Goal: Task Accomplishment & Management: Manage account settings

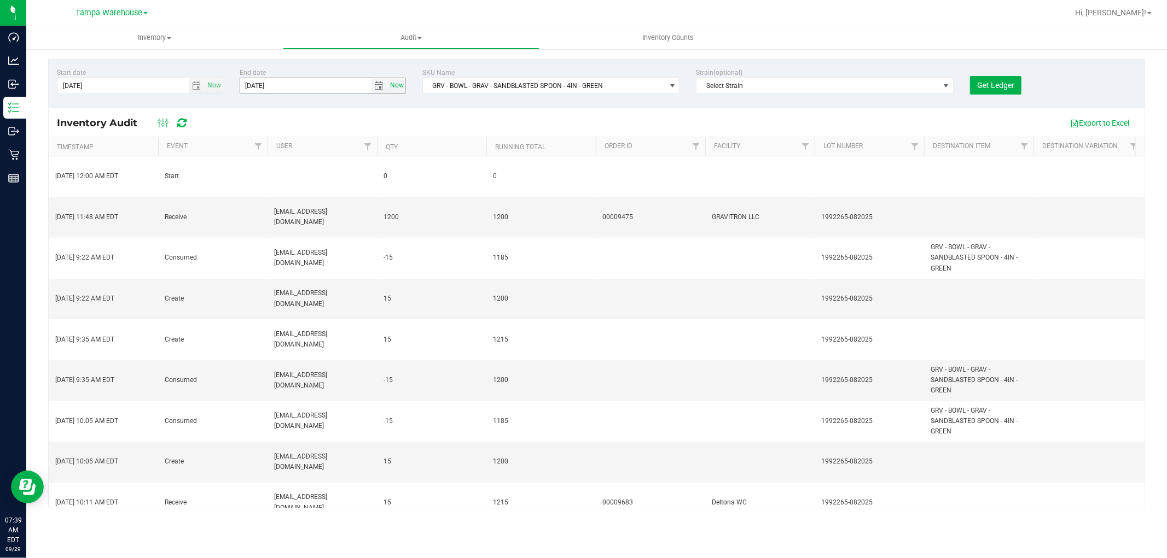
click at [394, 85] on span "Now" at bounding box center [396, 86] width 19 height 16
type input "9/29/2025"
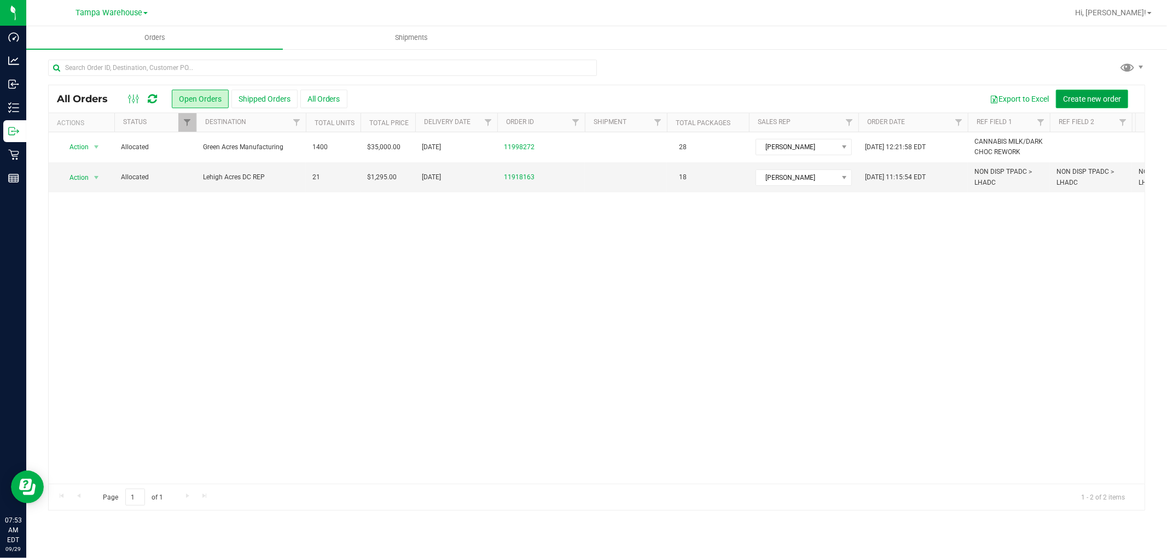
click at [1102, 102] on span "Create new order" at bounding box center [1092, 99] width 58 height 9
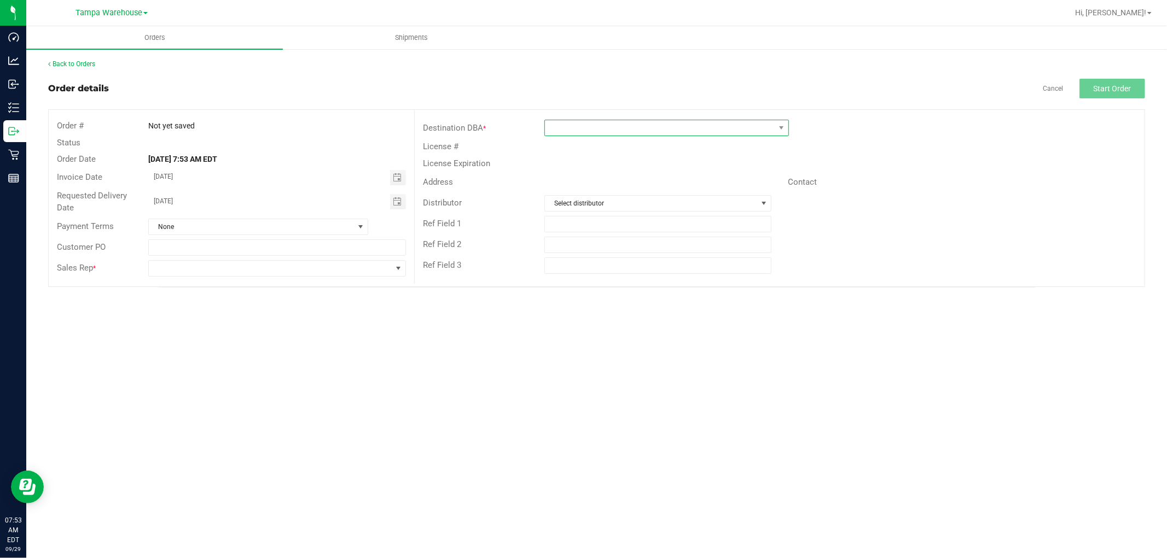
click at [610, 131] on span at bounding box center [660, 127] width 230 height 15
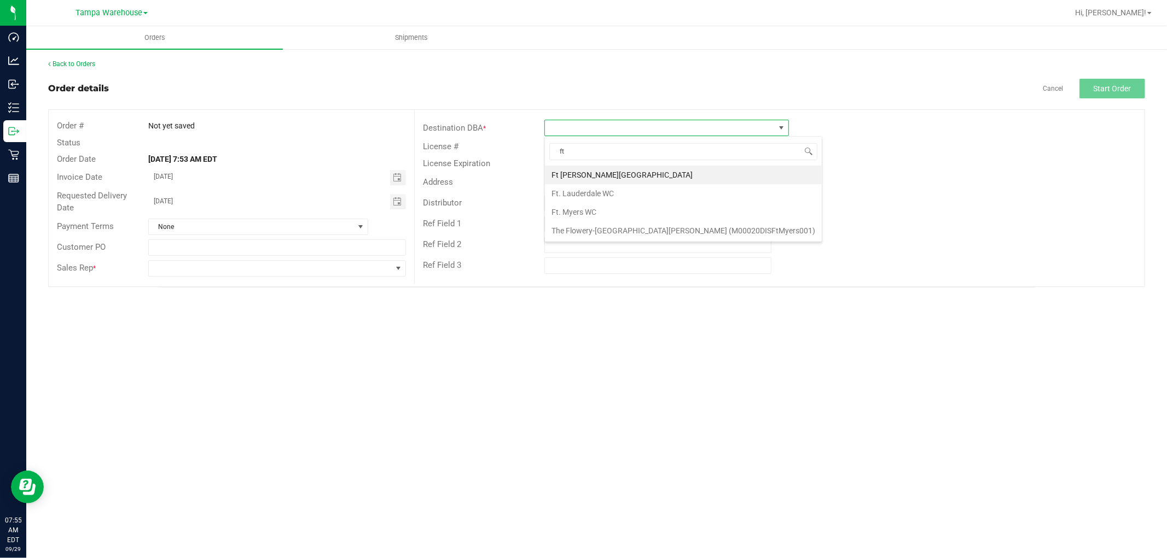
type input "f"
type input "FT"
click at [591, 218] on li "Ft. Myers WC" at bounding box center [683, 212] width 277 height 19
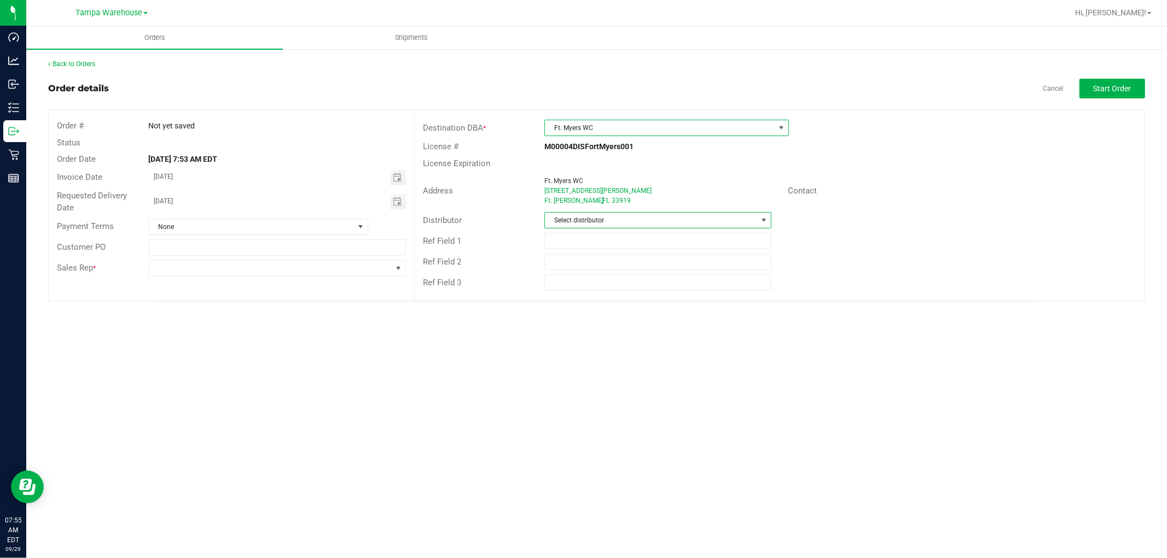
click at [591, 218] on span "Select distributor" at bounding box center [651, 220] width 212 height 15
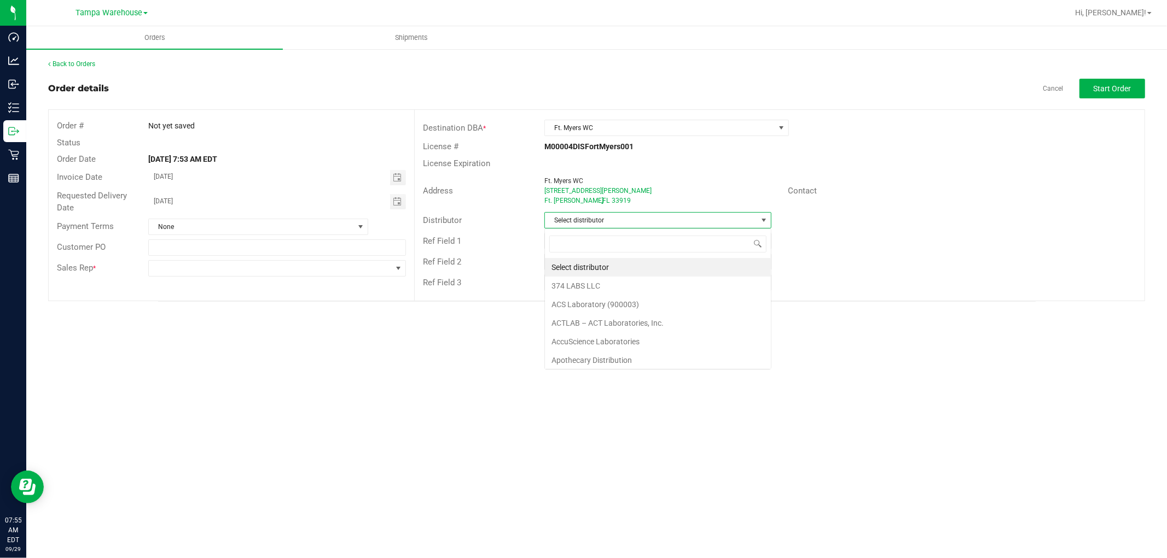
scroll to position [16, 227]
type input "TAM"
click at [598, 283] on li "Tampa Warehouse" at bounding box center [658, 286] width 226 height 19
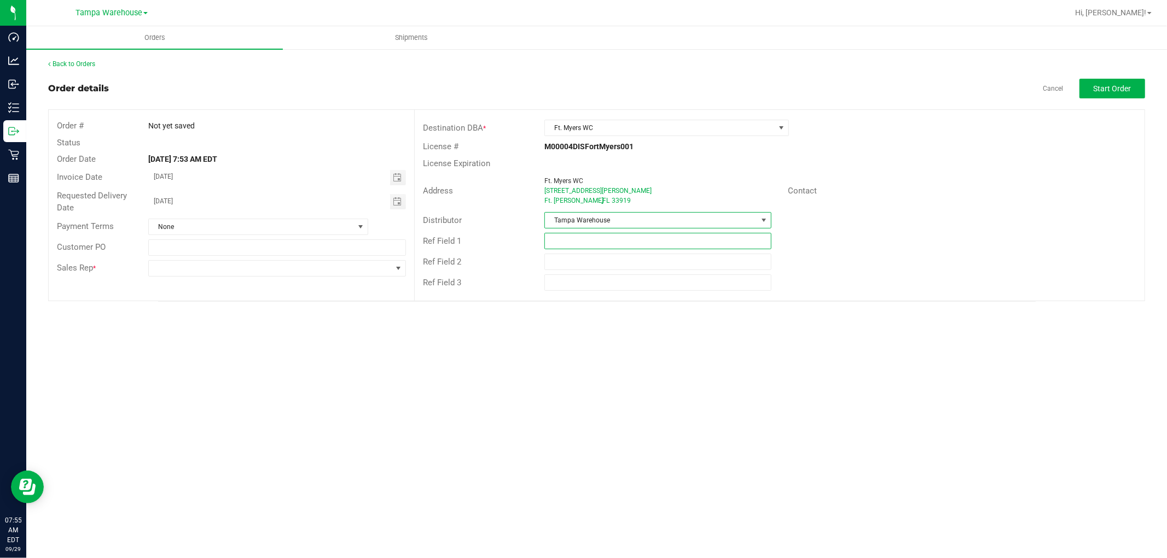
click at [604, 240] on input "text" at bounding box center [657, 241] width 227 height 16
type input "G"
type input "HARDWARE 09.29.25"
click at [433, 342] on div "Orders Shipments Back to Orders Order details Cancel Start Order Order # Not ye…" at bounding box center [596, 292] width 1140 height 532
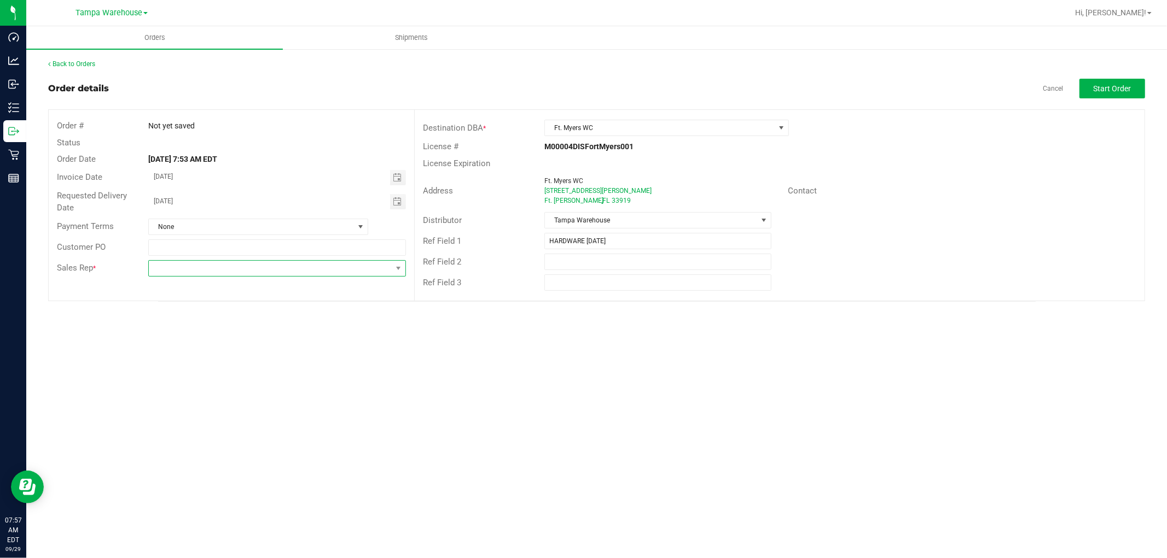
click at [319, 270] on span at bounding box center [270, 268] width 243 height 15
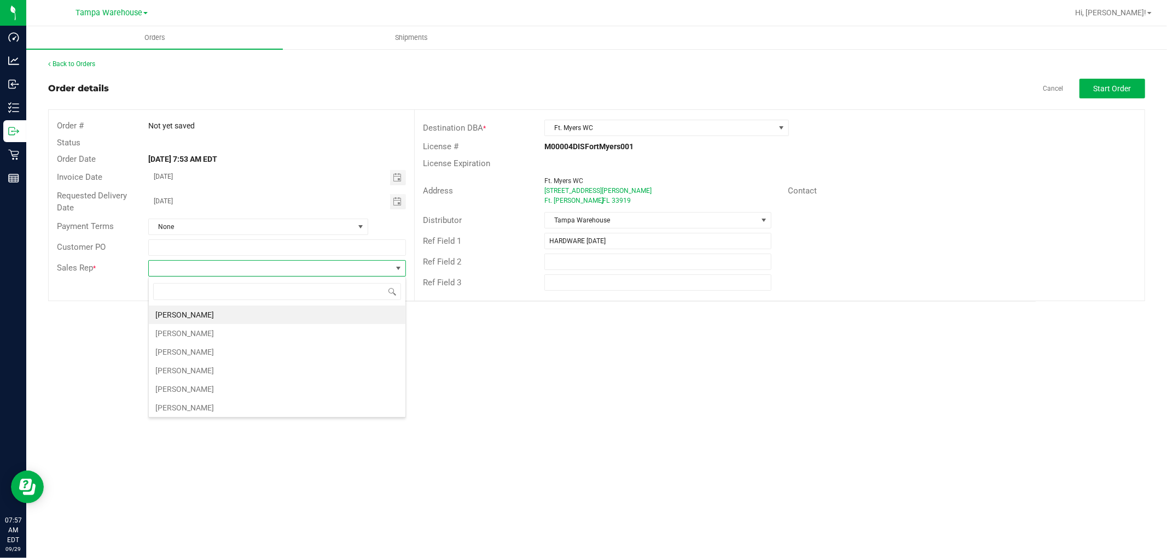
scroll to position [16, 257]
type input "ISAIA"
click at [303, 319] on li "Isaiah Mercado" at bounding box center [277, 315] width 256 height 19
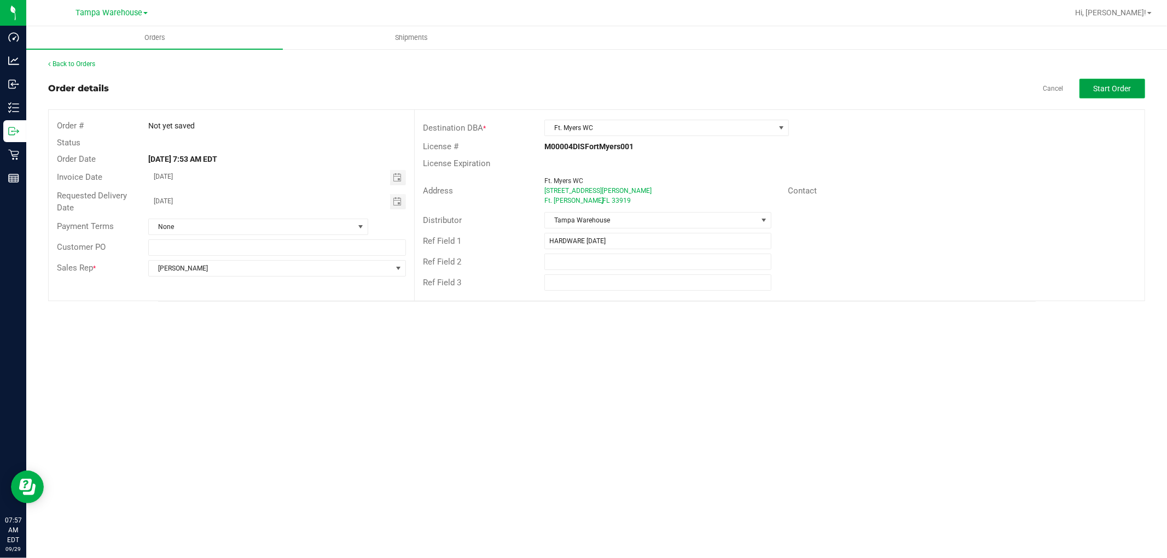
click at [1107, 97] on button "Start Order" at bounding box center [1112, 89] width 66 height 20
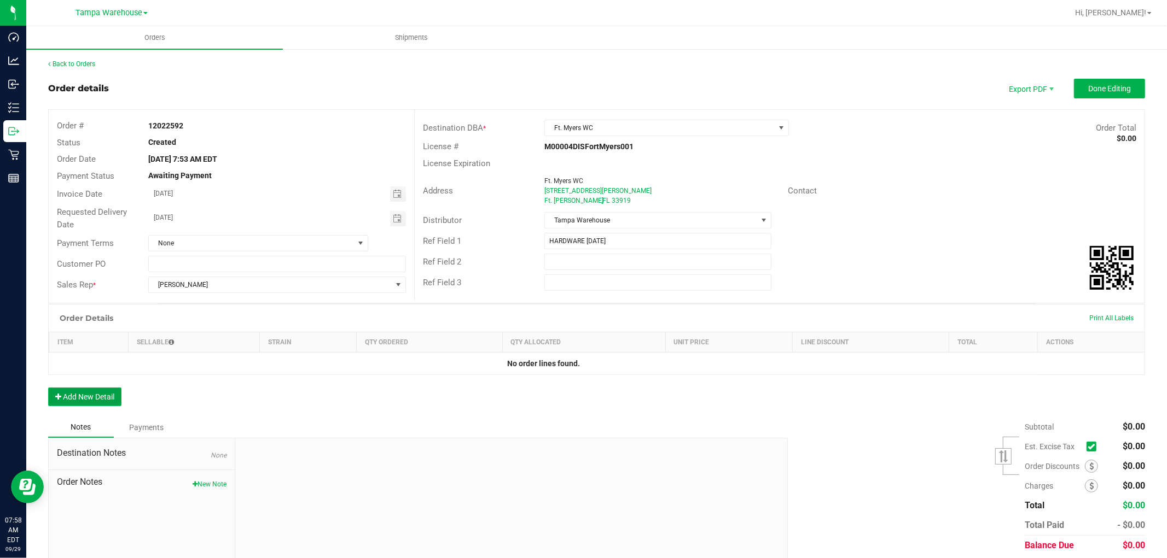
click at [101, 403] on button "Add New Detail" at bounding box center [84, 397] width 73 height 19
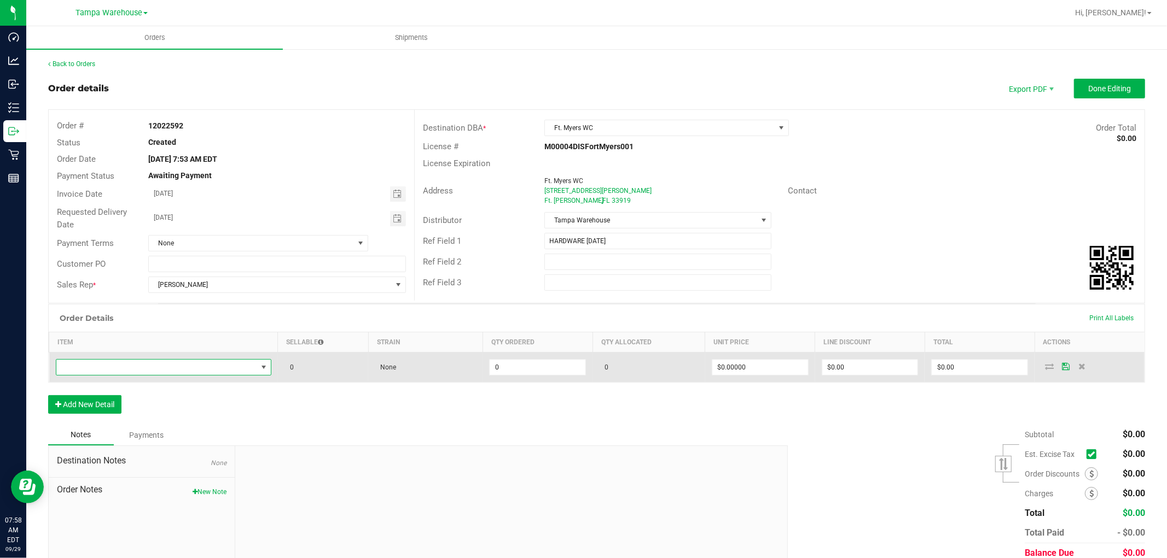
click at [112, 372] on span "NO DATA FOUND" at bounding box center [156, 367] width 201 height 15
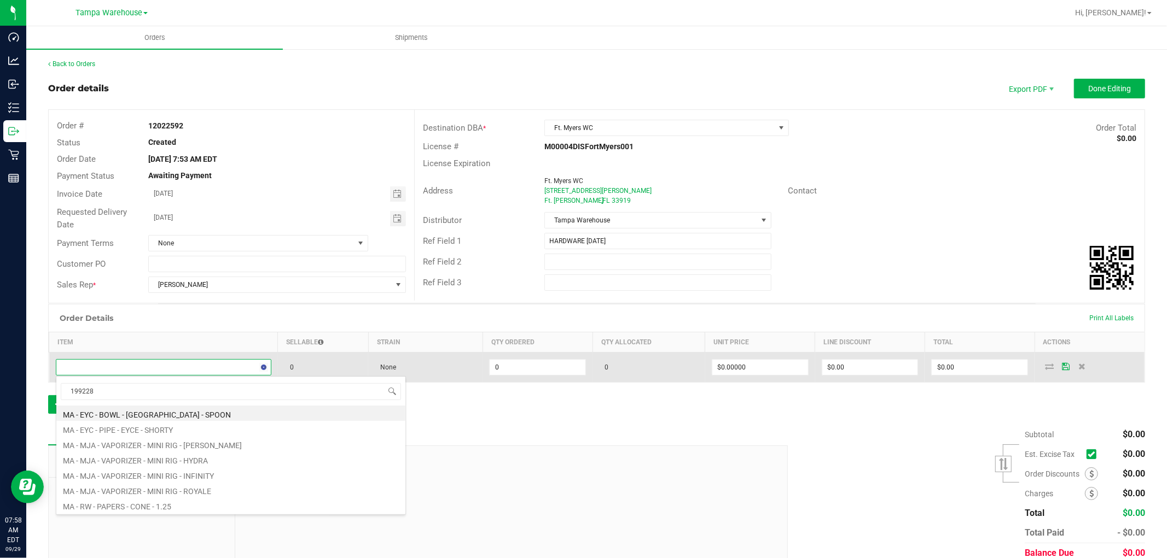
type input "1992285"
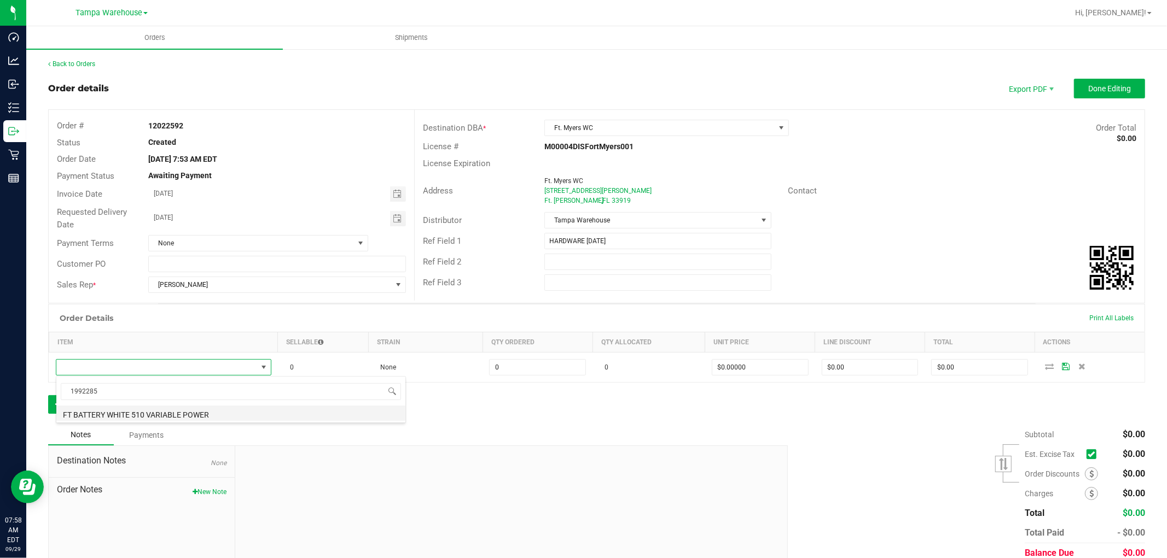
click at [209, 416] on li "FT BATTERY WHITE 510 VARIABLE POWER" at bounding box center [230, 413] width 349 height 15
type input "0 ea"
type input "$10.00000"
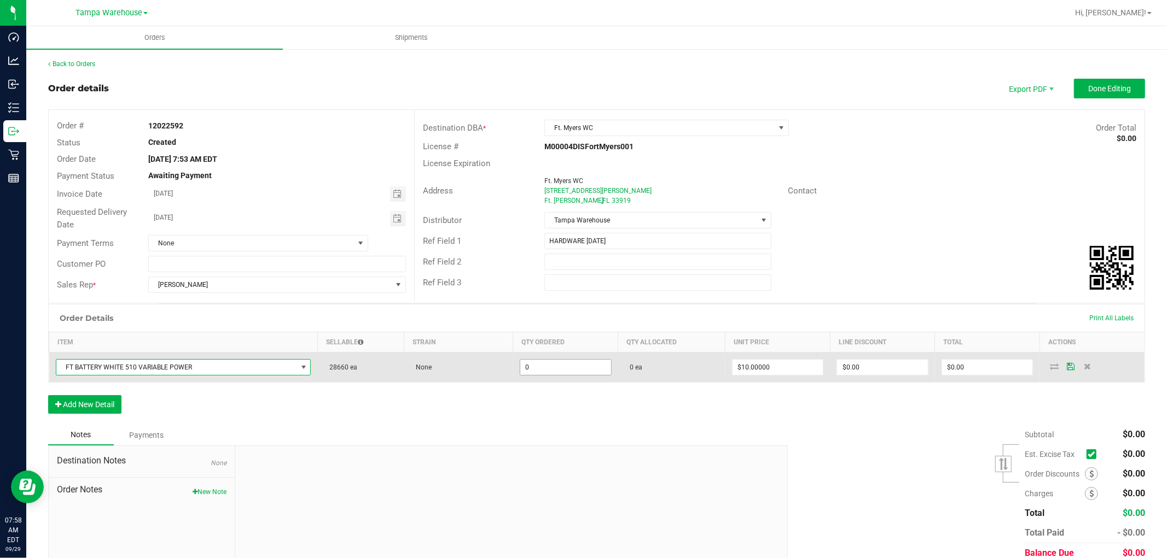
click at [547, 368] on input "0" at bounding box center [565, 367] width 91 height 15
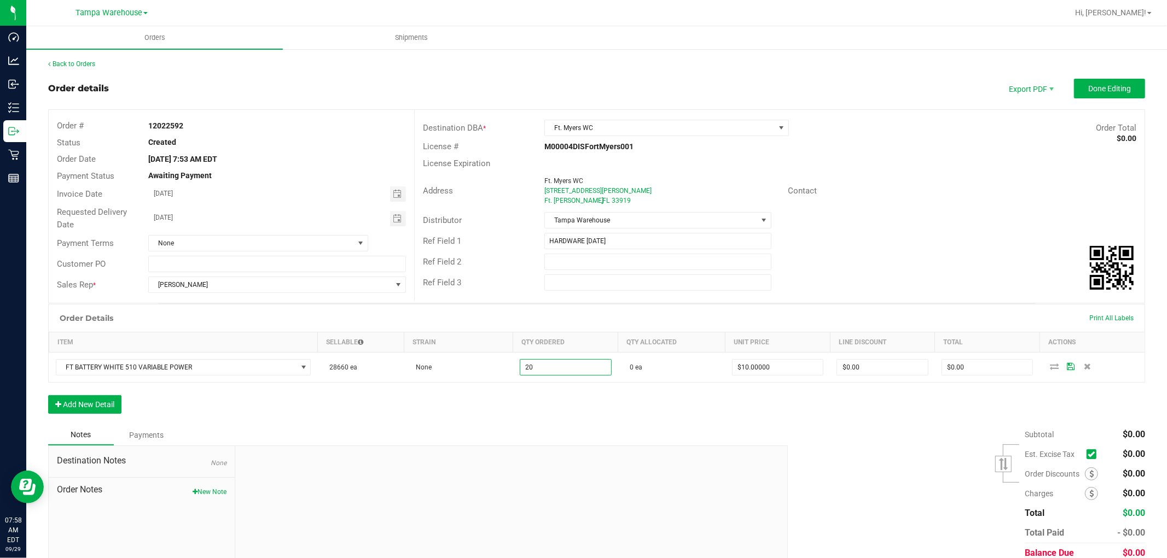
type input "20 ea"
type input "$200.00"
click at [611, 417] on div "Order Details Print All Labels Item Sellable Strain Qty Ordered Qty Allocated U…" at bounding box center [596, 364] width 1097 height 121
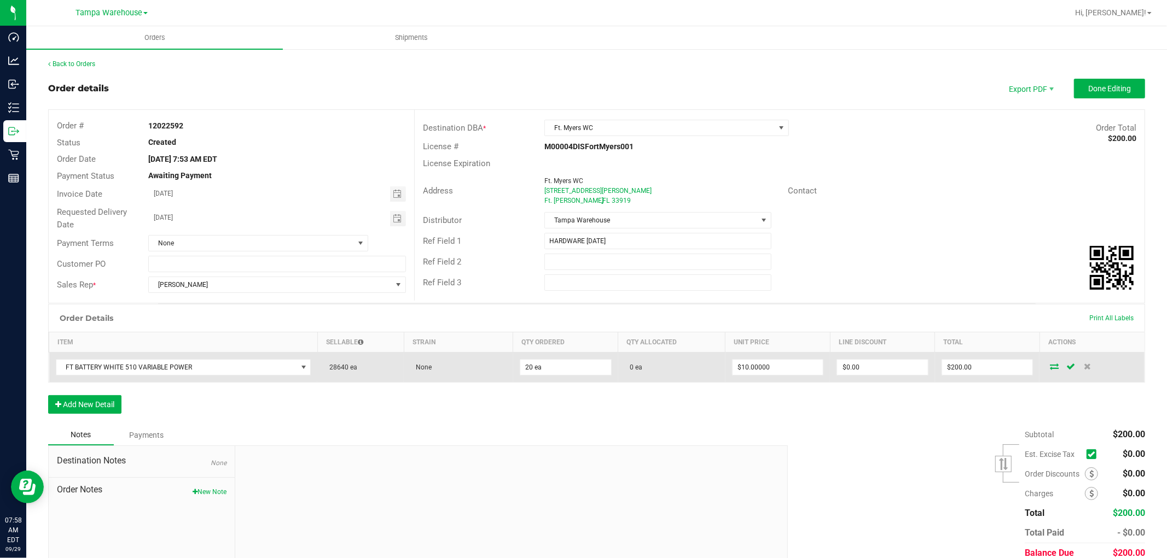
click at [1049, 364] on icon at bounding box center [1053, 366] width 9 height 7
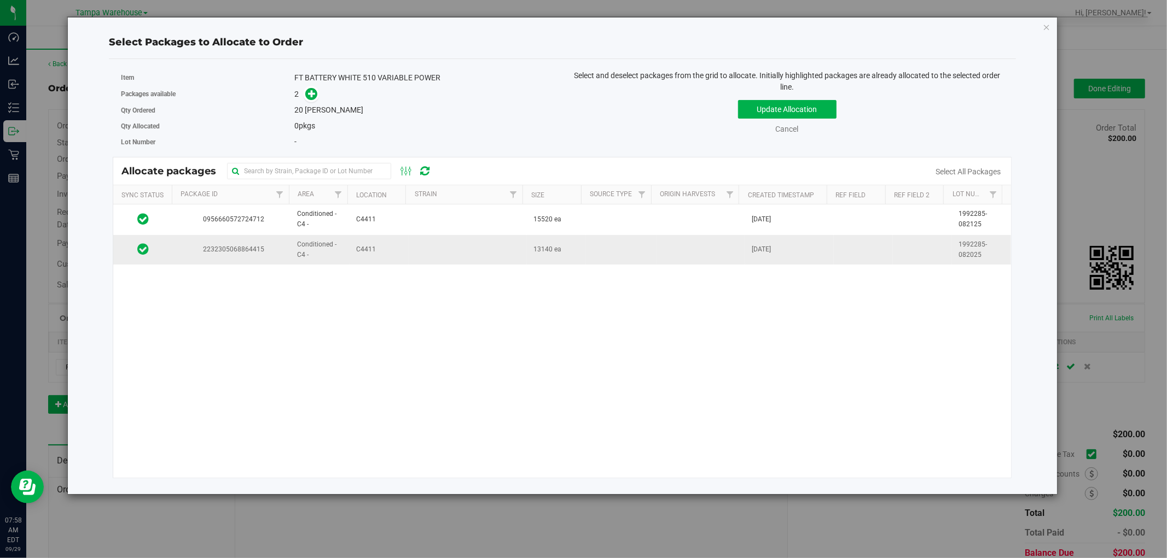
click at [417, 254] on td at bounding box center [468, 250] width 118 height 30
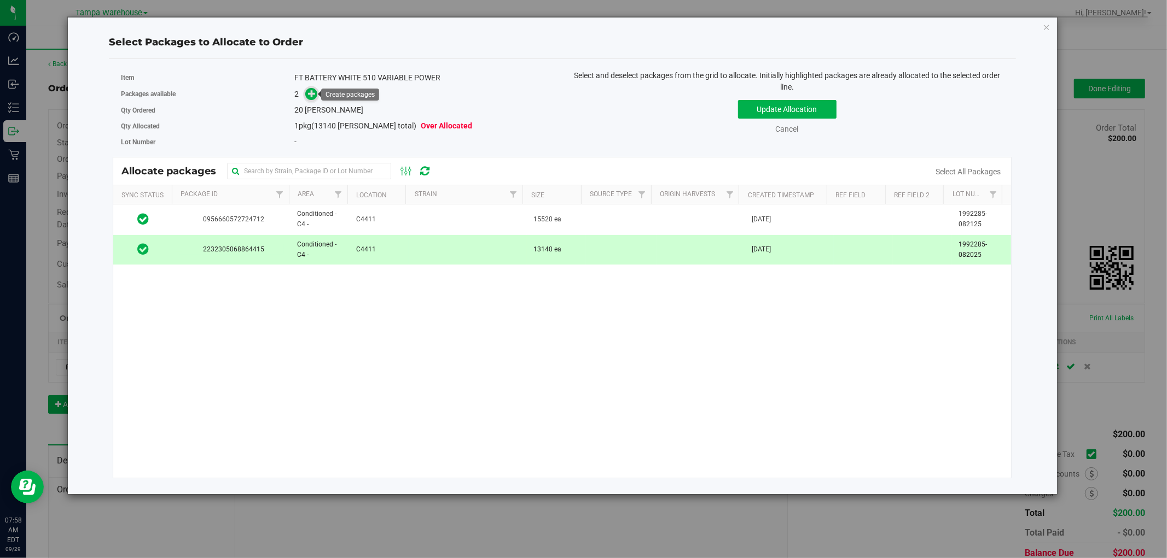
click at [309, 95] on icon at bounding box center [312, 94] width 8 height 8
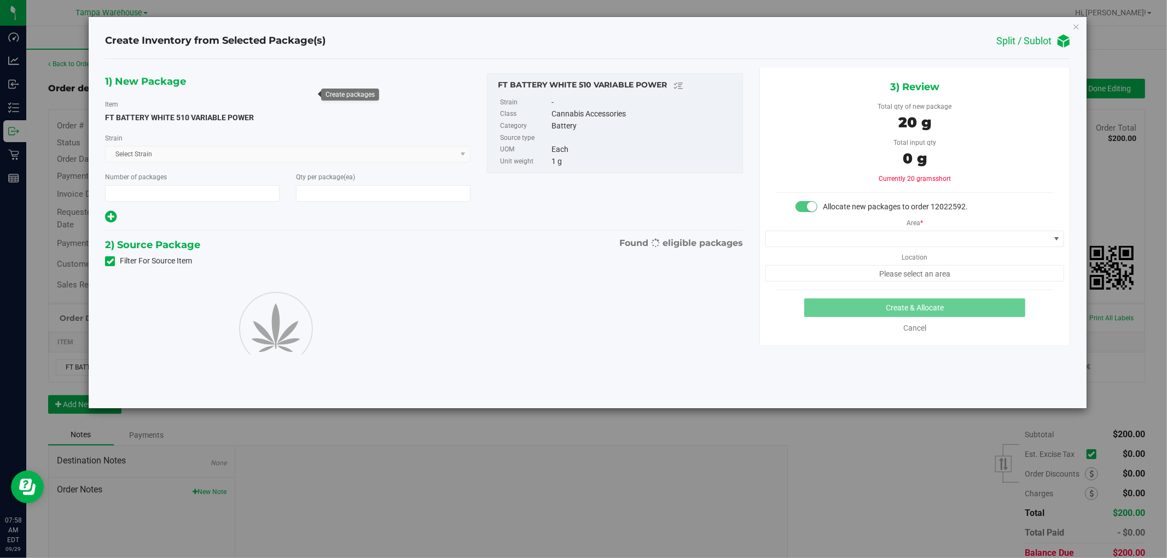
type input "1"
type input "20"
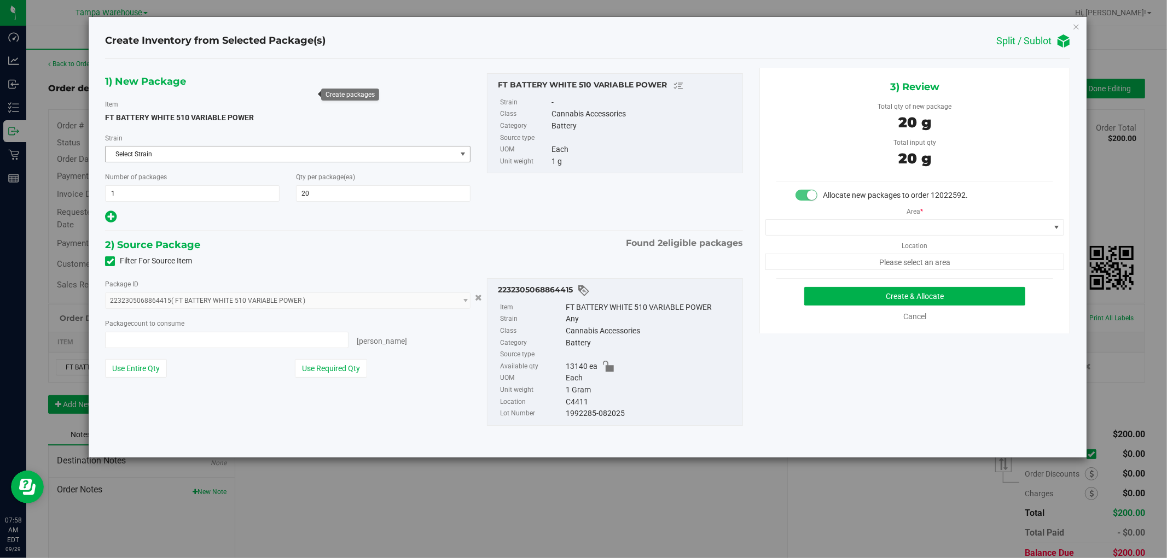
type input "20 ea"
click at [1011, 226] on span at bounding box center [908, 227] width 284 height 15
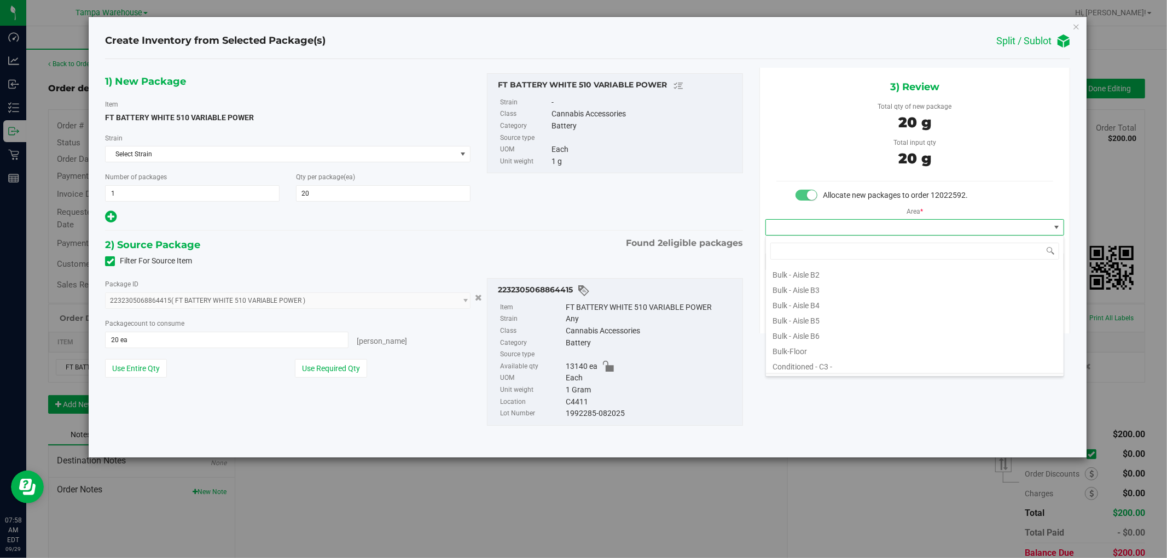
scroll to position [121, 0]
click at [814, 322] on li "Conditioned - C4 -" at bounding box center [915, 319] width 298 height 15
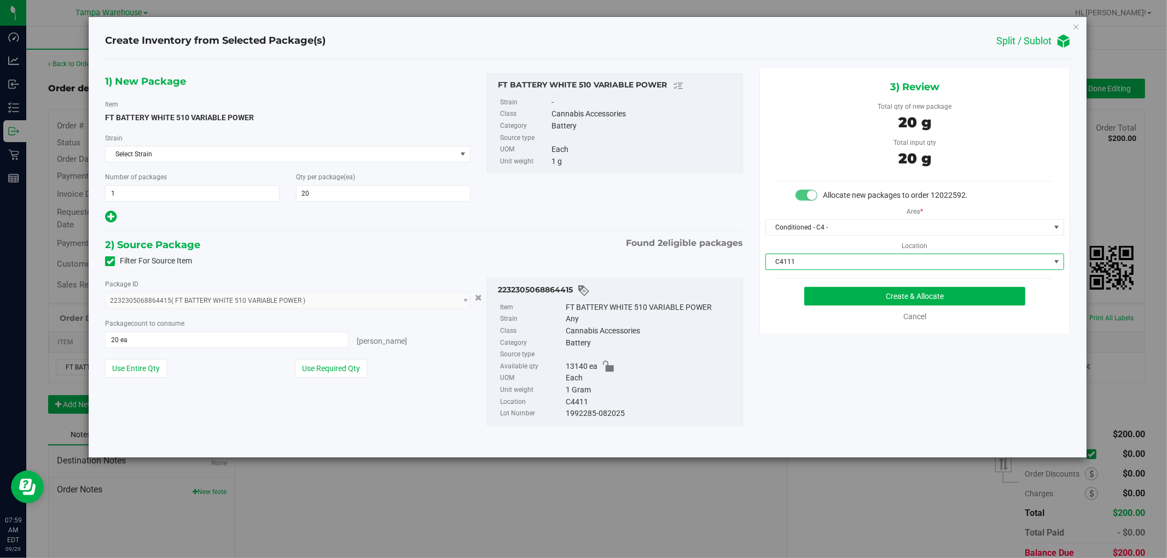
click at [862, 261] on span "C4111" at bounding box center [908, 261] width 284 height 15
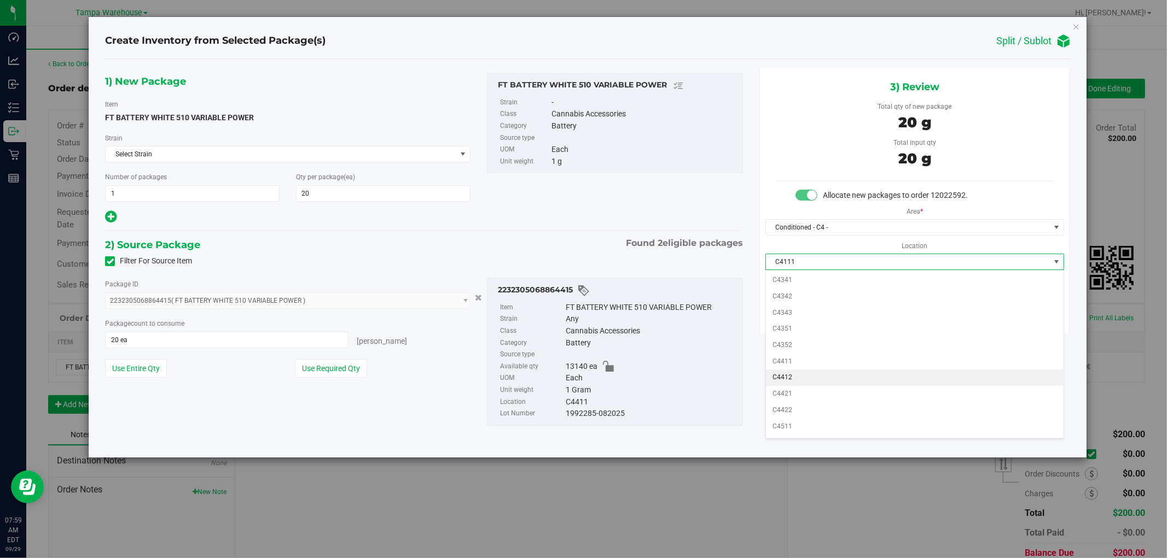
scroll to position [457, 0]
click at [792, 351] on li "C4411" at bounding box center [915, 348] width 298 height 16
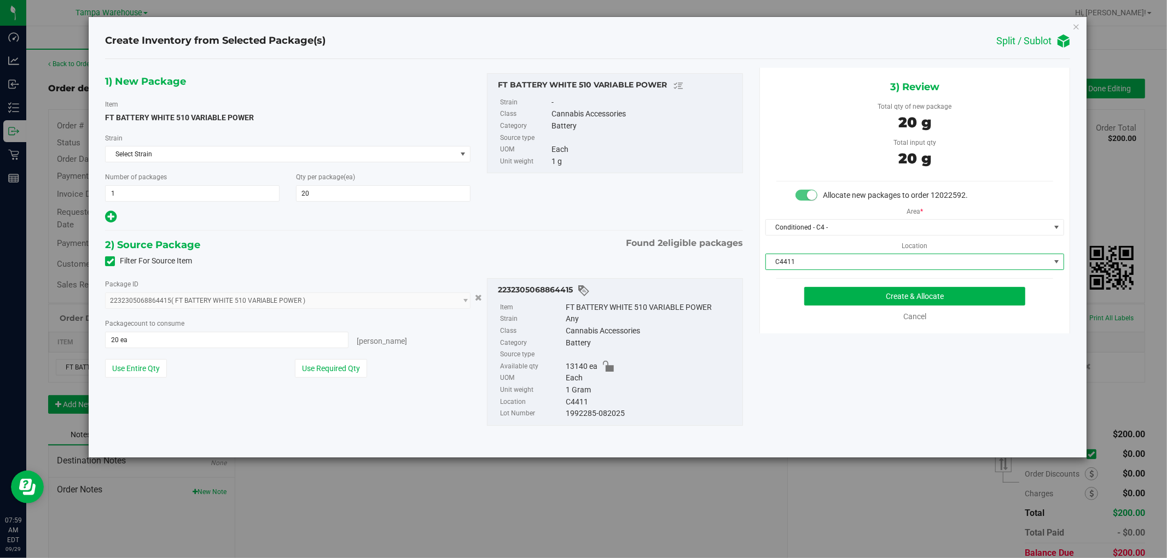
click at [860, 413] on div "1) New Package Item FT BATTERY WHITE 510 VARIABLE POWER Strain Select Strain Se…" at bounding box center [587, 258] width 981 height 381
click at [932, 298] on button "Create & Allocate" at bounding box center [914, 296] width 221 height 19
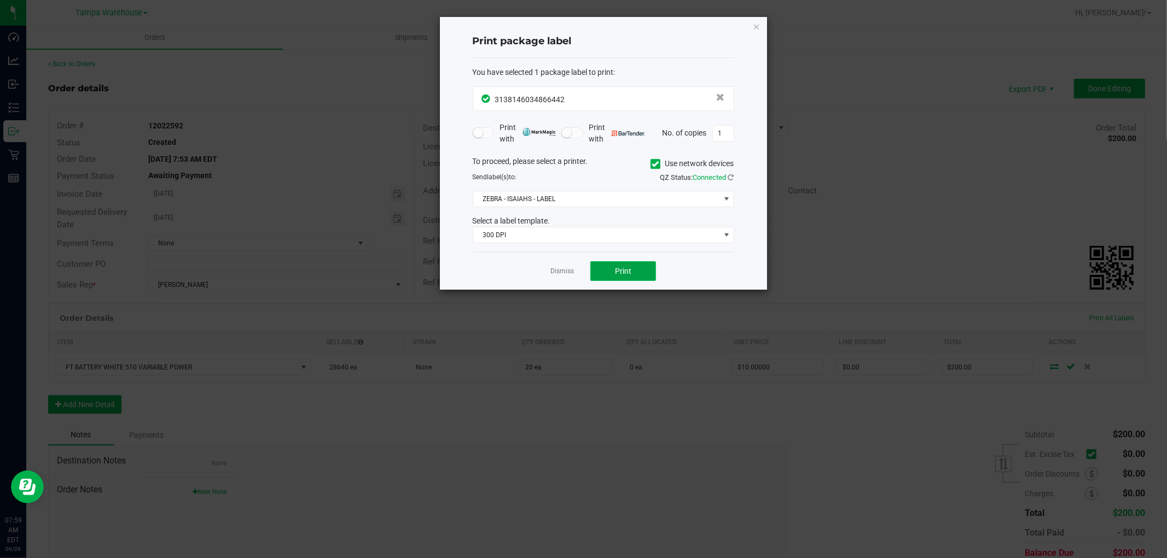
click at [613, 272] on button "Print" at bounding box center [623, 271] width 66 height 20
click at [756, 25] on icon "button" at bounding box center [757, 26] width 8 height 13
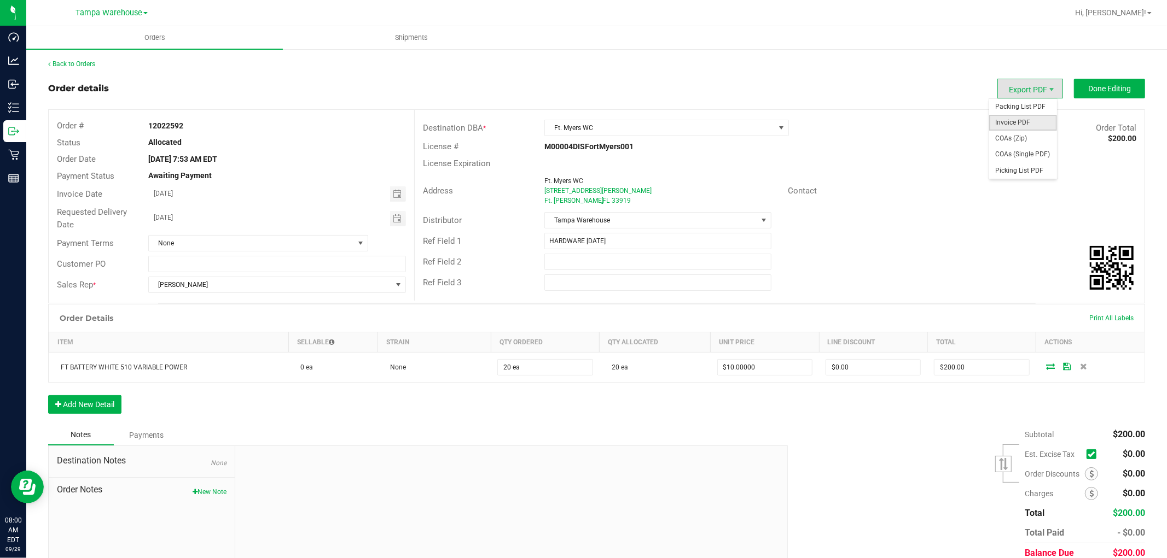
click at [1011, 121] on span "Invoice PDF" at bounding box center [1023, 123] width 68 height 16
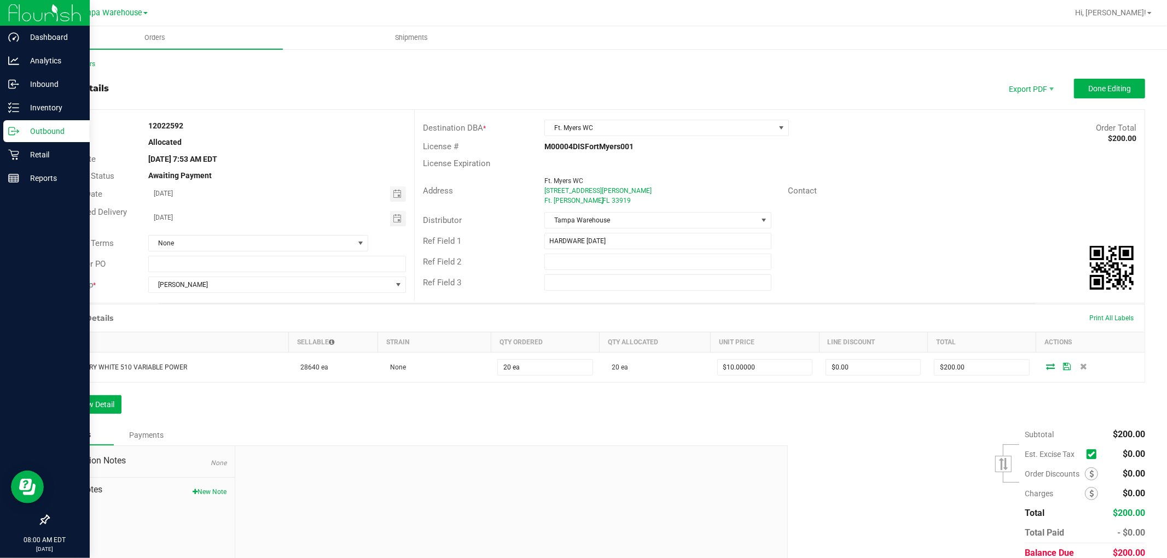
click at [42, 128] on p "Outbound" at bounding box center [52, 131] width 66 height 13
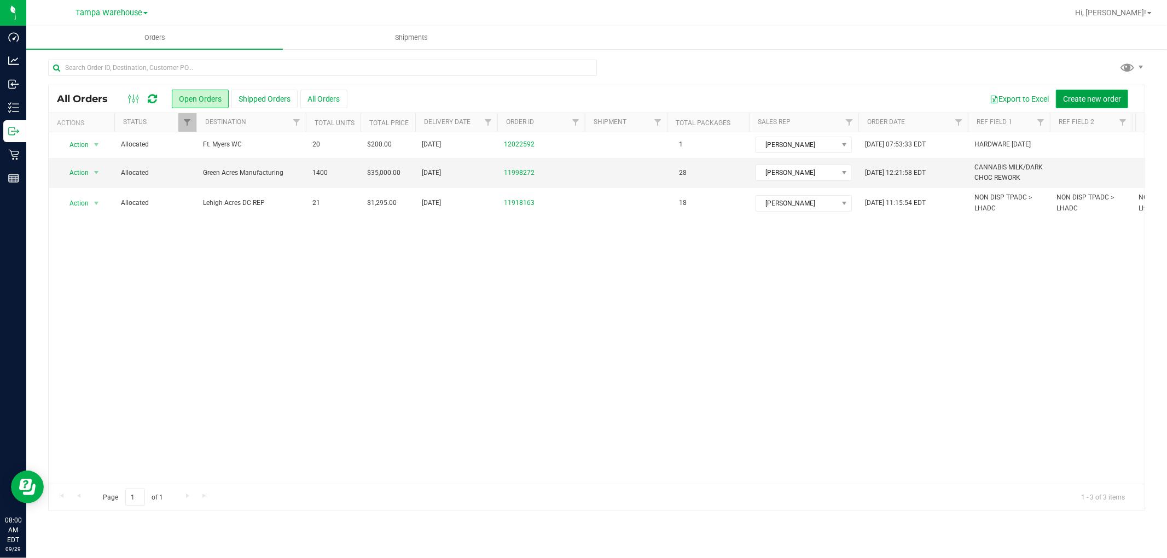
click at [1088, 96] on span "Create new order" at bounding box center [1092, 99] width 58 height 9
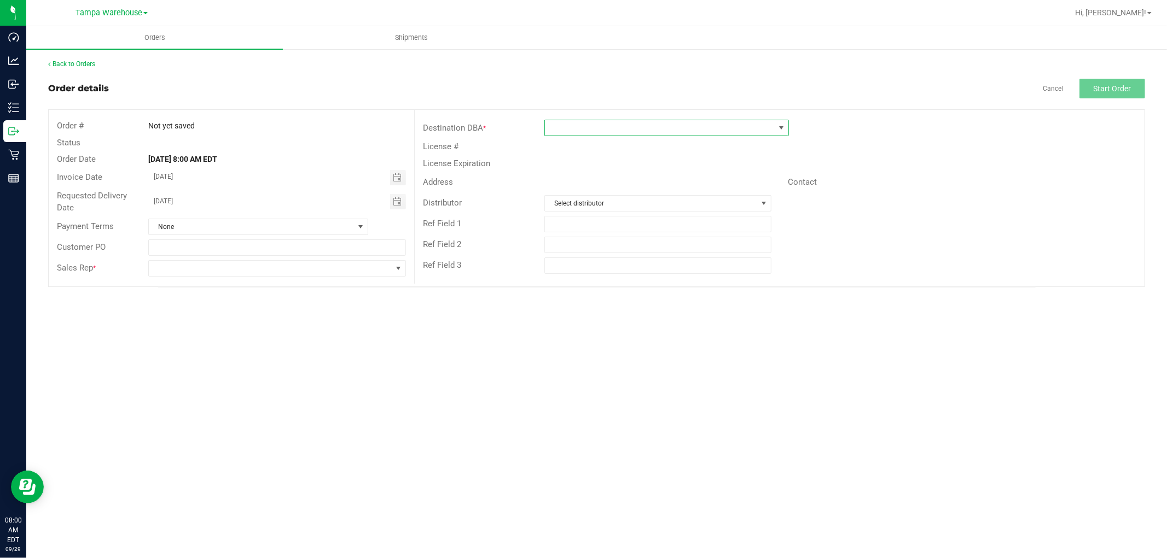
click at [621, 126] on span at bounding box center [660, 127] width 230 height 15
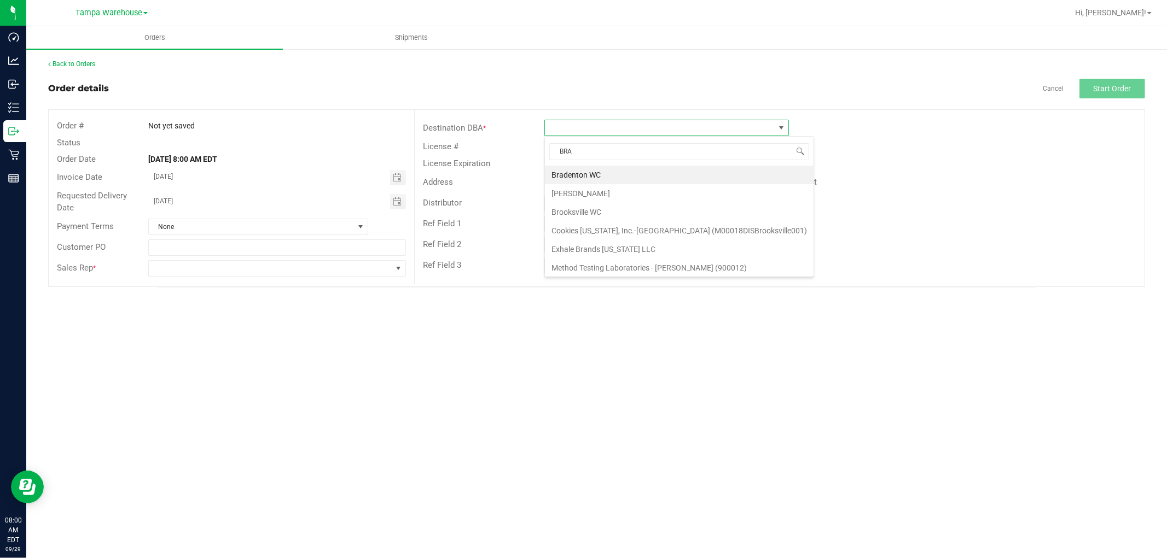
type input "BRAD"
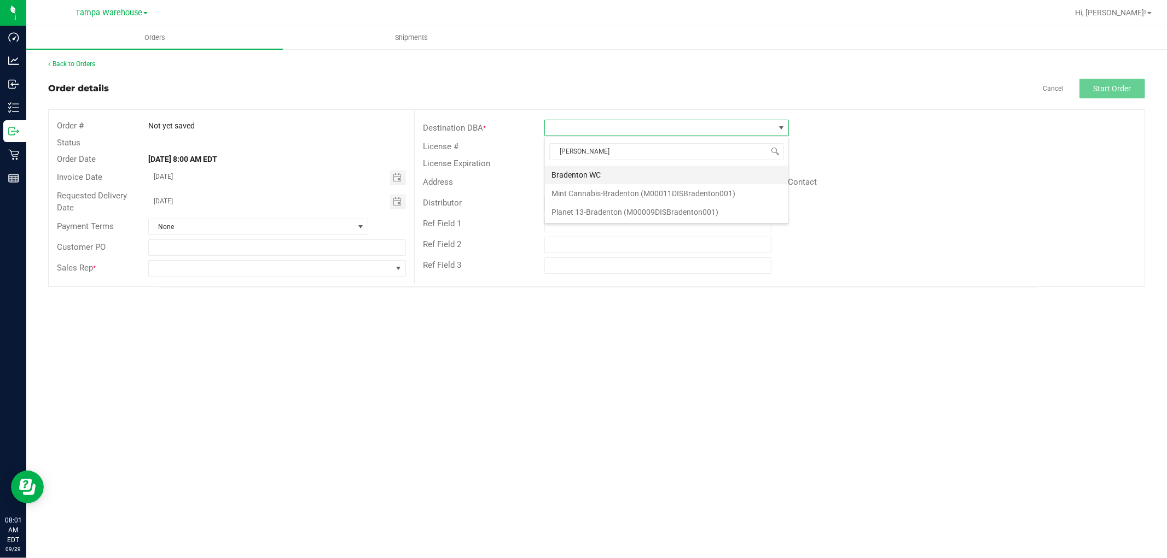
click at [579, 176] on li "Bradenton WC" at bounding box center [666, 175] width 243 height 19
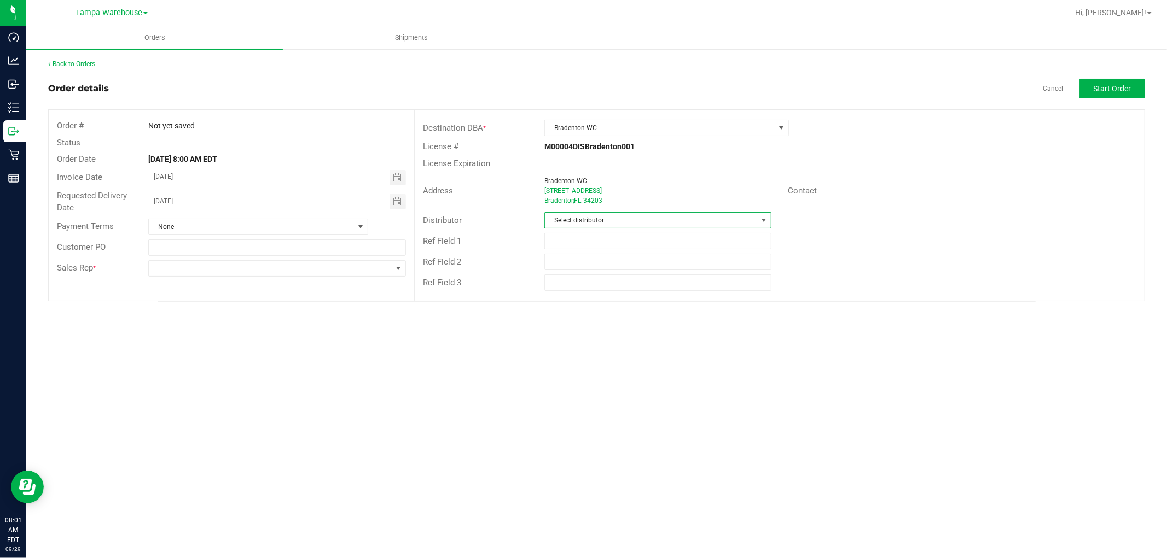
click at [615, 215] on span "Select distributor" at bounding box center [651, 220] width 212 height 15
type input "TAM"
click at [603, 284] on li "Tampa Warehouse" at bounding box center [658, 286] width 226 height 19
click at [586, 244] on input "text" at bounding box center [657, 241] width 227 height 16
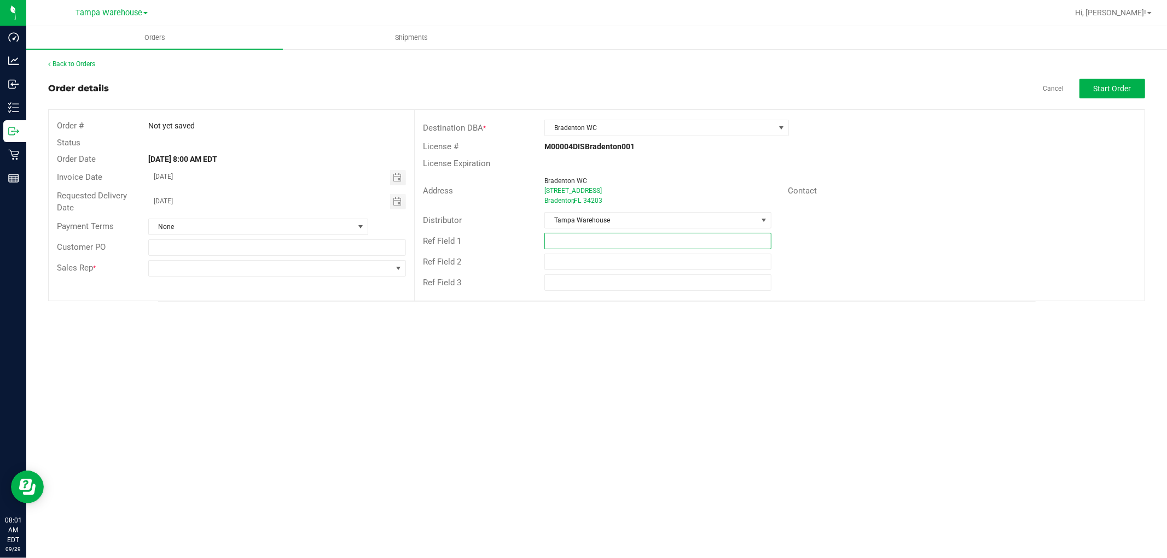
paste input "information"
type input "i"
type input "HARDWARE 09.2.25"
click at [947, 410] on div "Orders Shipments Back to Orders Order details Cancel Start Order Order # Not ye…" at bounding box center [596, 292] width 1140 height 532
click at [1114, 86] on span "Start Order" at bounding box center [1112, 88] width 38 height 9
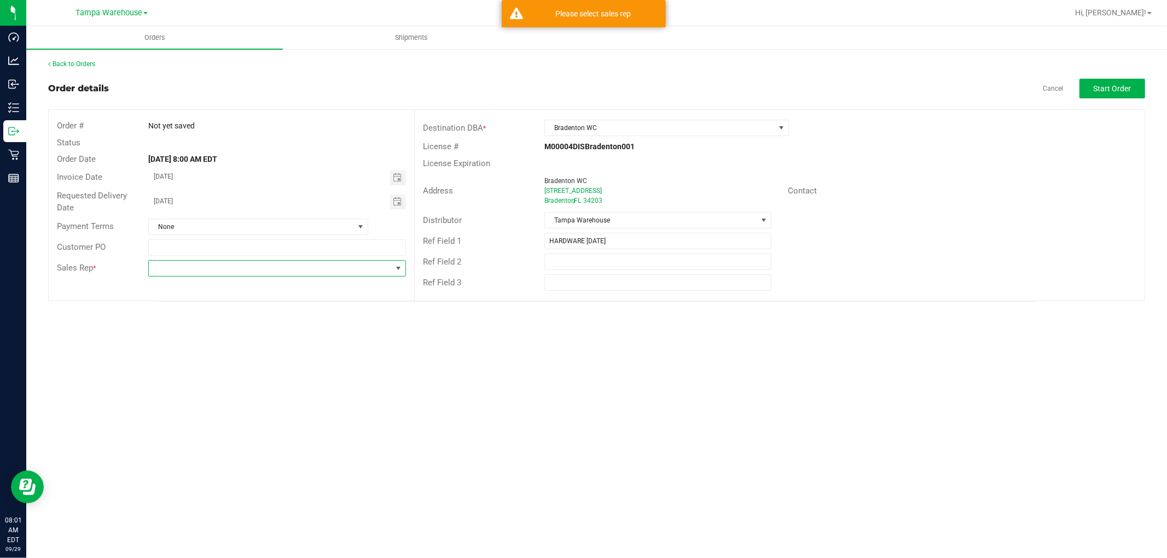
click at [308, 261] on span at bounding box center [270, 268] width 243 height 15
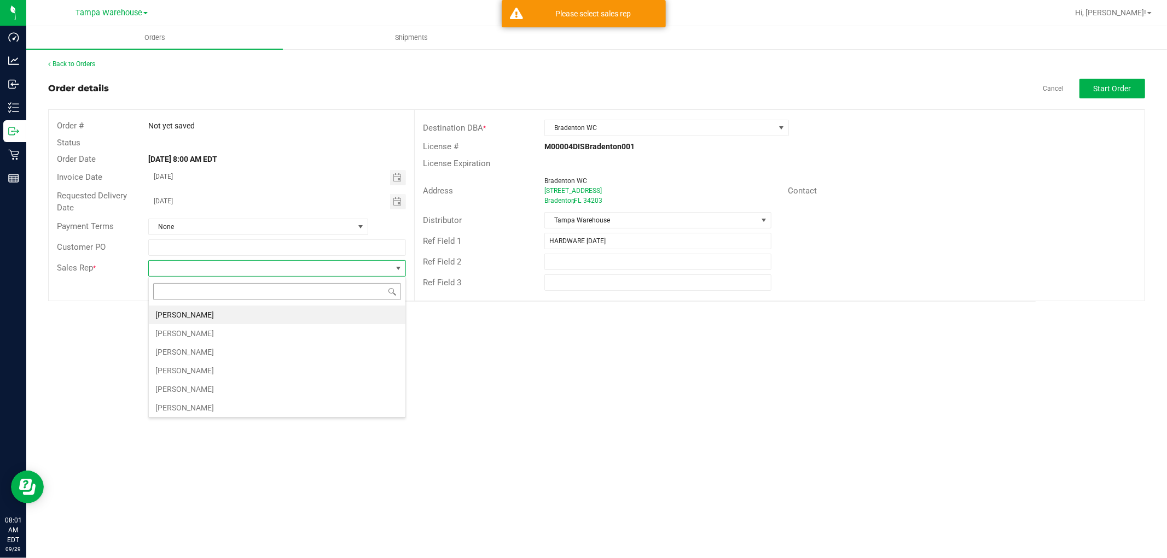
scroll to position [16, 257]
type input "ISA"
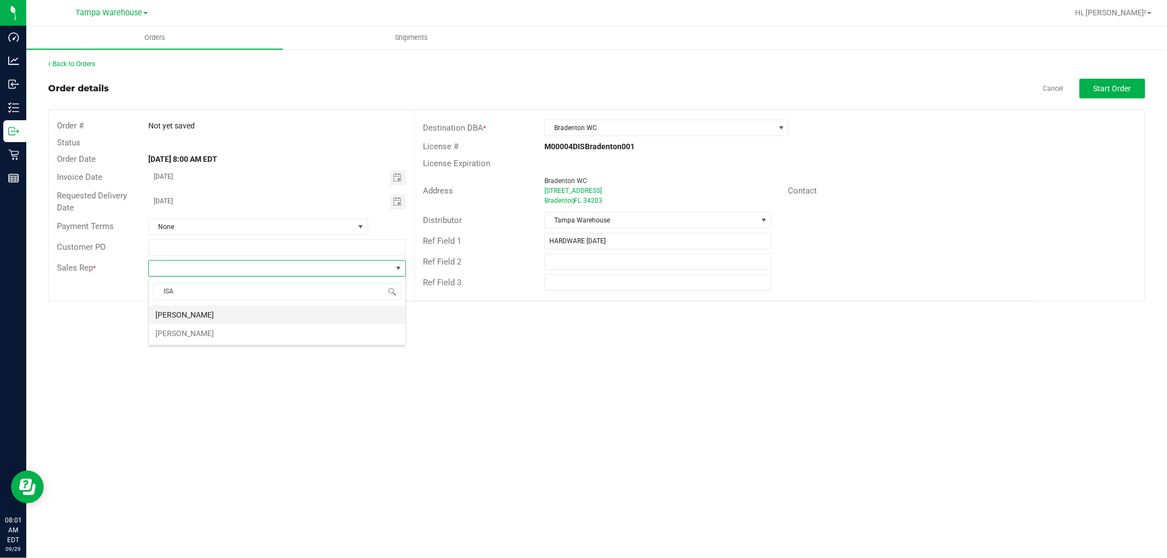
click at [224, 318] on li "Isaiah Mercado" at bounding box center [277, 315] width 256 height 19
click at [353, 350] on div "Orders Shipments Back to Orders Order details Cancel Start Order Order # Not ye…" at bounding box center [596, 292] width 1140 height 532
click at [1107, 94] on button "Start Order" at bounding box center [1112, 89] width 66 height 20
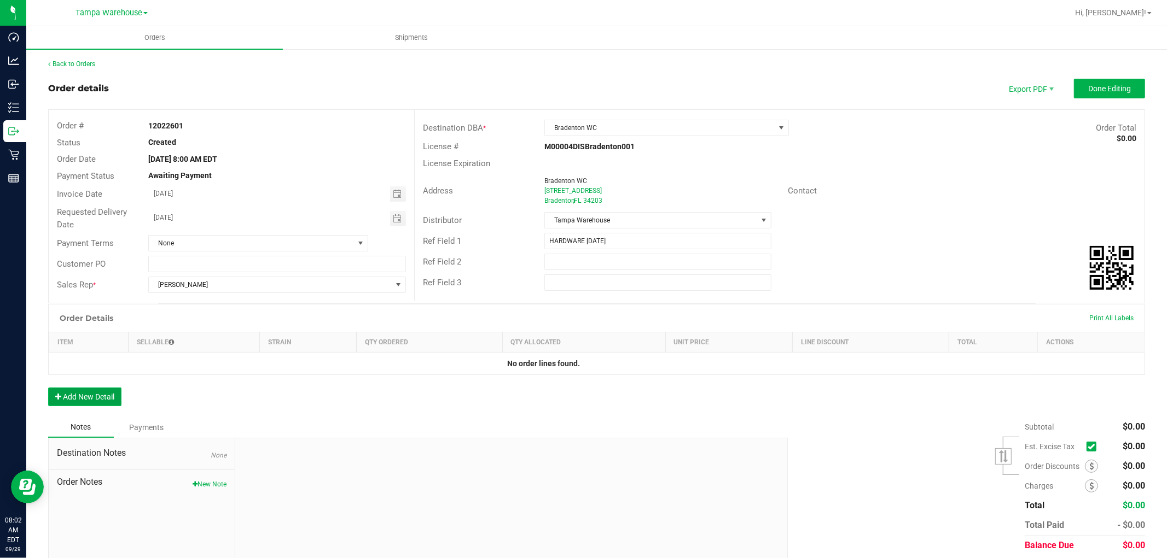
click at [78, 395] on button "Add New Detail" at bounding box center [84, 397] width 73 height 19
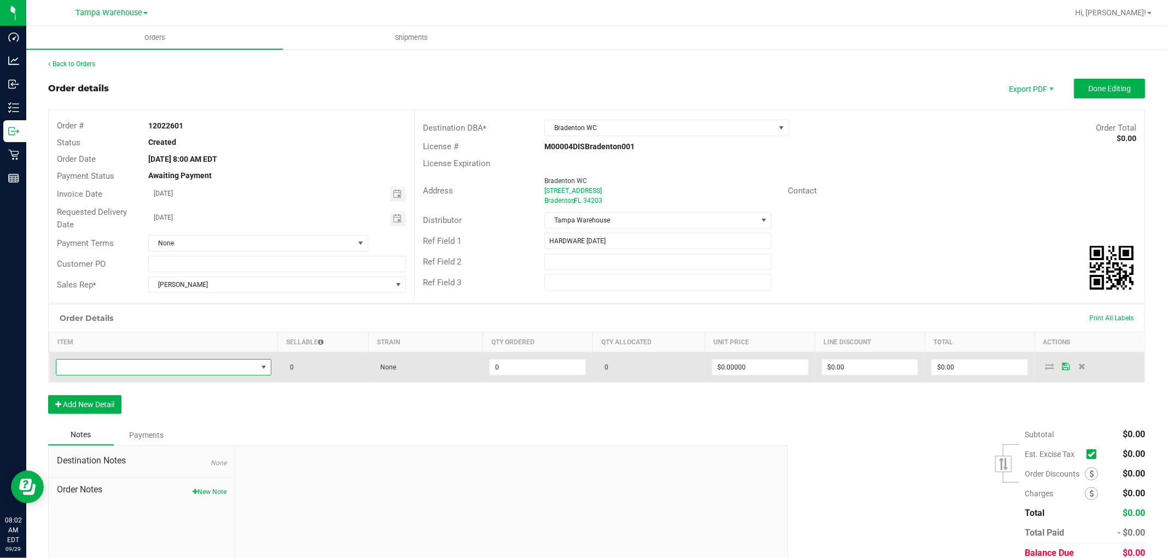
click at [123, 368] on span "NO DATA FOUND" at bounding box center [156, 367] width 201 height 15
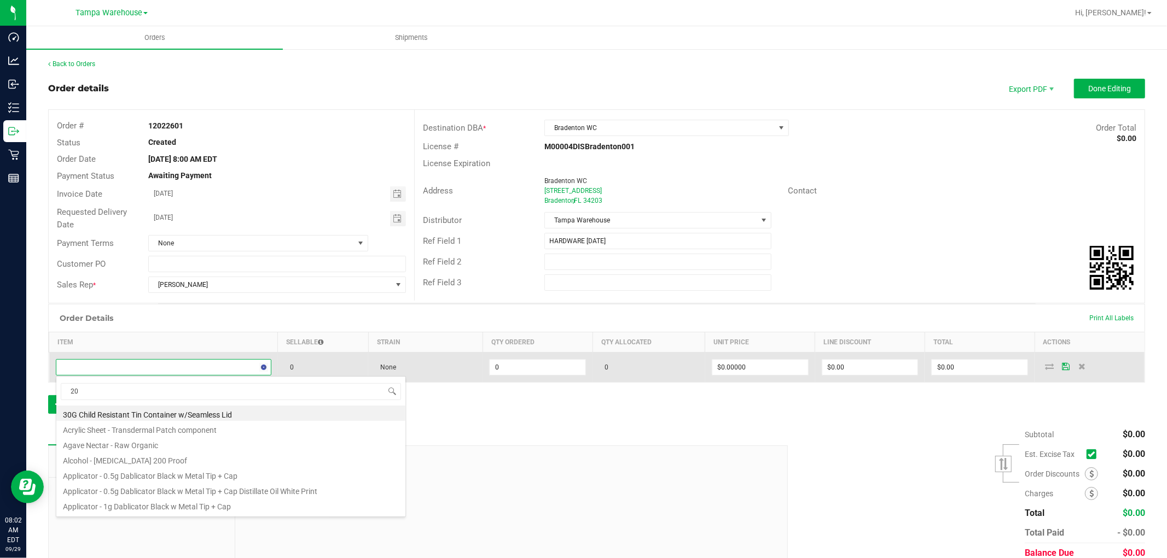
type input "2"
type input "1992285"
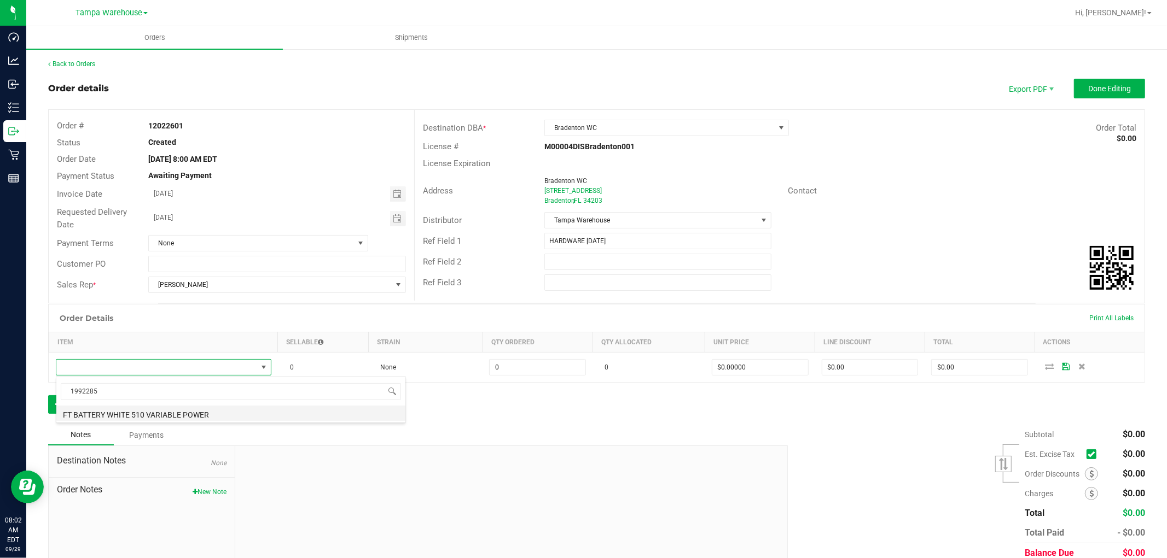
click at [206, 411] on li "FT BATTERY WHITE 510 VARIABLE POWER" at bounding box center [230, 413] width 349 height 15
type input "0 ea"
type input "$10.00000"
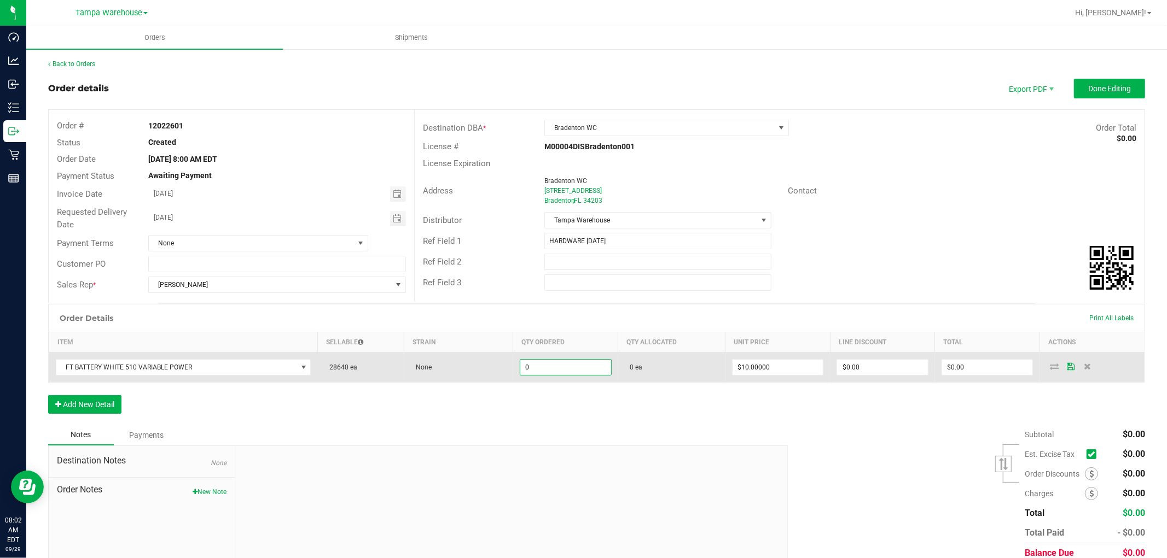
click at [545, 374] on input "0" at bounding box center [565, 367] width 91 height 15
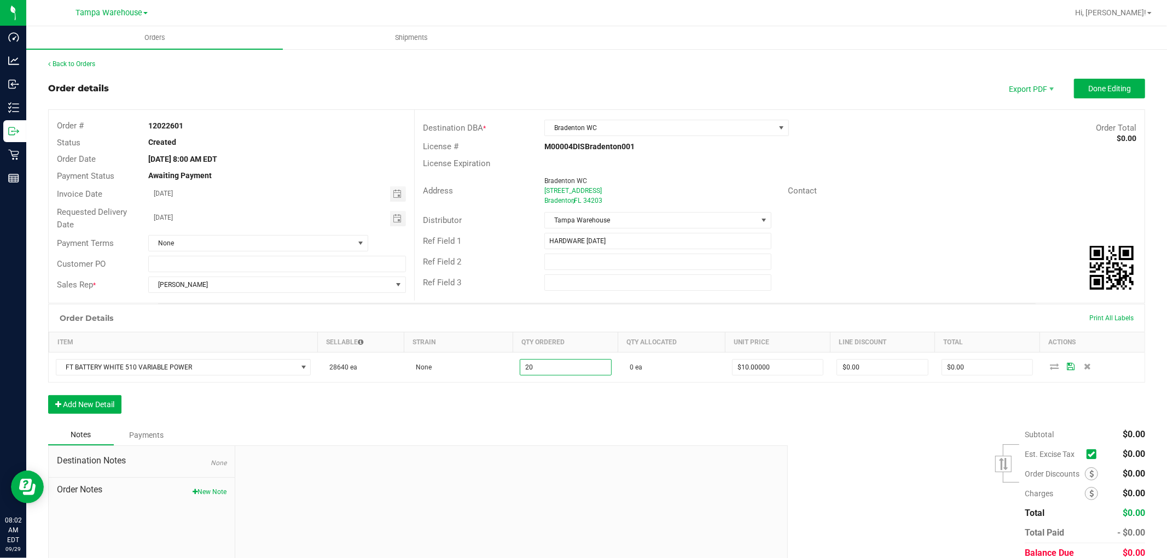
type input "20 ea"
type input "$200.00"
click at [592, 401] on div "Order Details Print All Labels Item Sellable Strain Qty Ordered Qty Allocated U…" at bounding box center [596, 364] width 1097 height 121
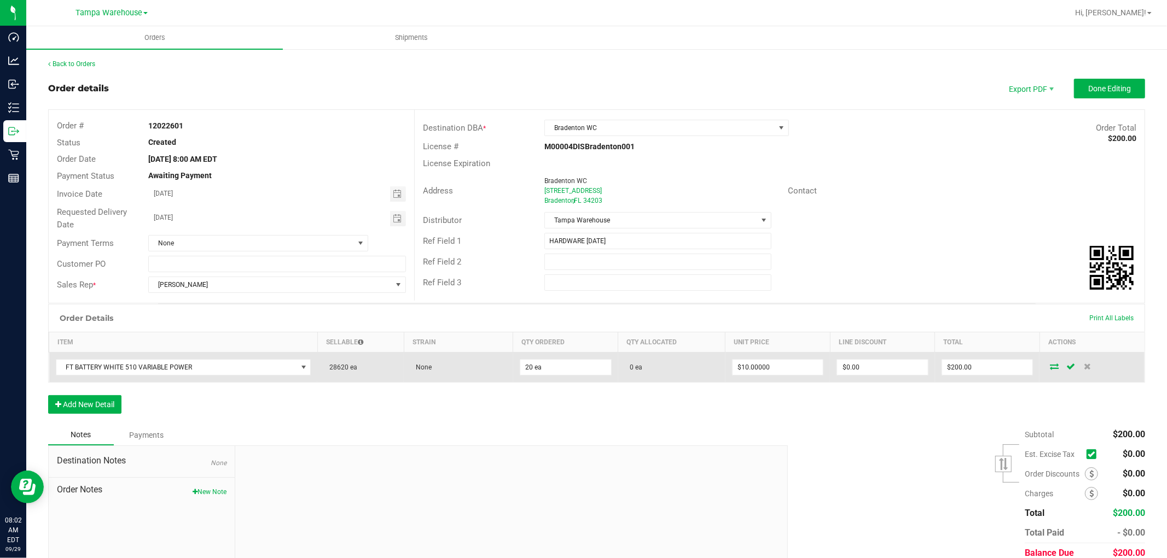
click at [1049, 367] on icon at bounding box center [1053, 366] width 9 height 7
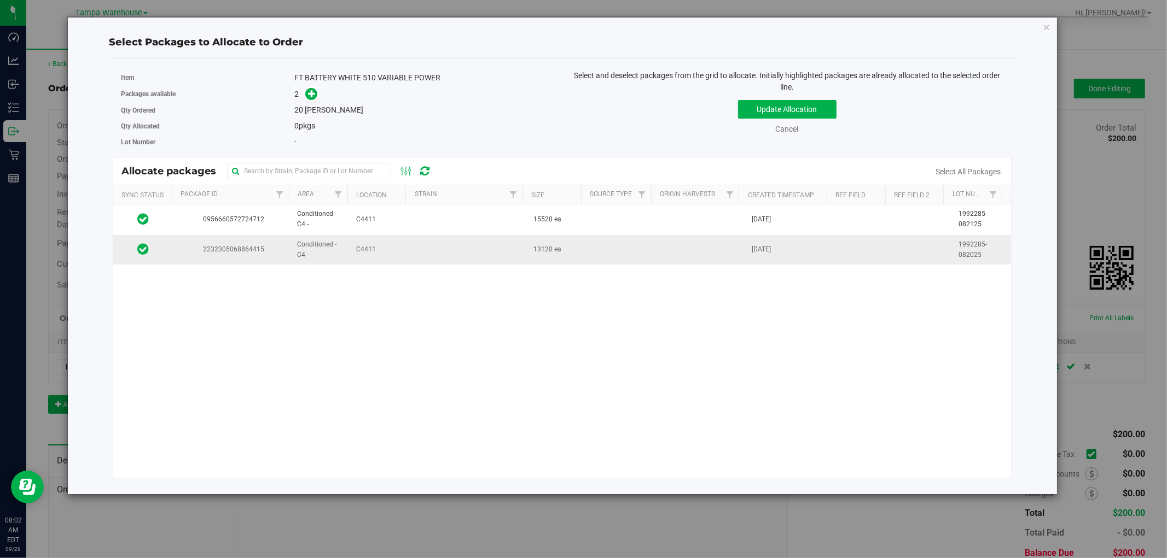
click at [411, 249] on td at bounding box center [468, 250] width 118 height 30
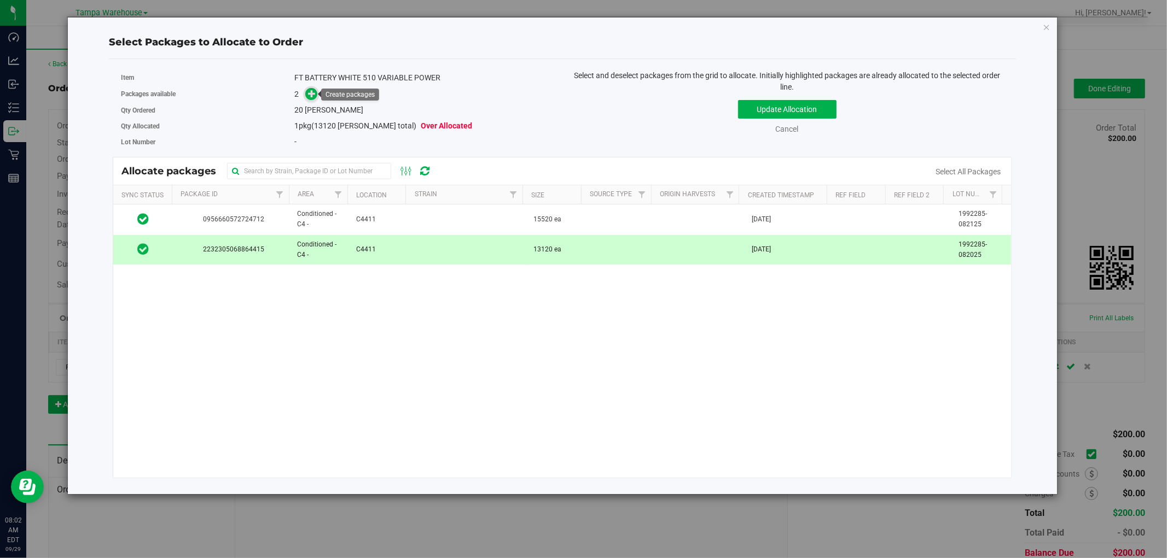
click at [308, 95] on icon at bounding box center [312, 94] width 8 height 8
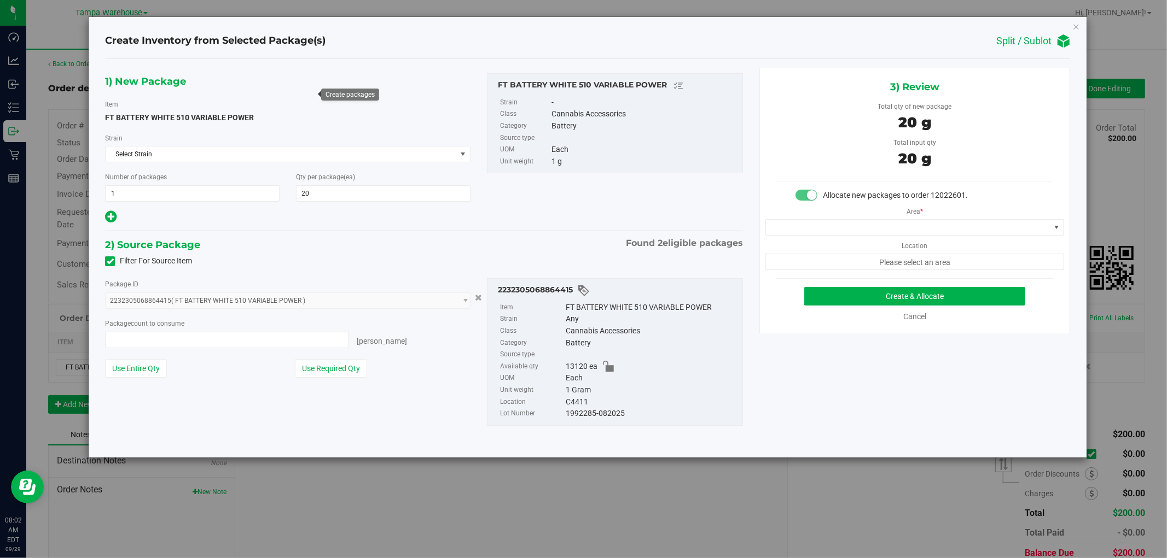
type input "20 ea"
click at [1025, 228] on span at bounding box center [908, 227] width 284 height 15
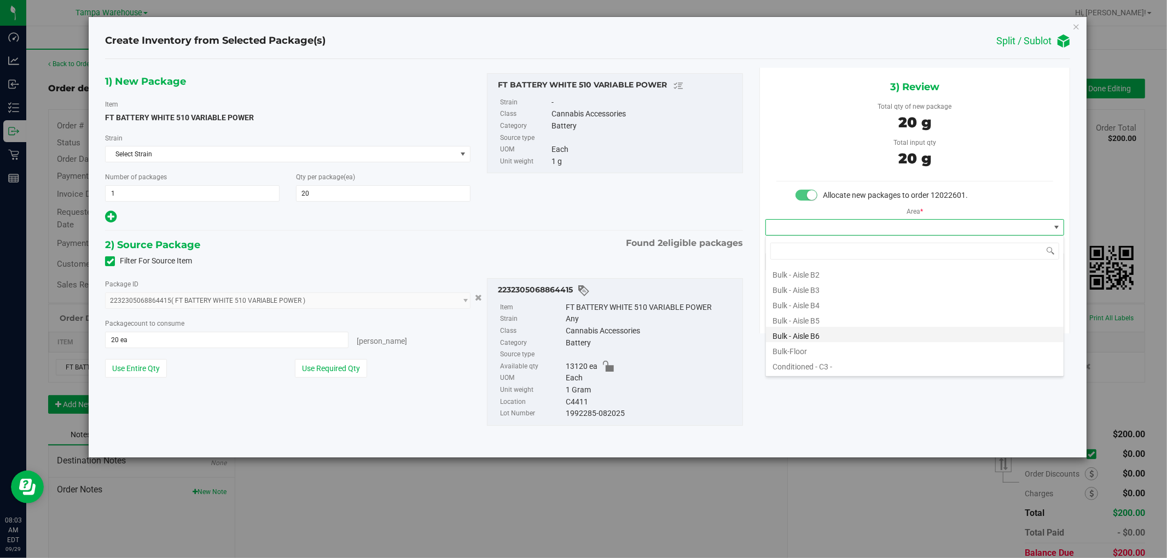
scroll to position [121, 0]
click at [824, 316] on li "Conditioned - C4 -" at bounding box center [915, 319] width 298 height 15
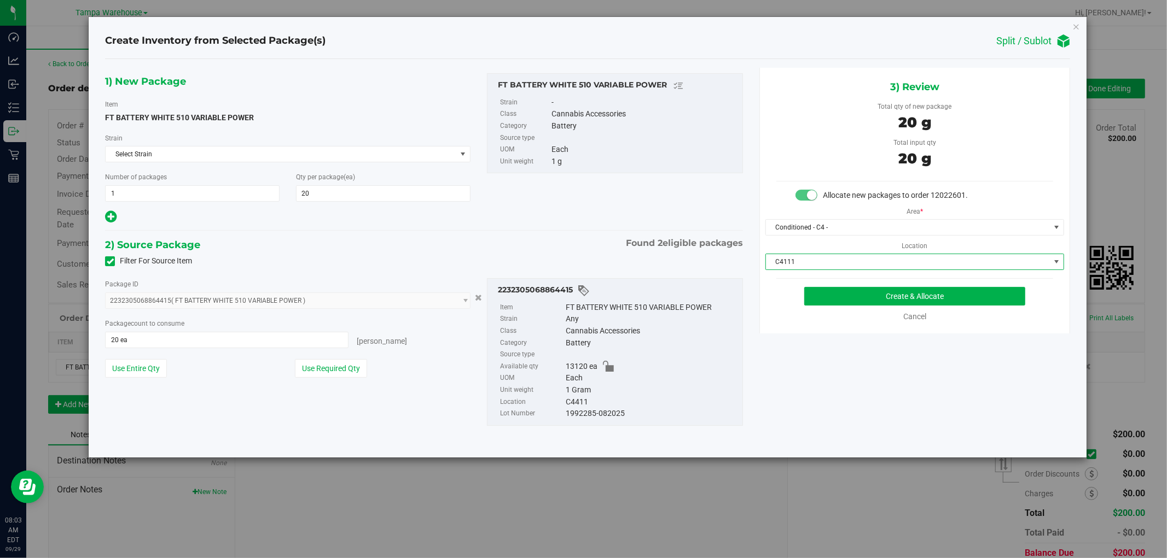
click at [894, 261] on span "C4111" at bounding box center [908, 261] width 284 height 15
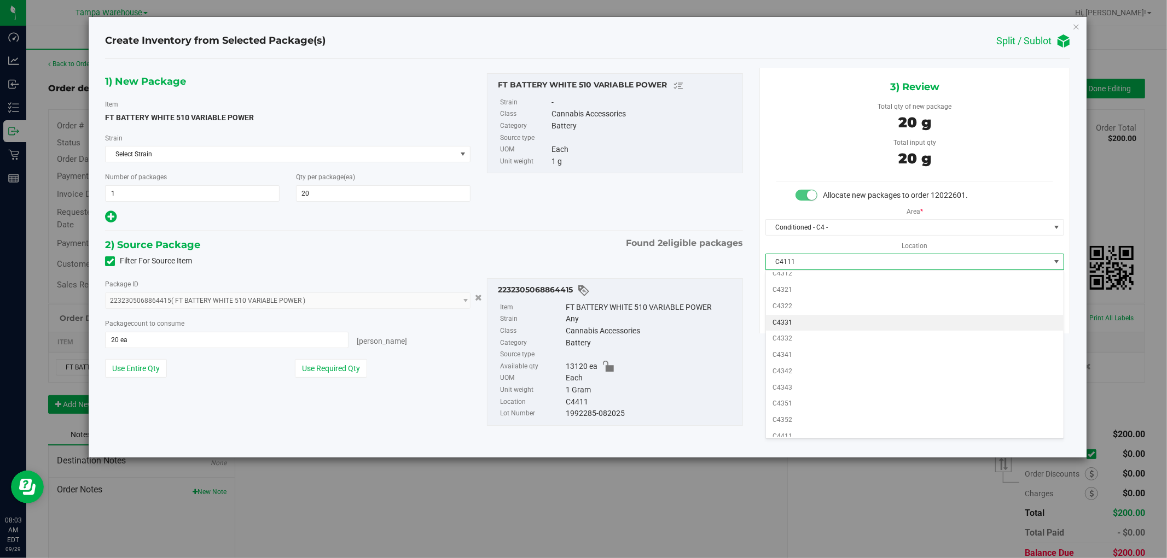
scroll to position [425, 0]
click at [815, 377] on li "C4411" at bounding box center [915, 376] width 298 height 16
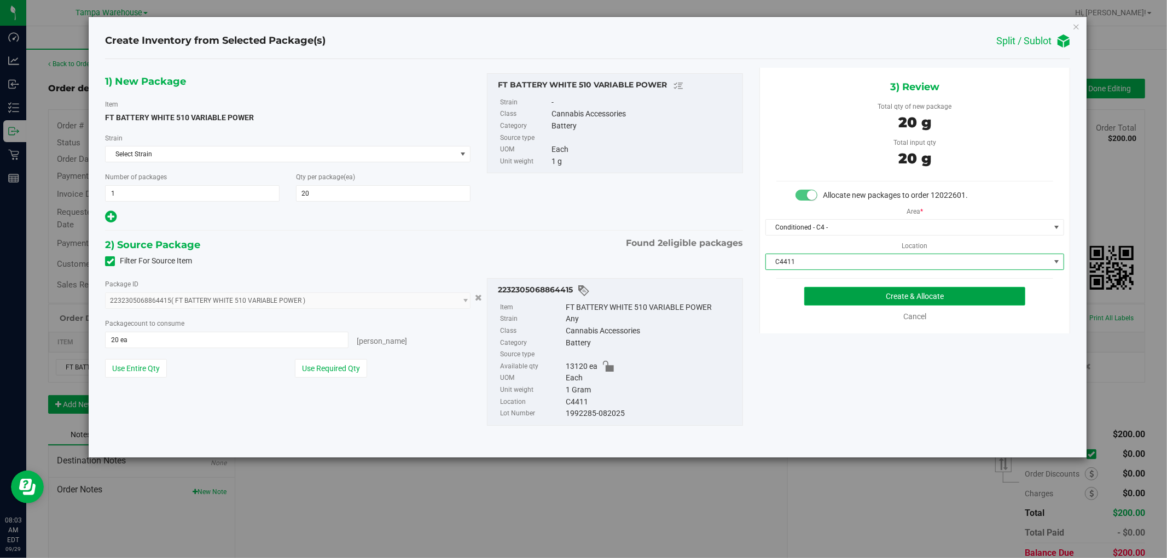
click at [952, 291] on button "Create & Allocate" at bounding box center [914, 296] width 221 height 19
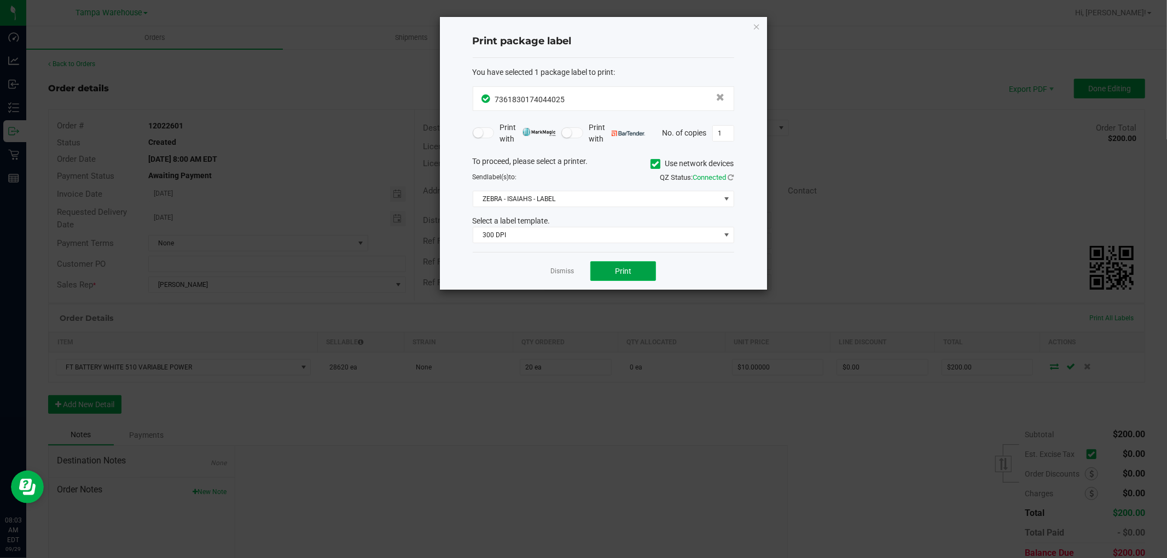
click at [609, 264] on button "Print" at bounding box center [623, 271] width 66 height 20
click at [758, 24] on icon "button" at bounding box center [757, 26] width 8 height 13
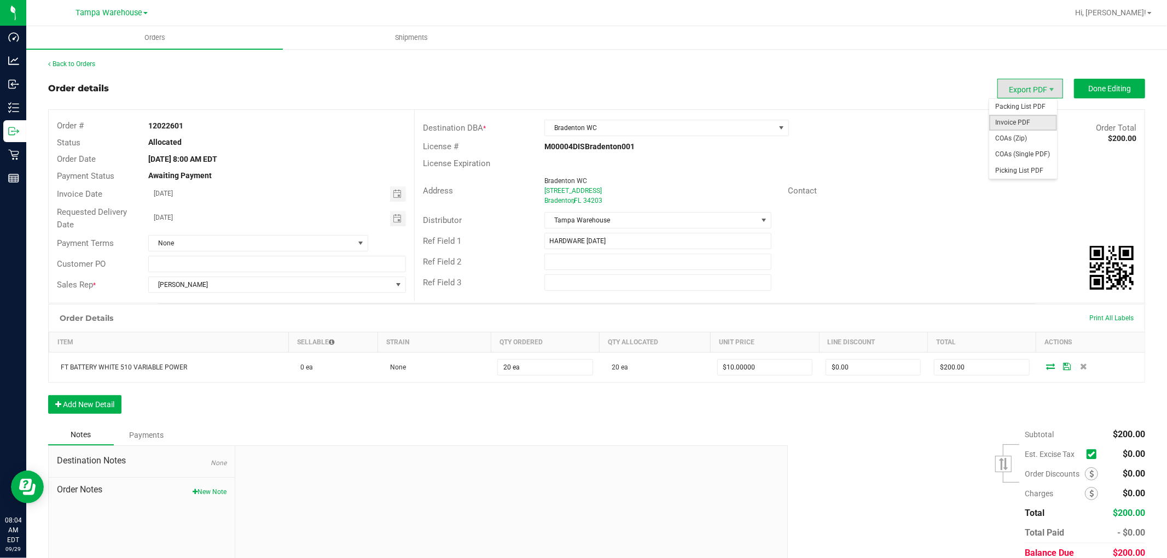
click at [1020, 123] on span "Invoice PDF" at bounding box center [1023, 123] width 68 height 16
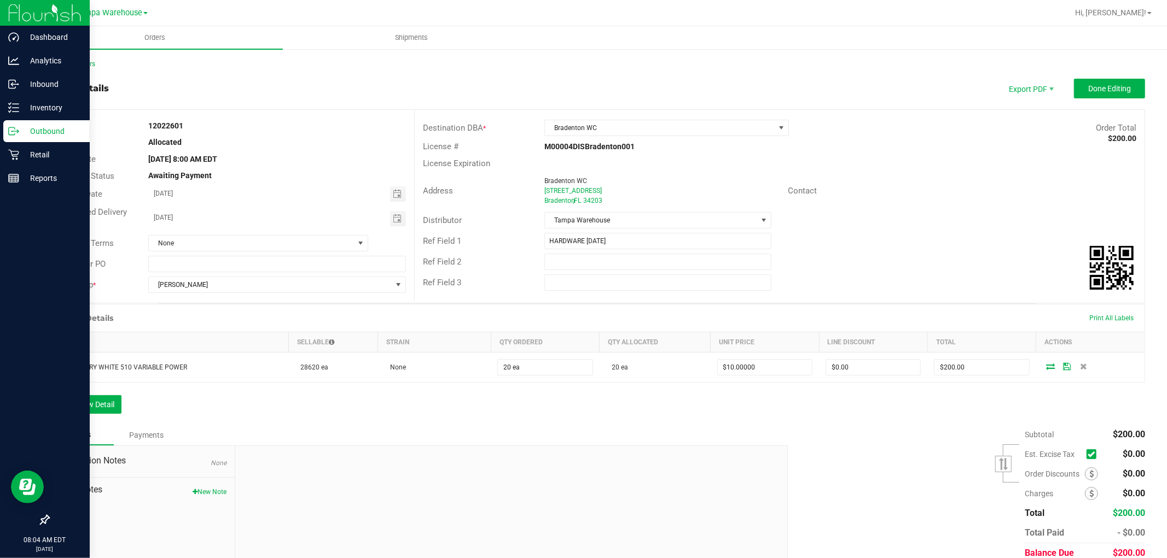
click at [52, 127] on p "Outbound" at bounding box center [52, 131] width 66 height 13
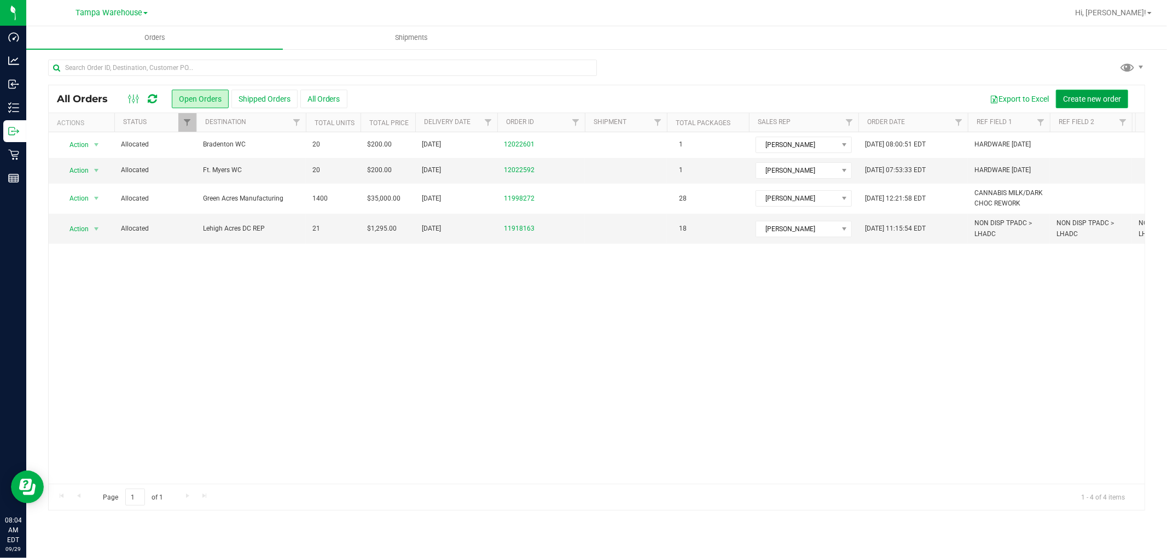
click at [1089, 101] on span "Create new order" at bounding box center [1092, 99] width 58 height 9
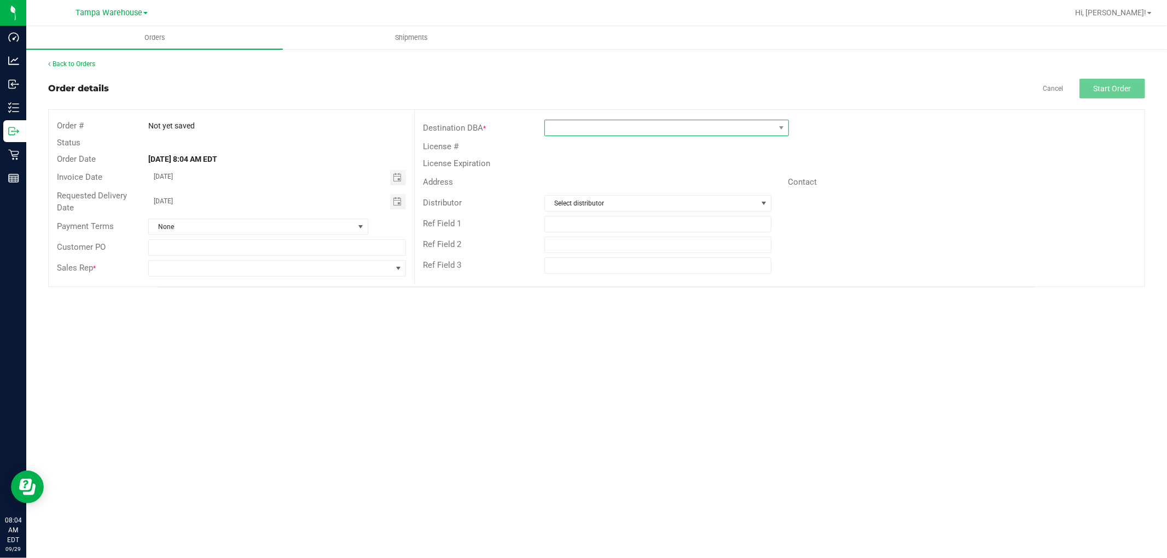
click at [627, 124] on span at bounding box center [660, 127] width 230 height 15
type input "BON"
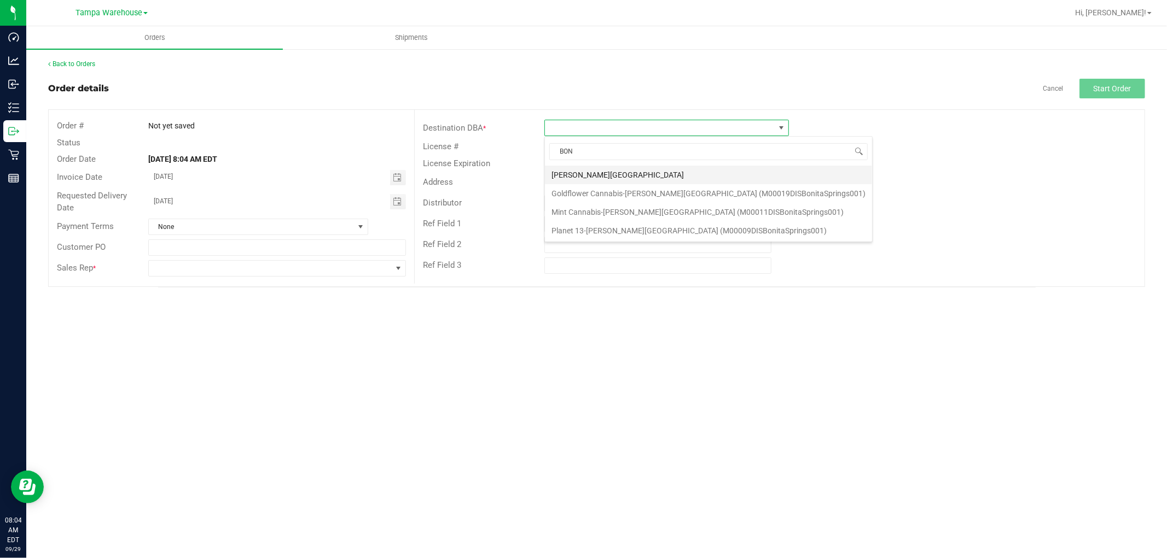
click at [608, 178] on li "[PERSON_NAME][GEOGRAPHIC_DATA]" at bounding box center [708, 175] width 327 height 19
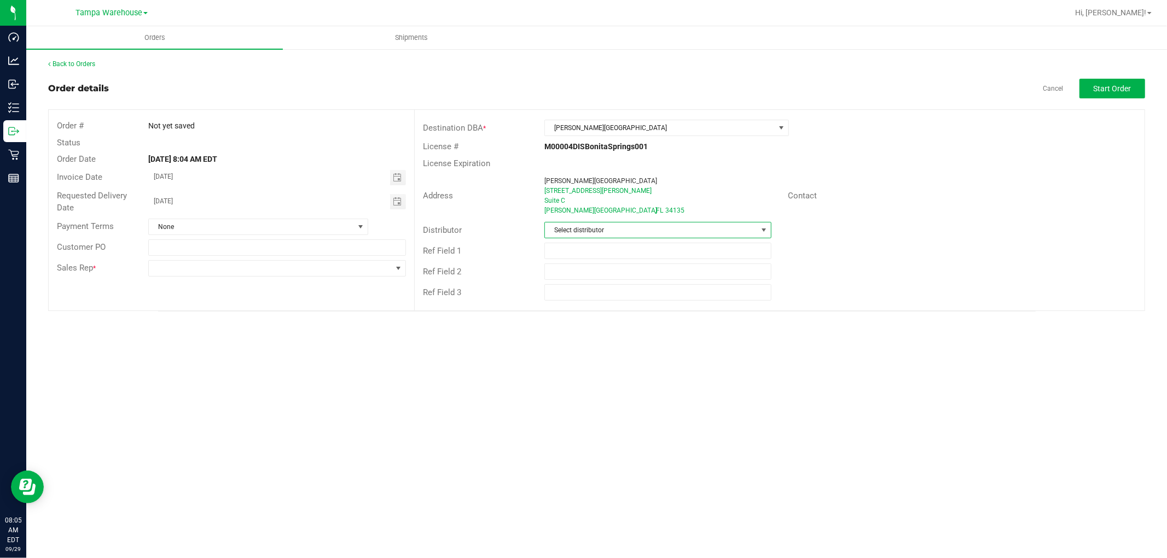
click at [604, 229] on span "Select distributor" at bounding box center [651, 230] width 212 height 15
type input "TAM"
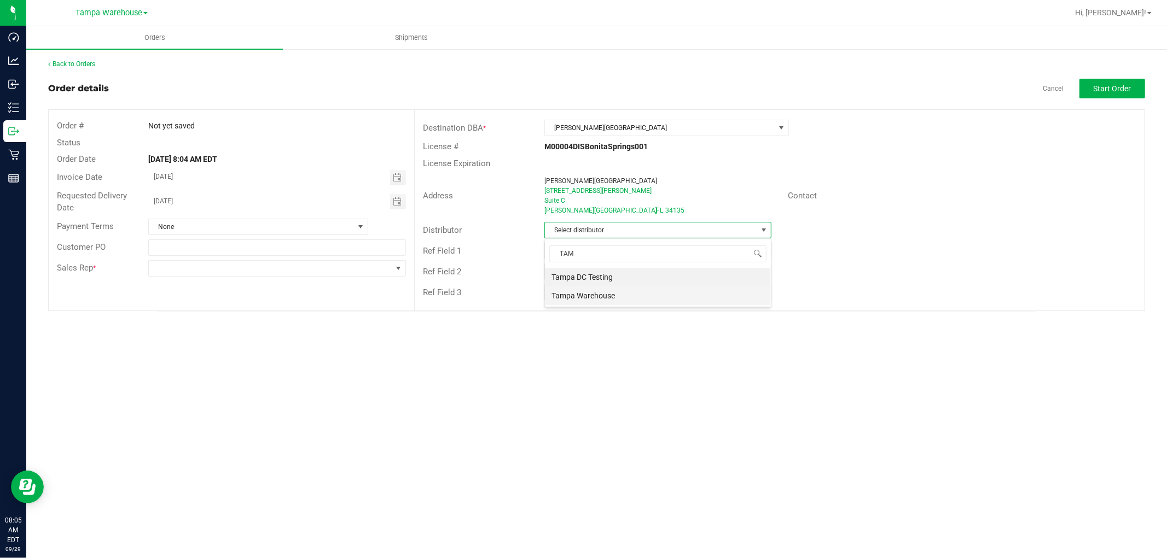
click at [594, 297] on li "Tampa Warehouse" at bounding box center [658, 296] width 226 height 19
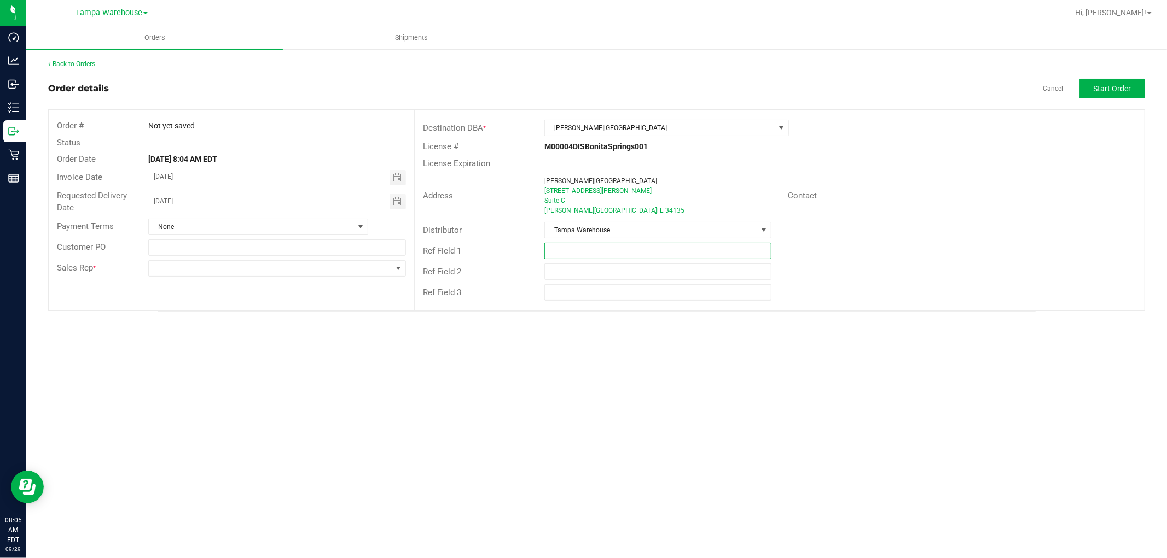
click at [605, 249] on input "text" at bounding box center [657, 251] width 227 height 16
paste input "information"
type input "i"
drag, startPoint x: 620, startPoint y: 254, endPoint x: 548, endPoint y: 255, distance: 71.6
click at [548, 255] on input "HARDWARE 09.29.25" at bounding box center [657, 251] width 227 height 16
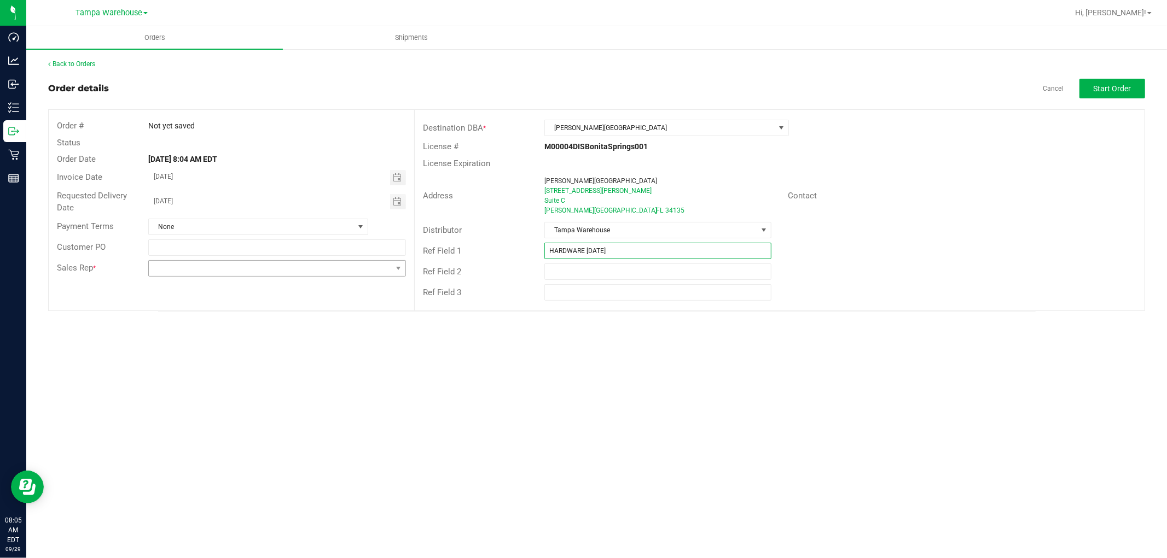
type input "HARDWARE 09.29.25"
click at [323, 269] on span at bounding box center [270, 268] width 243 height 15
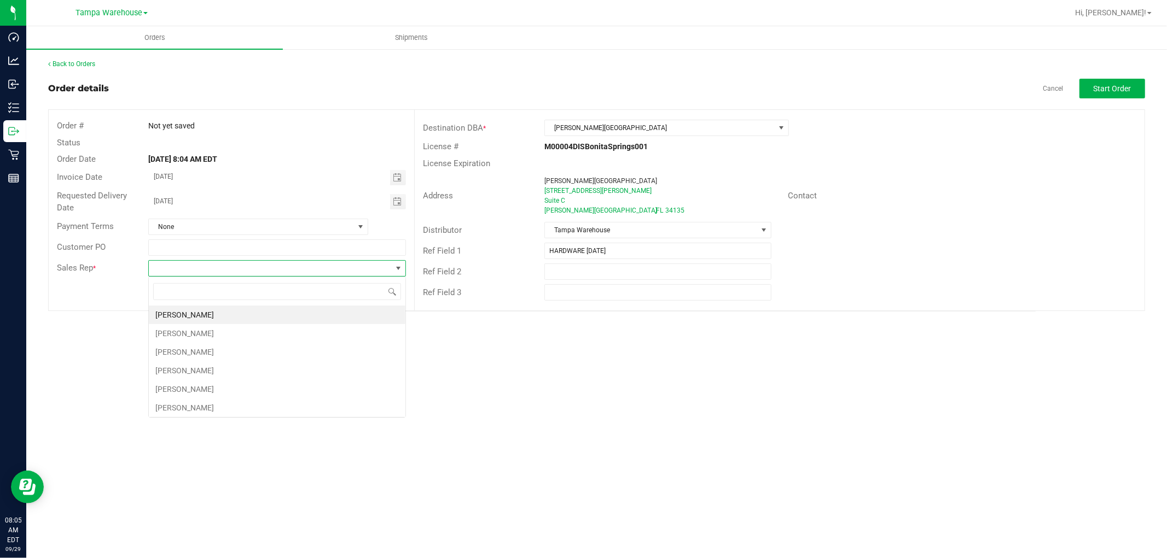
scroll to position [16, 257]
type input "ISAIA"
click at [208, 317] on li "Isaiah Mercado" at bounding box center [277, 315] width 256 height 19
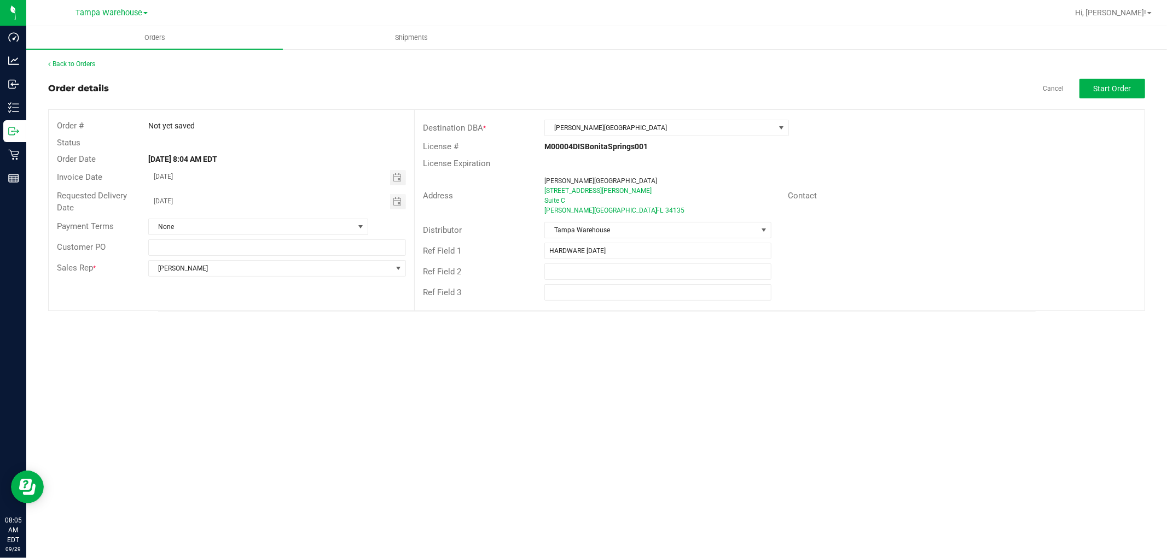
click at [819, 396] on div "Orders Shipments Back to Orders Order details Cancel Start Order Order # Not ye…" at bounding box center [596, 292] width 1140 height 532
click at [1112, 91] on span "Start Order" at bounding box center [1112, 88] width 38 height 9
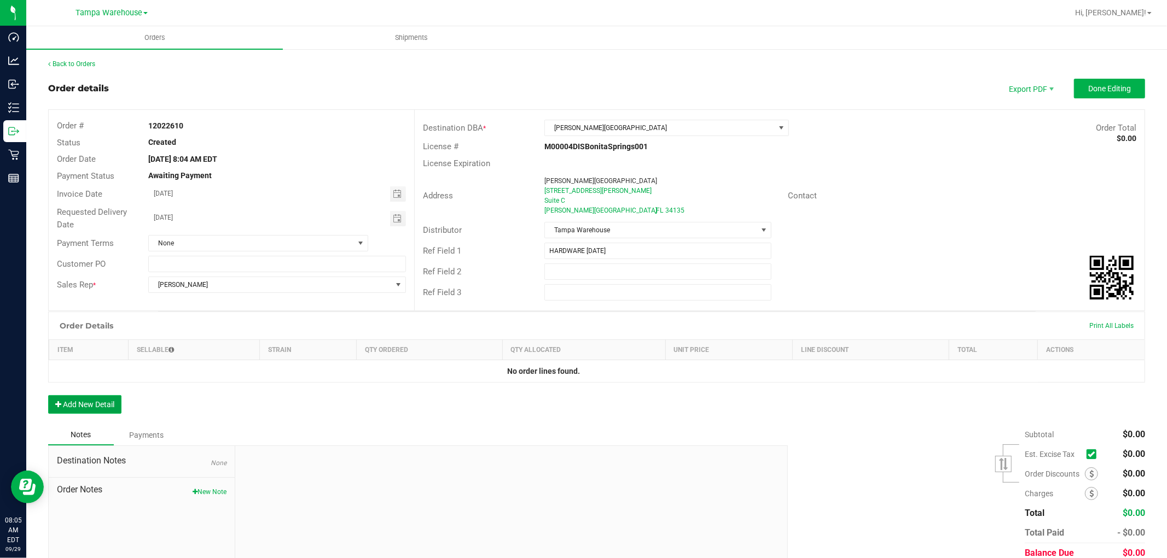
click at [106, 401] on button "Add New Detail" at bounding box center [84, 404] width 73 height 19
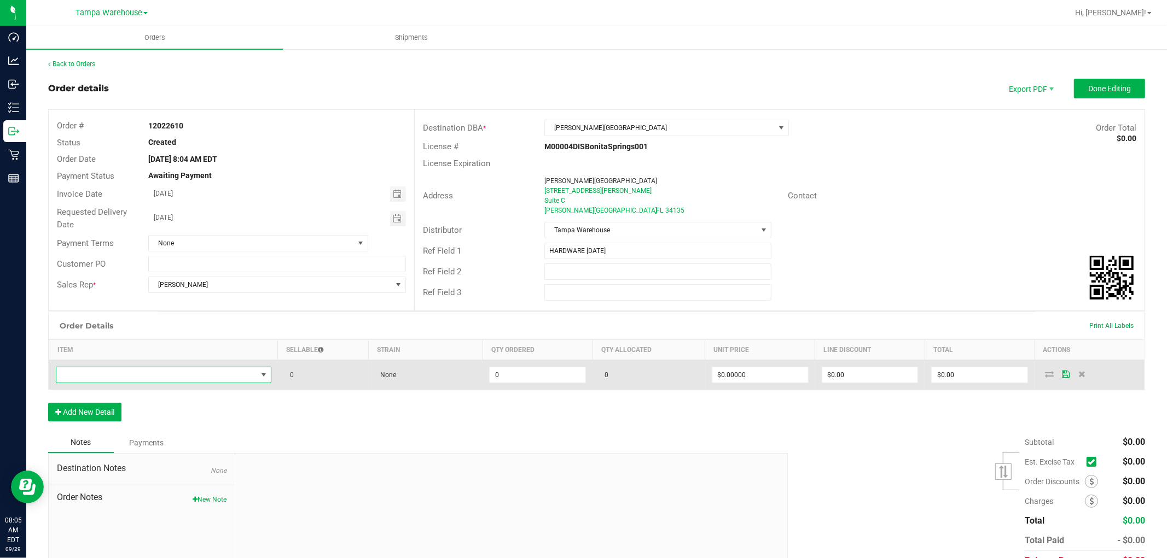
click at [126, 380] on span "NO DATA FOUND" at bounding box center [156, 375] width 201 height 15
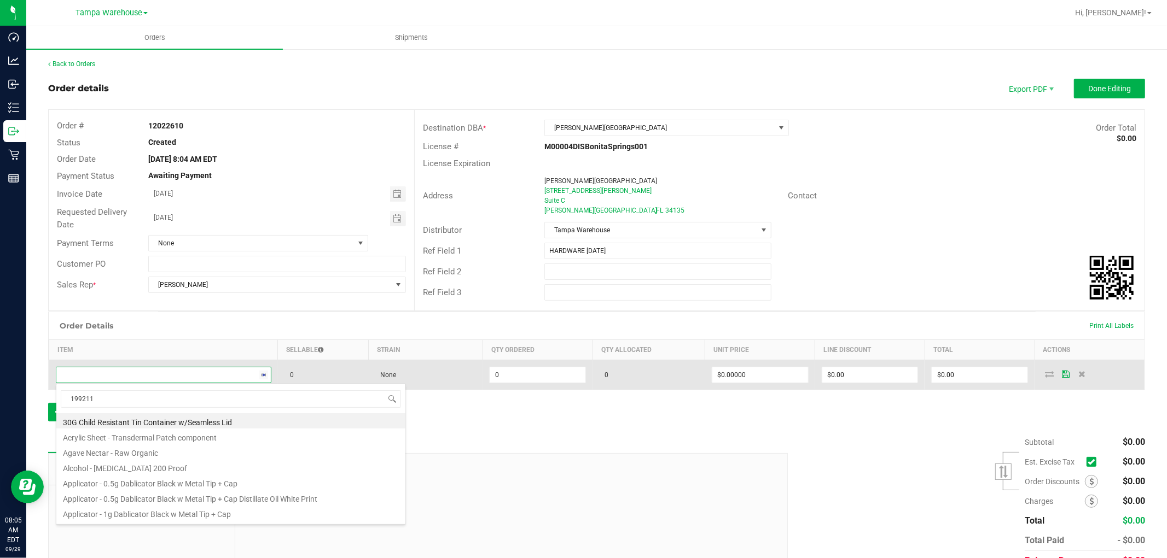
type input "1992115"
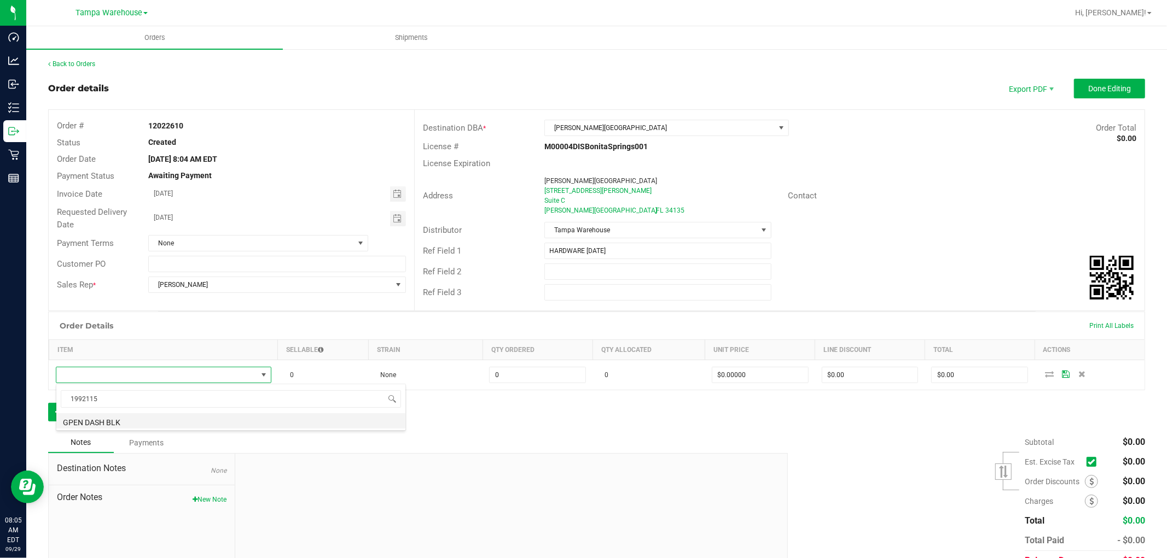
click at [140, 419] on li "GPEN DASH BLK" at bounding box center [230, 420] width 349 height 15
type input "0 ea"
type input "$69.95000"
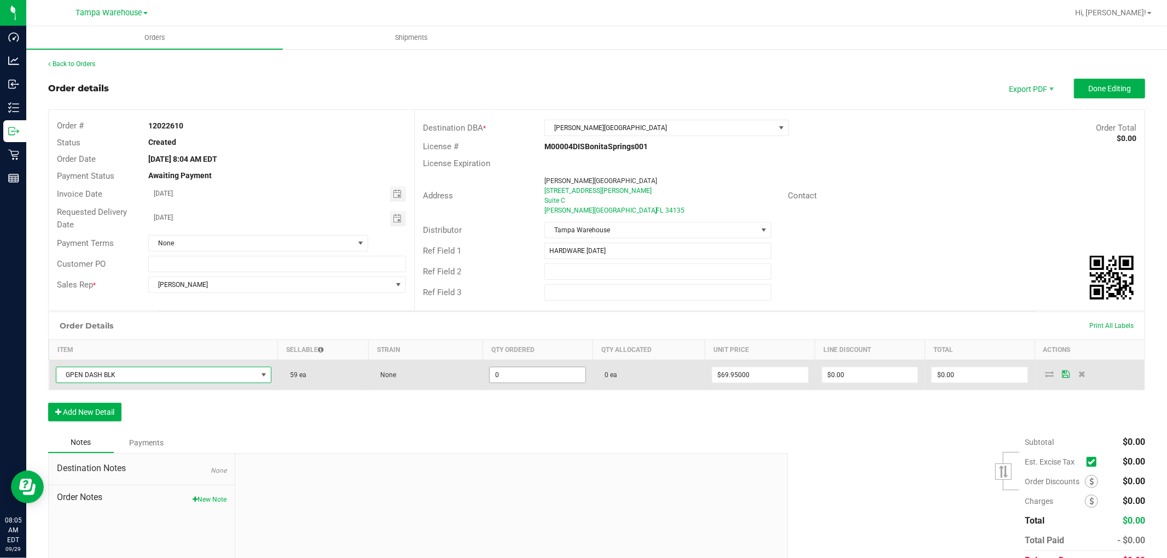
click at [528, 375] on input "0" at bounding box center [537, 375] width 96 height 15
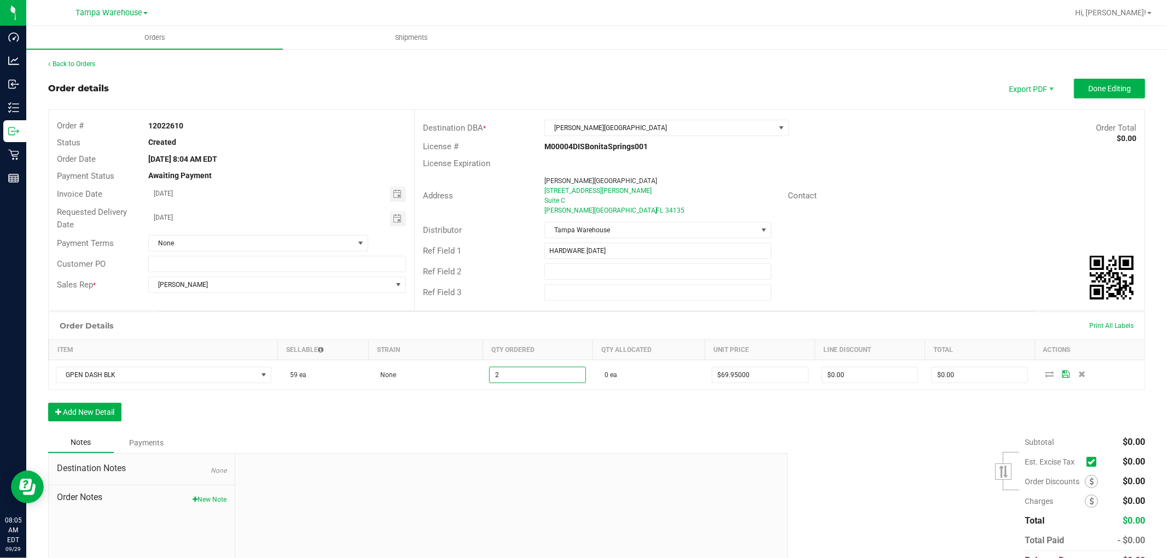
type input "2 ea"
type input "$139.90"
click at [558, 417] on div "Order Details Print All Labels Item Sellable Strain Qty Ordered Qty Allocated U…" at bounding box center [596, 372] width 1097 height 121
click at [723, 441] on div "Notes Payments" at bounding box center [413, 443] width 731 height 21
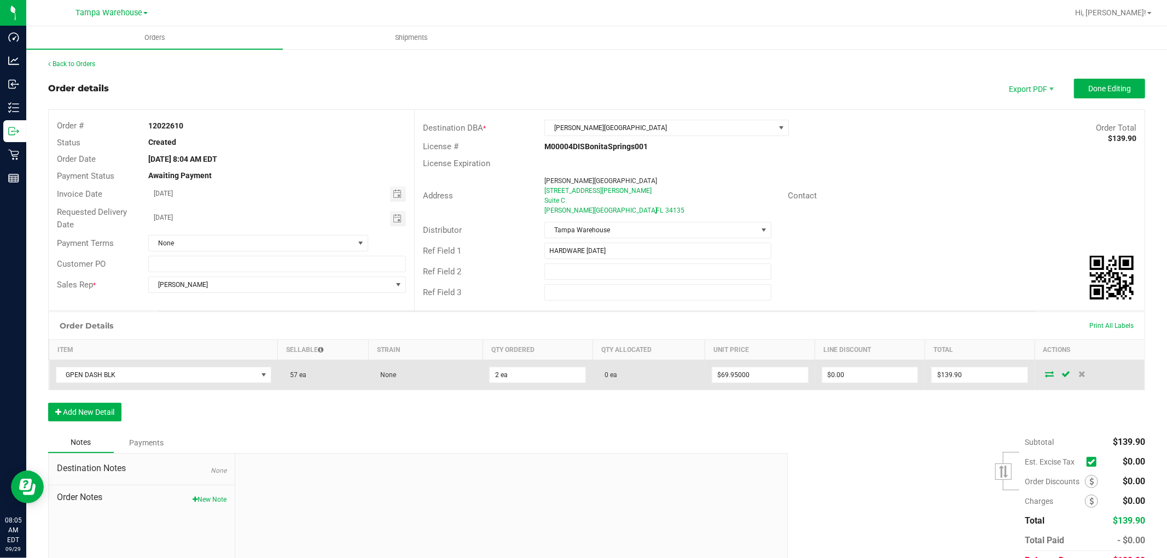
click at [1045, 372] on icon at bounding box center [1049, 374] width 9 height 7
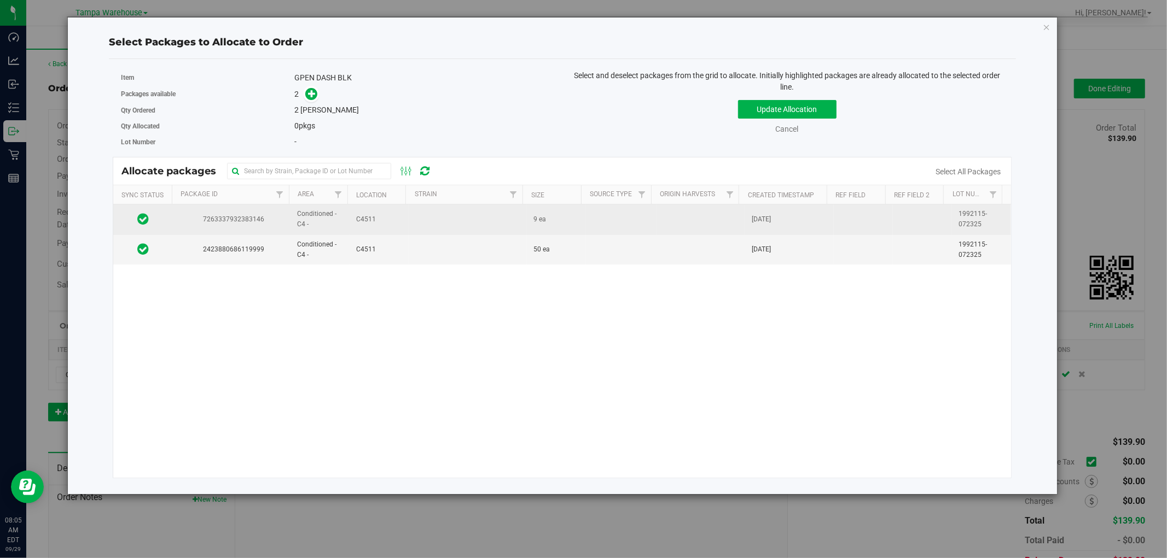
click at [430, 223] on td at bounding box center [468, 220] width 118 height 30
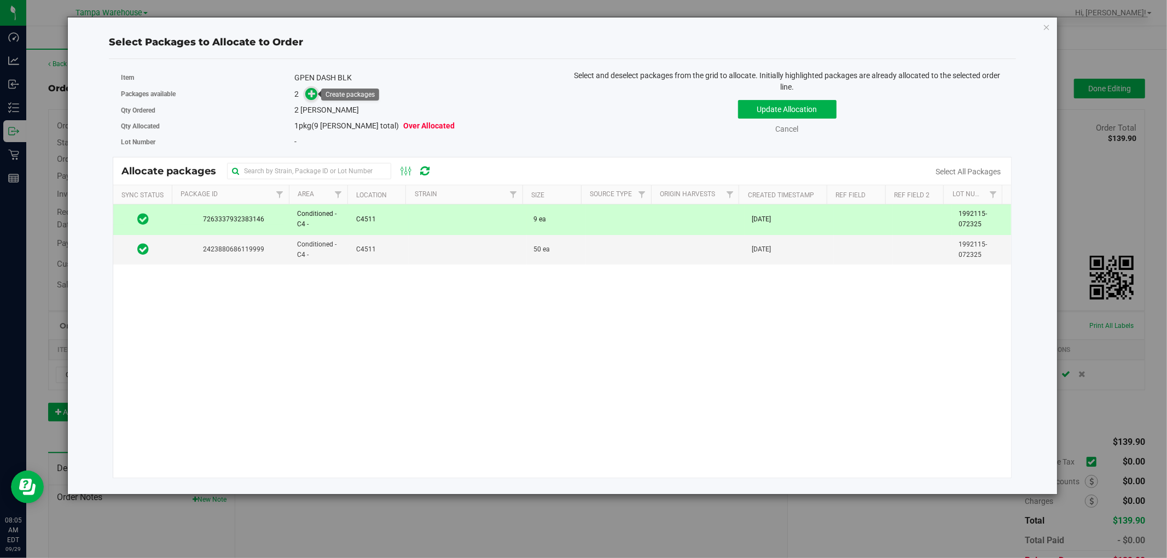
click at [313, 94] on icon at bounding box center [312, 94] width 8 height 8
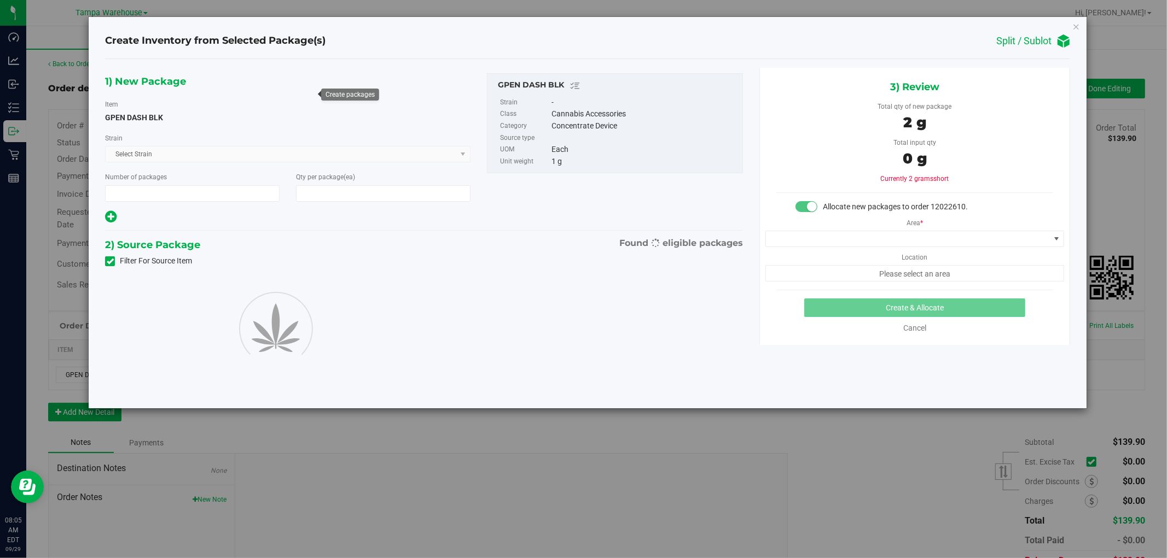
type input "1"
type input "2"
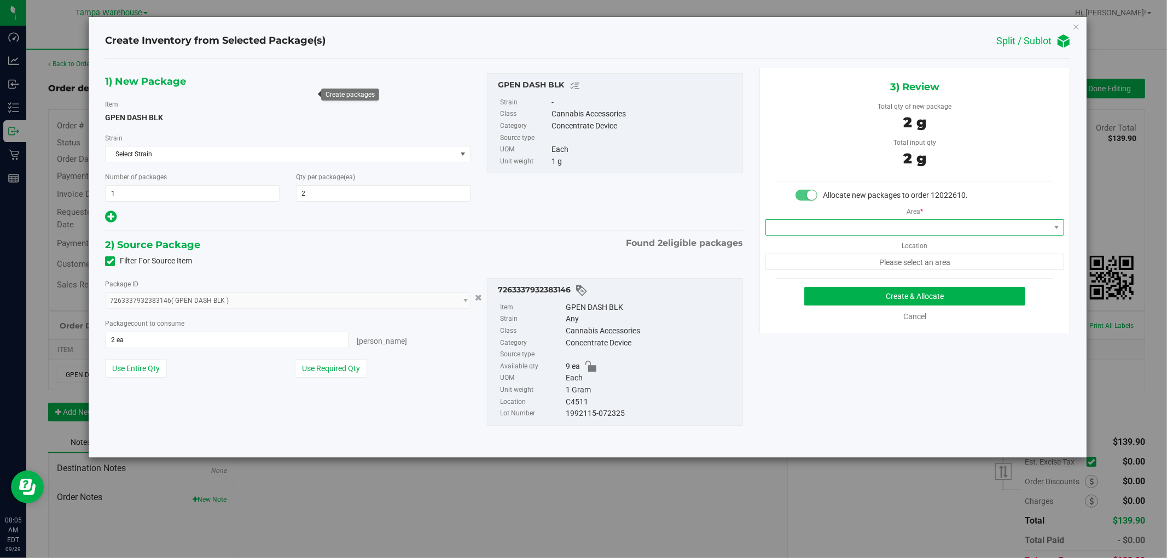
click at [998, 229] on span at bounding box center [908, 227] width 284 height 15
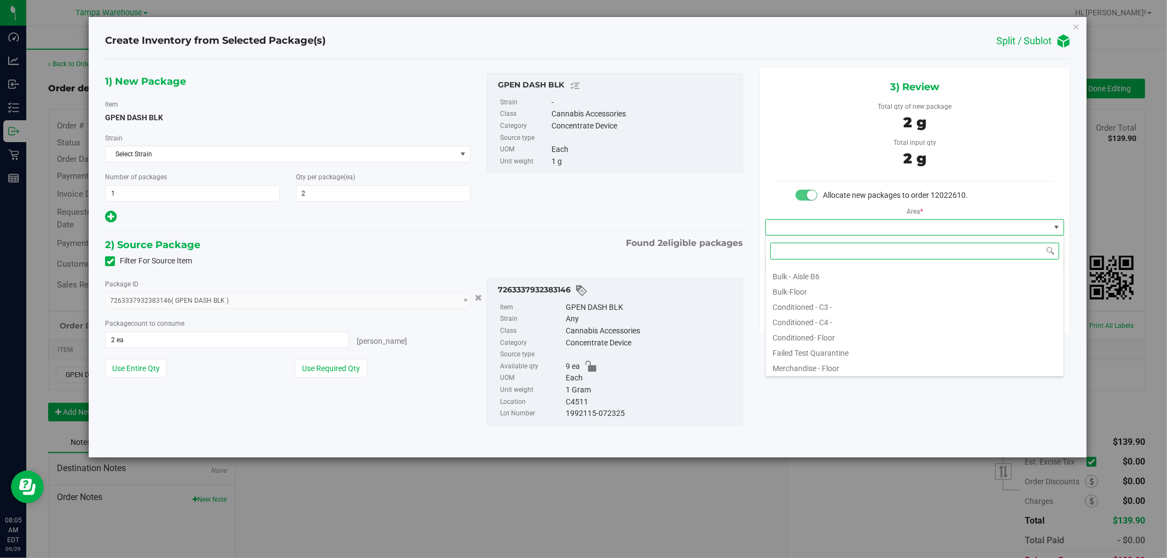
scroll to position [121, 0]
click at [843, 315] on li "Conditioned - C4 -" at bounding box center [915, 319] width 298 height 15
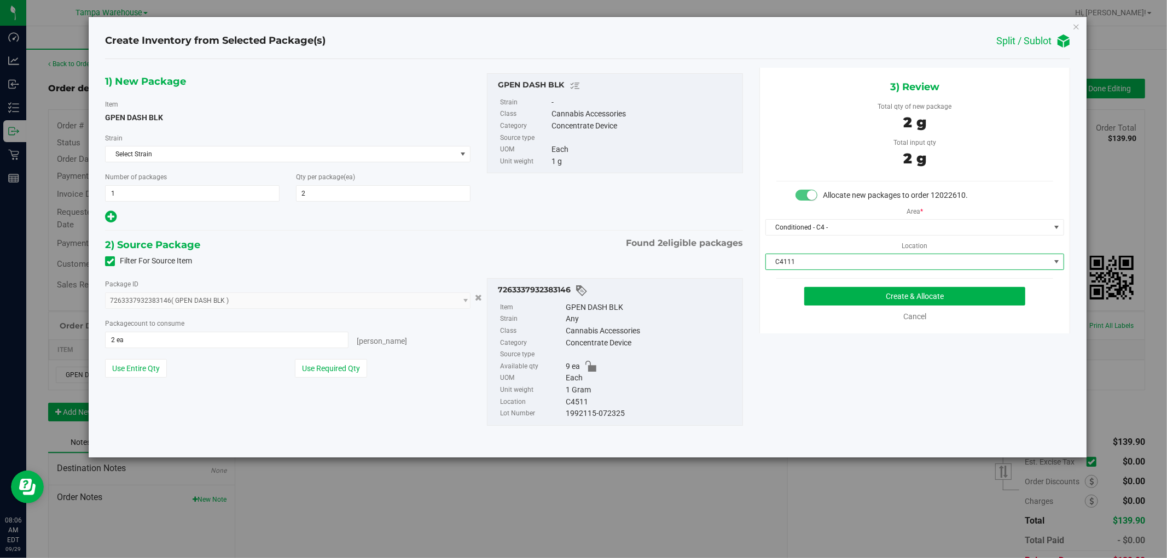
click at [890, 259] on span "C4111" at bounding box center [908, 261] width 284 height 15
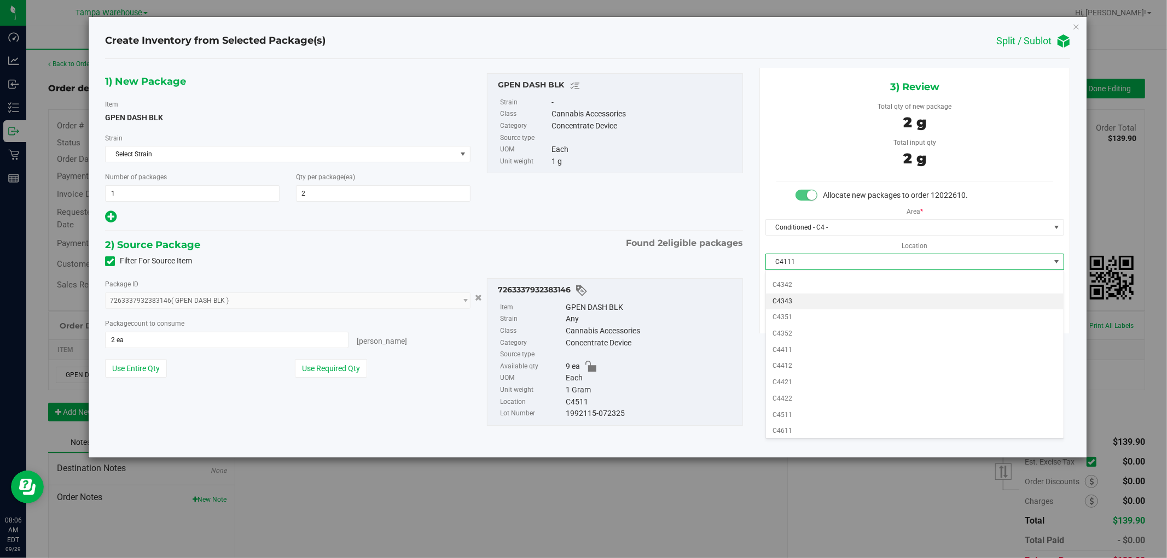
scroll to position [457, 0]
click at [786, 414] on li "C4511" at bounding box center [915, 413] width 298 height 16
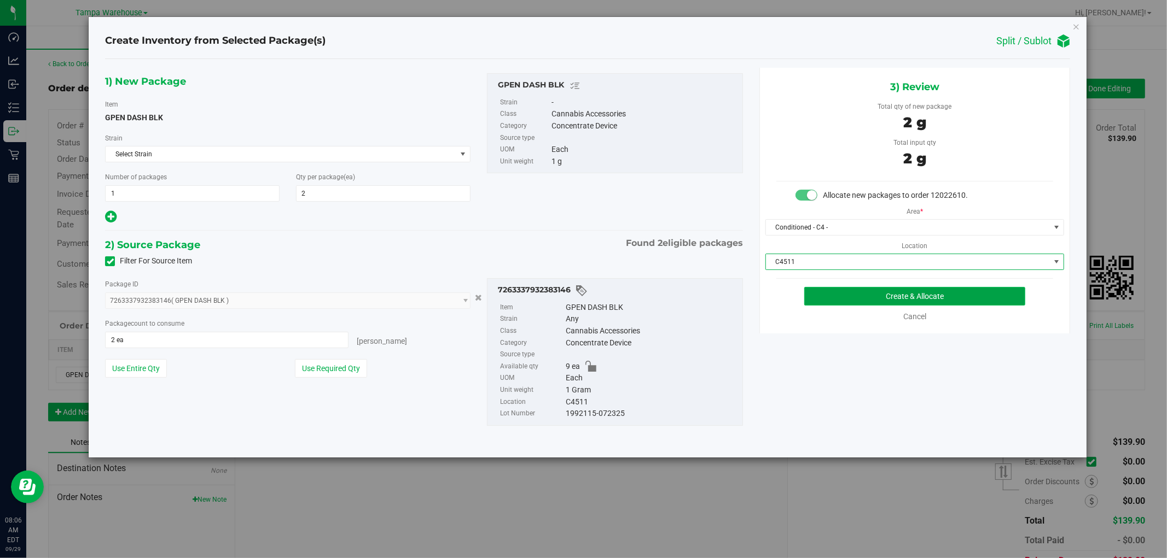
click at [981, 296] on button "Create & Allocate" at bounding box center [914, 296] width 221 height 19
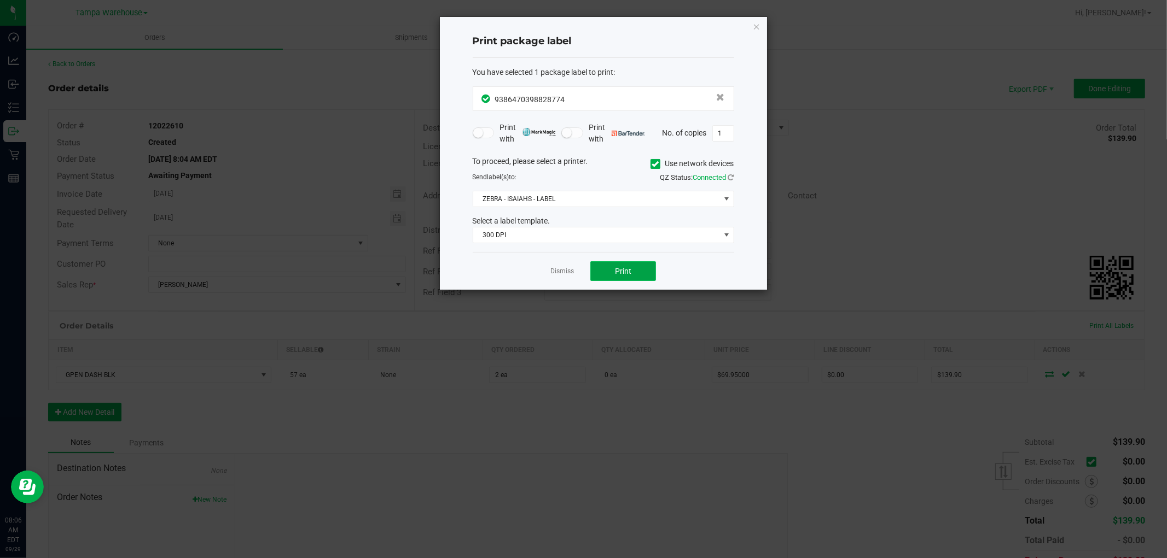
click at [644, 275] on button "Print" at bounding box center [623, 271] width 66 height 20
click at [762, 24] on div "Print package label You have selected 1 package label to print : 93864703988287…" at bounding box center [603, 153] width 327 height 273
click at [759, 25] on icon "button" at bounding box center [757, 26] width 8 height 13
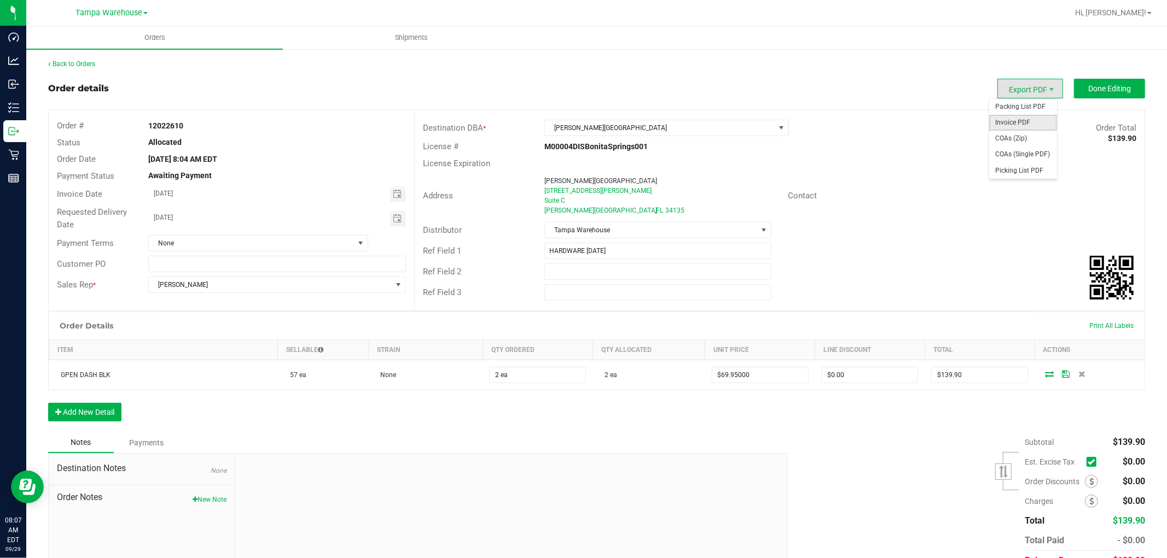
click at [1028, 123] on span "Invoice PDF" at bounding box center [1023, 123] width 68 height 16
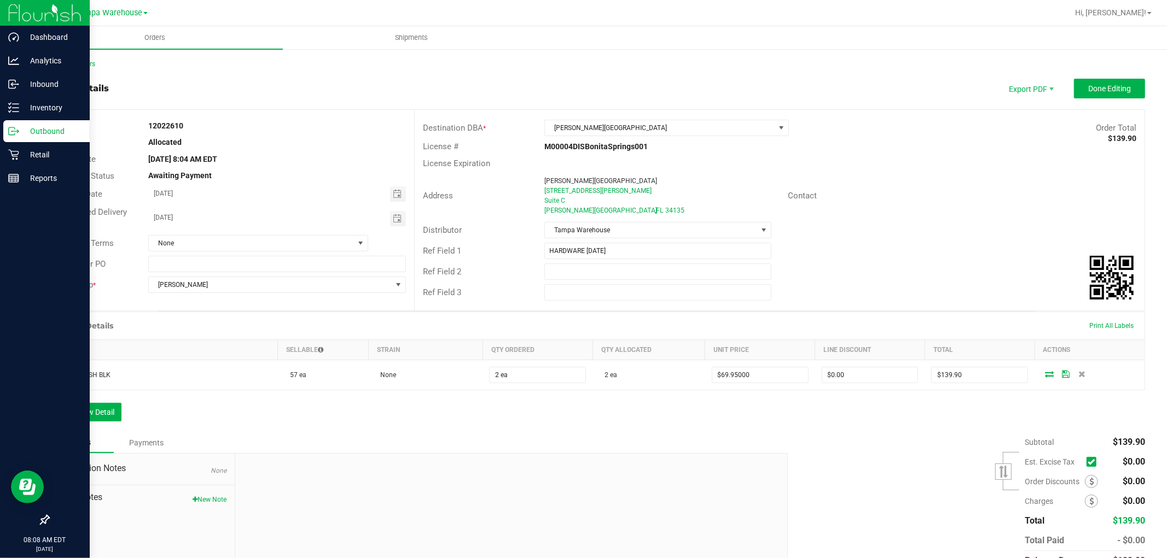
click at [67, 128] on p "Outbound" at bounding box center [52, 131] width 66 height 13
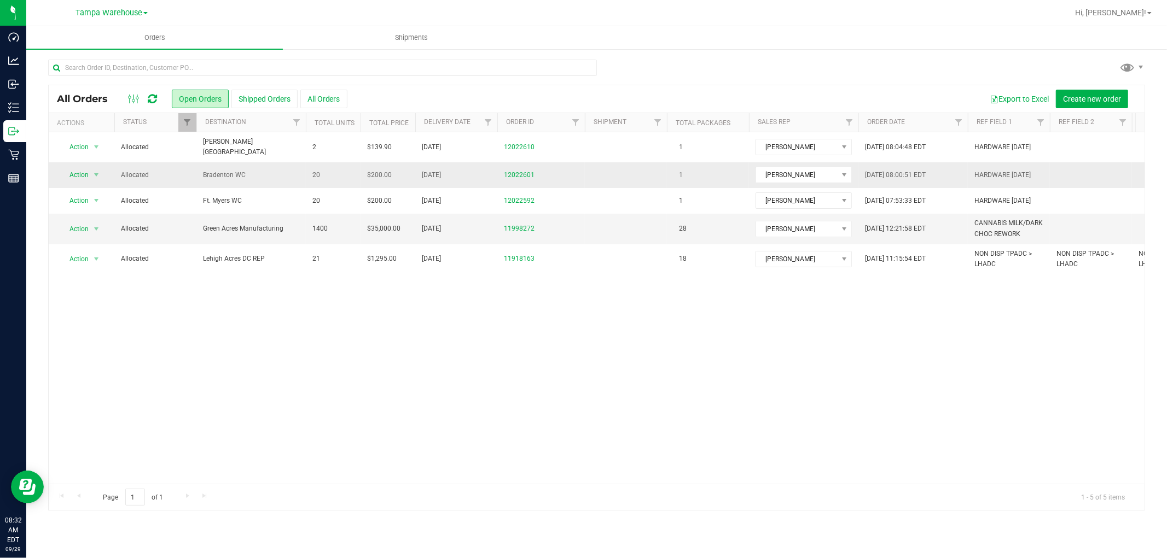
click at [190, 170] on td "Allocated" at bounding box center [155, 175] width 82 height 26
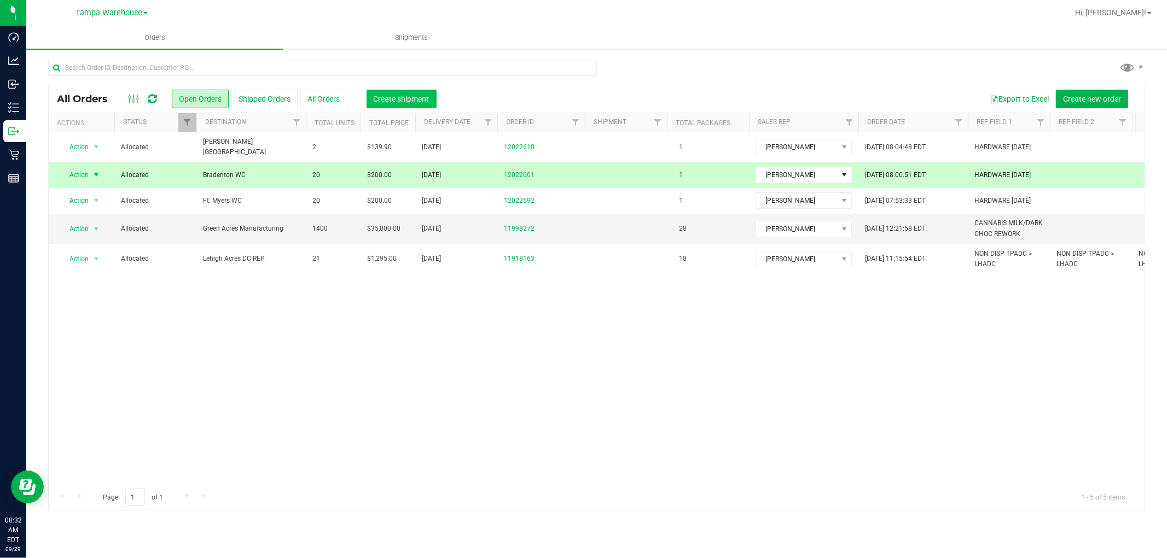
click at [405, 95] on span "Create shipment" at bounding box center [402, 99] width 56 height 9
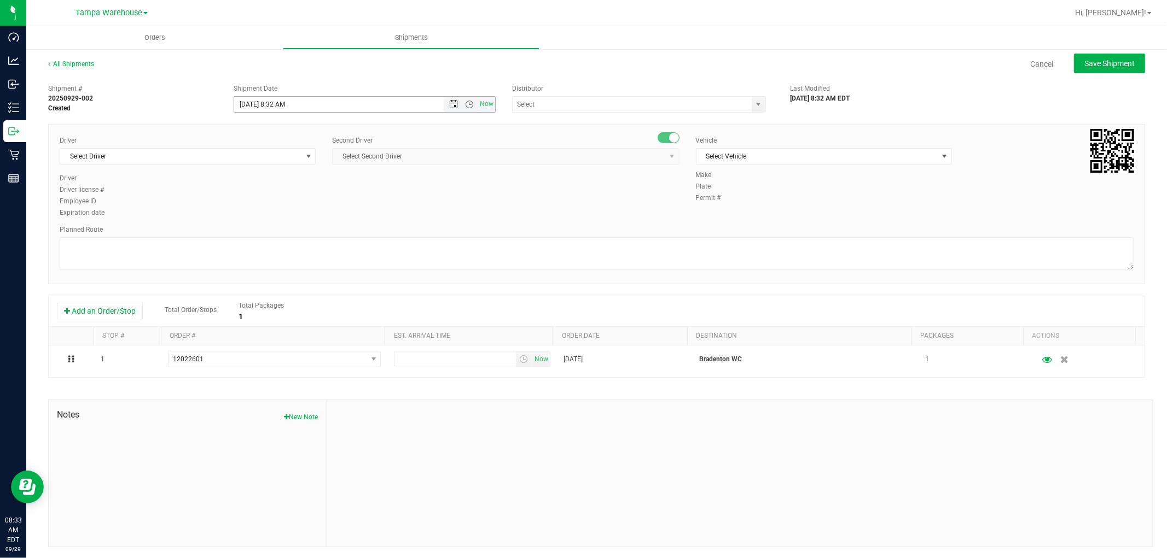
click at [451, 104] on span "Open the date view" at bounding box center [453, 104] width 9 height 9
click at [276, 231] on link "30" at bounding box center [274, 232] width 16 height 17
click at [468, 105] on span "Open the time view" at bounding box center [469, 104] width 9 height 9
click at [295, 184] on li "6:30 AM" at bounding box center [360, 184] width 257 height 14
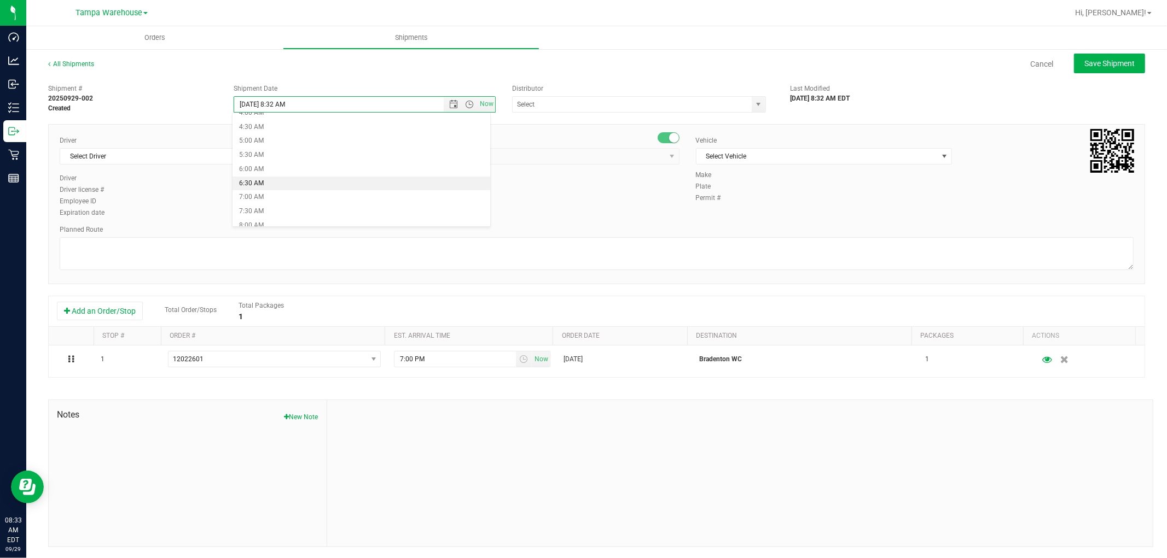
type input "9/30/2025 6:30 AM"
click at [550, 108] on input "text" at bounding box center [628, 104] width 232 height 15
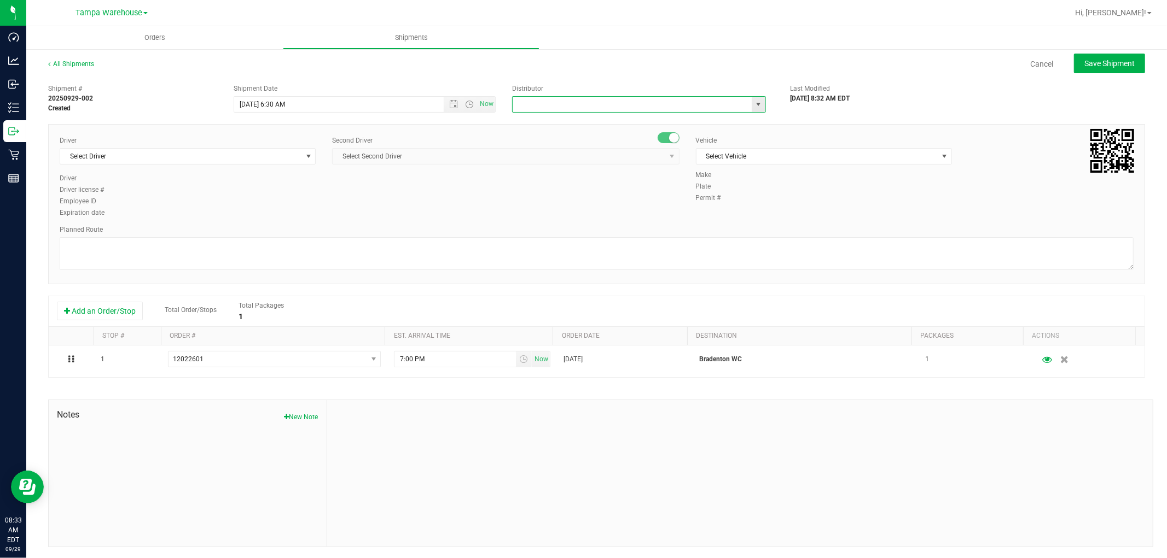
type input "A"
click at [566, 140] on li "Tampa Warehouse" at bounding box center [634, 139] width 250 height 16
type input "Tampa Warehouse"
click at [249, 156] on span "Select Driver" at bounding box center [180, 156] width 241 height 15
click at [162, 200] on li "Dustin Zonneville - 100007761" at bounding box center [186, 202] width 253 height 16
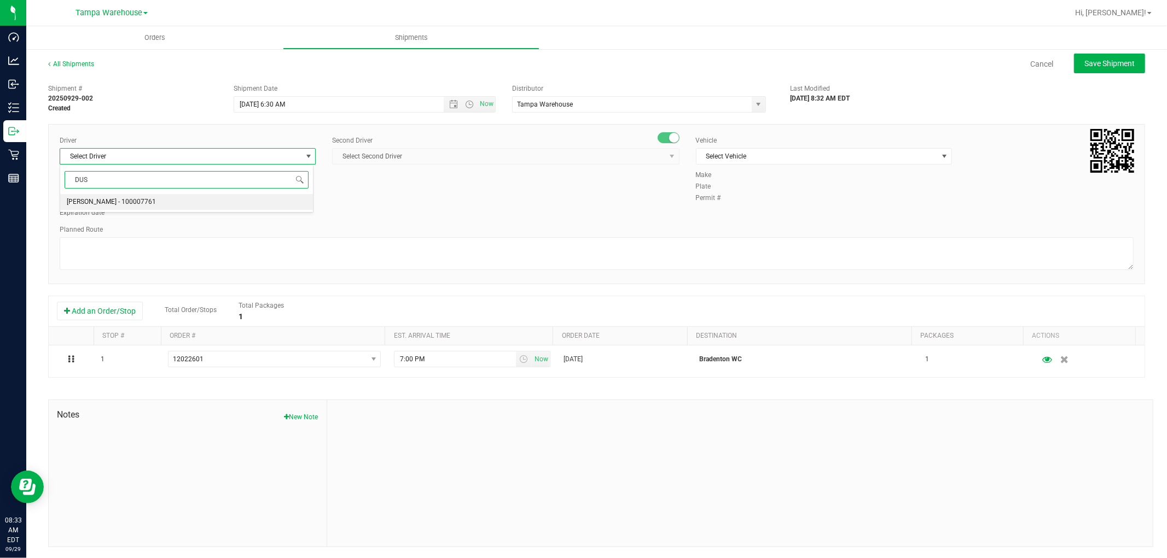
type input "DUS"
click at [473, 149] on span "Select Second Driver" at bounding box center [499, 156] width 332 height 15
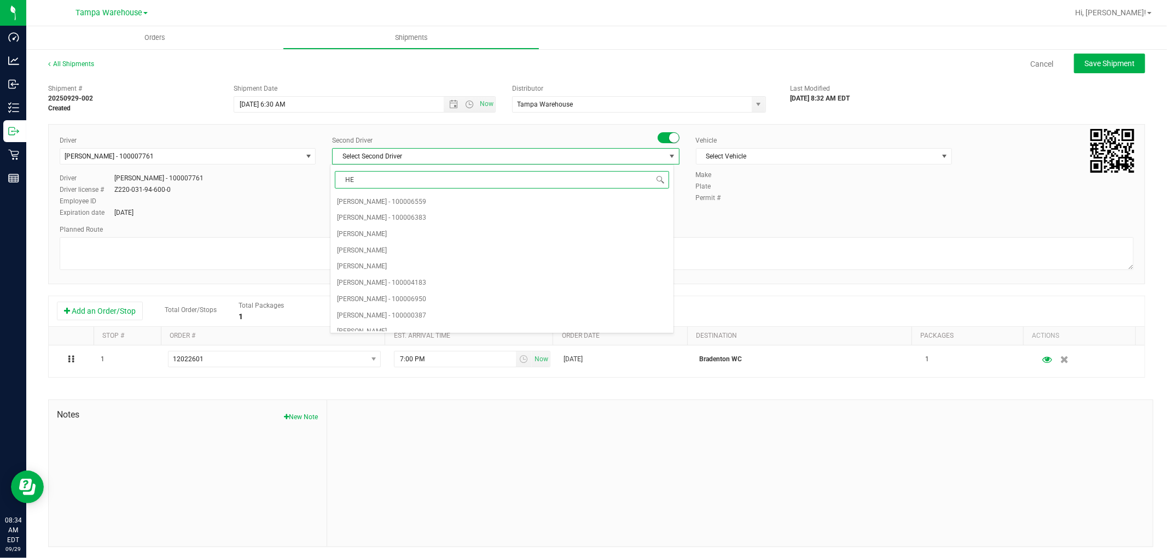
type input "HEC"
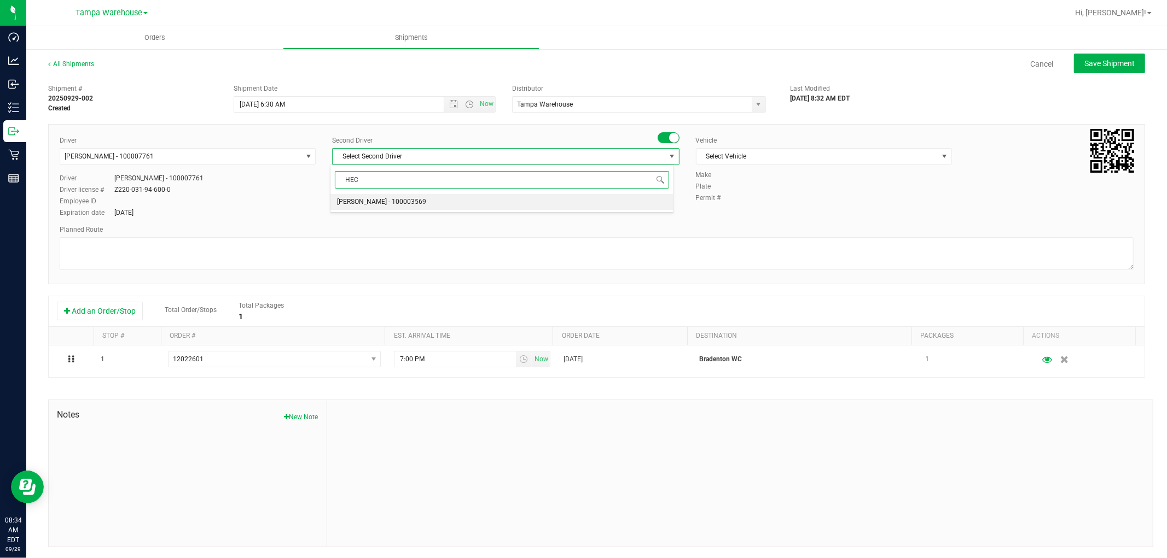
click at [403, 199] on span "Hector Ayala - 100003569" at bounding box center [381, 202] width 89 height 14
click at [819, 154] on span "Select Vehicle" at bounding box center [816, 156] width 241 height 15
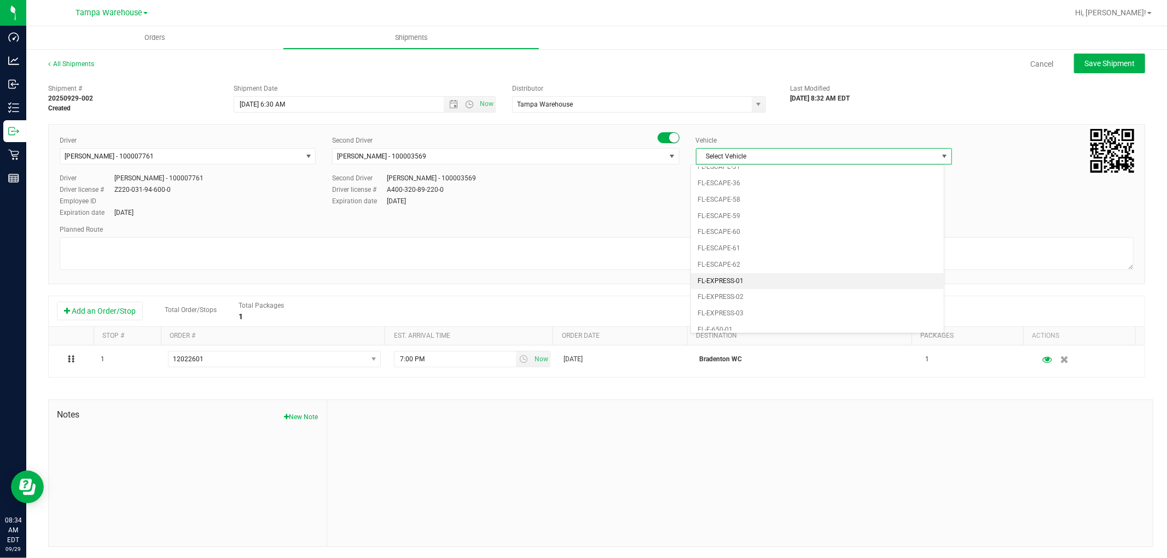
click at [766, 280] on li "FL-EXPRESS-01" at bounding box center [817, 281] width 253 height 16
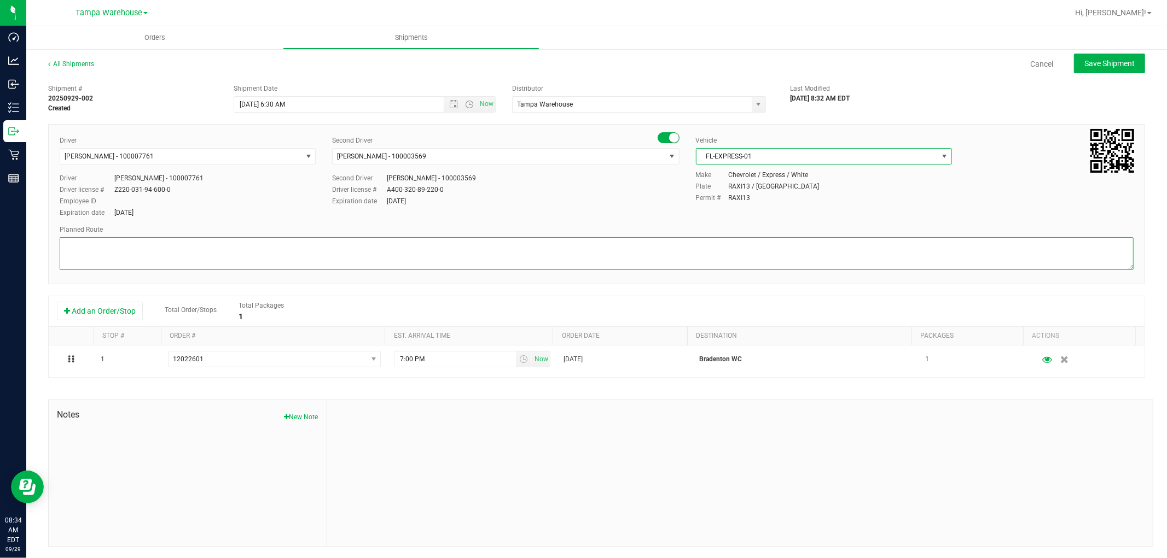
click at [338, 247] on textarea at bounding box center [597, 253] width 1074 height 33
paste textarea "HARDWARE 09.29.25"
click at [75, 257] on textarea at bounding box center [597, 253] width 1074 height 33
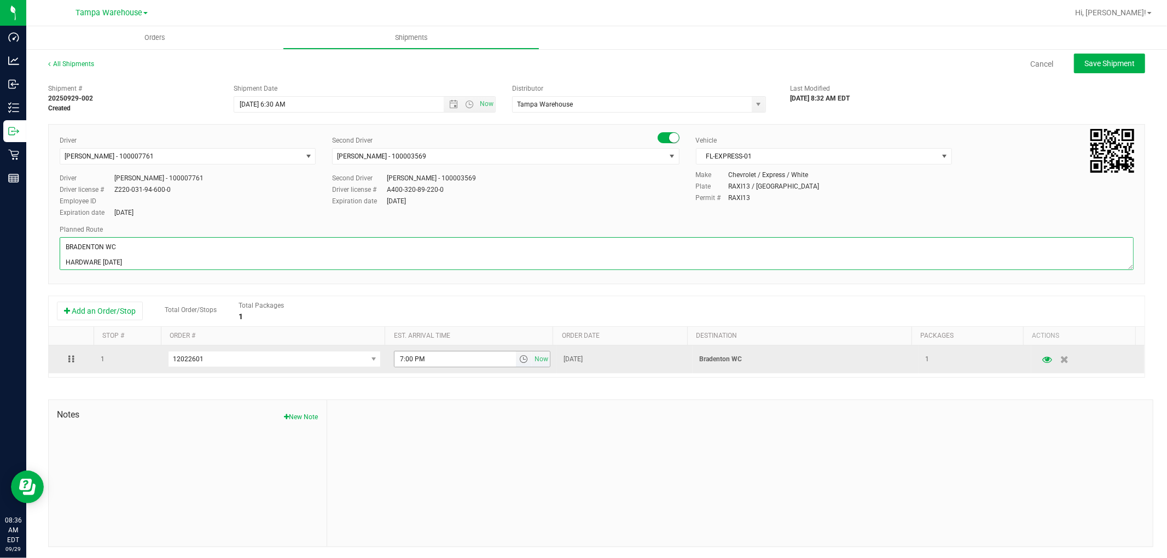
click at [519, 364] on span "select" at bounding box center [523, 359] width 9 height 9
type textarea "BRADENTON WC HARDWARE 09.29.25"
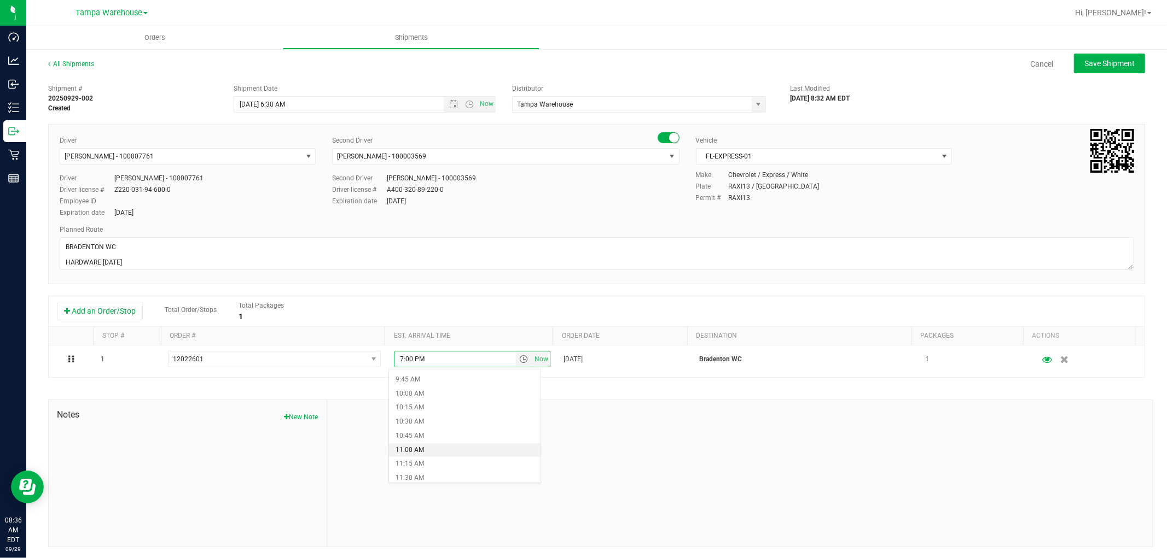
scroll to position [608, 0]
click at [424, 473] on li "12:30 PM" at bounding box center [464, 474] width 151 height 14
click at [570, 434] on div at bounding box center [739, 473] width 825 height 147
click at [584, 425] on div at bounding box center [739, 473] width 825 height 147
click at [1103, 65] on span "Save Shipment" at bounding box center [1109, 63] width 50 height 9
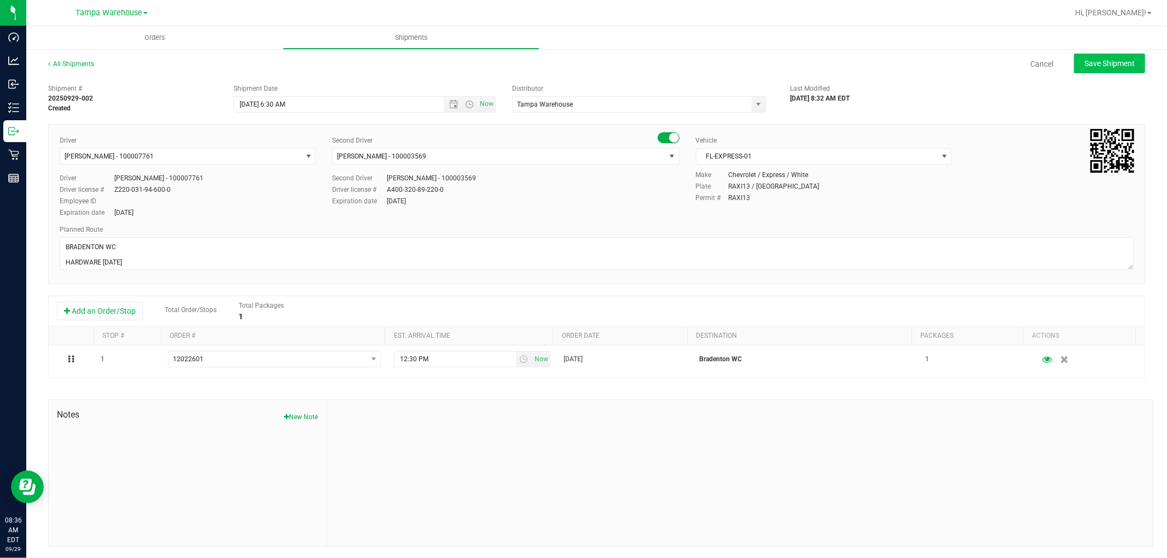
type input "9/30/2025 10:30 AM"
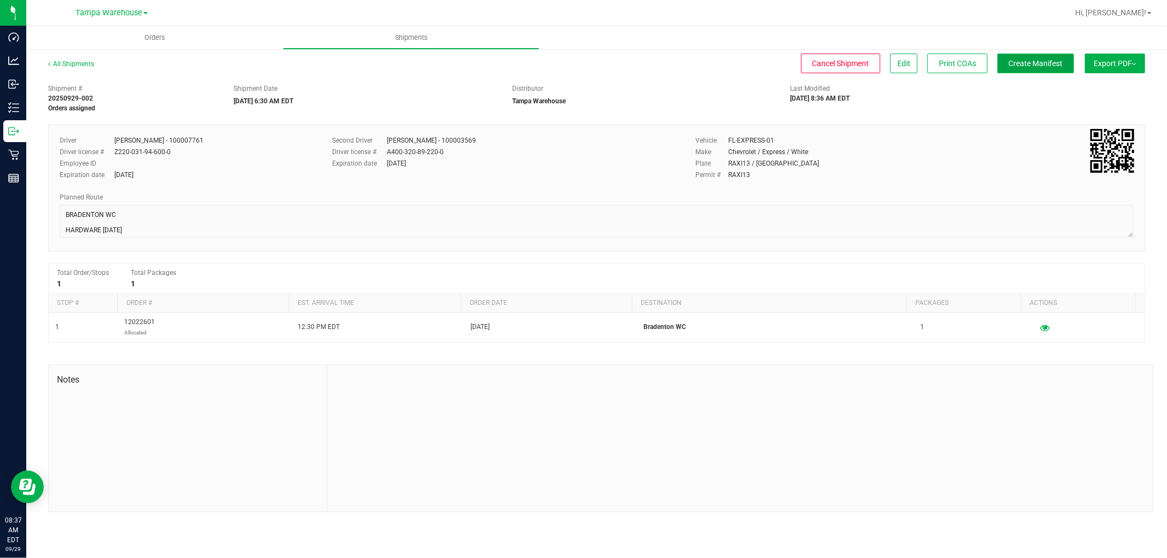
click at [1021, 63] on span "Create Manifest" at bounding box center [1035, 63] width 54 height 9
click at [1115, 66] on span "Export PDF" at bounding box center [1114, 63] width 43 height 9
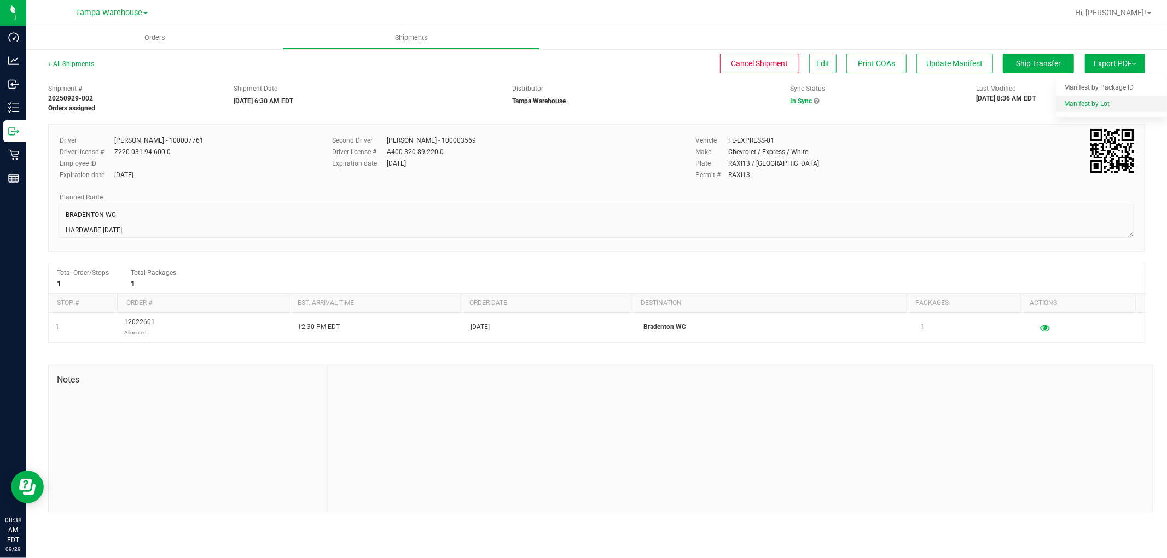
click at [1094, 108] on li "Manifest by Lot" at bounding box center [1111, 104] width 110 height 16
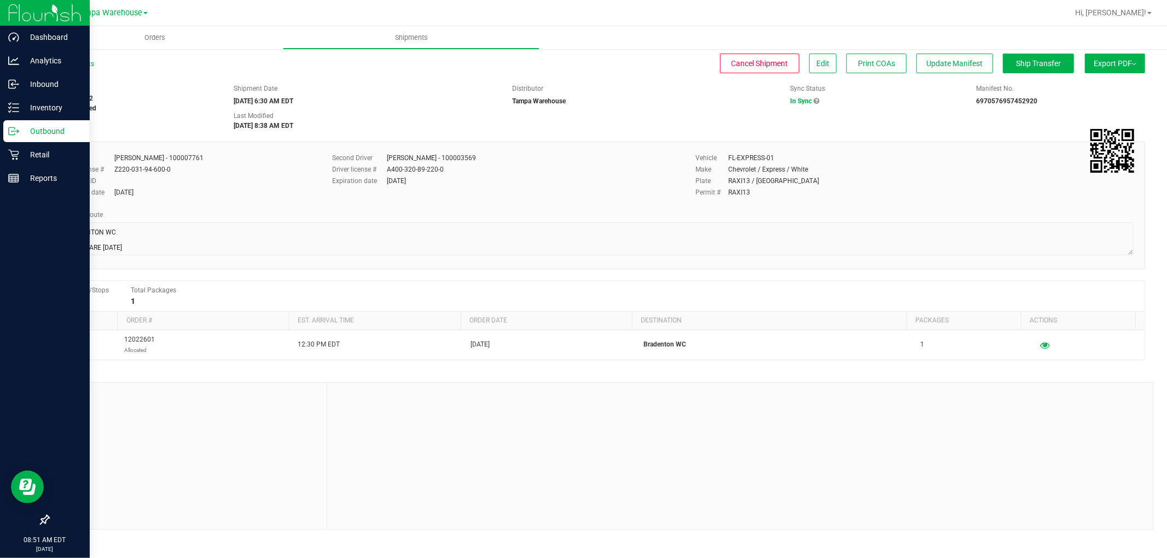
click at [46, 132] on p "Outbound" at bounding box center [52, 131] width 66 height 13
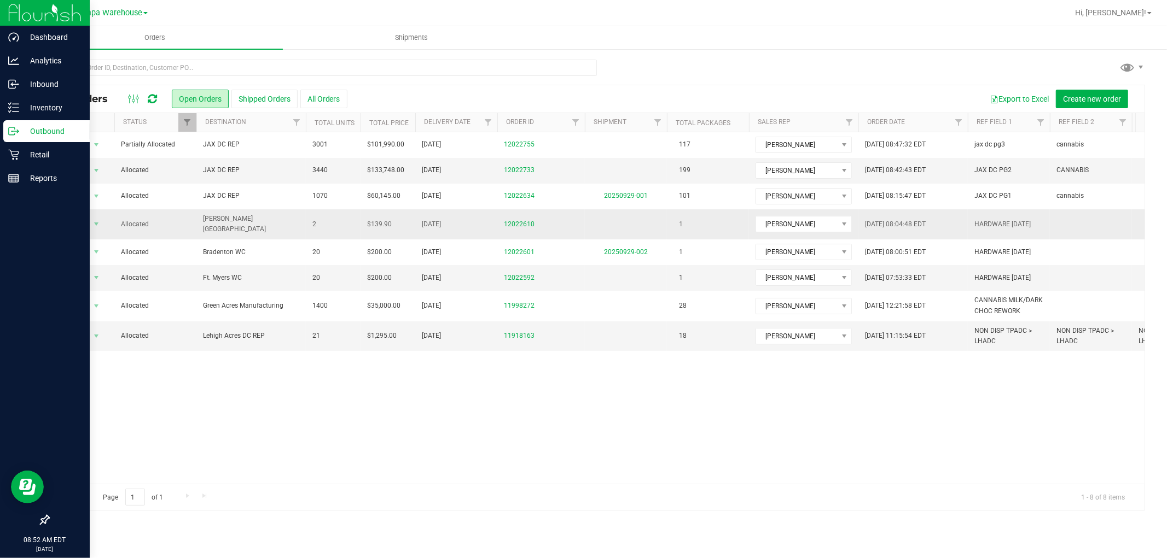
click at [276, 223] on span "[PERSON_NAME][GEOGRAPHIC_DATA]" at bounding box center [251, 224] width 96 height 21
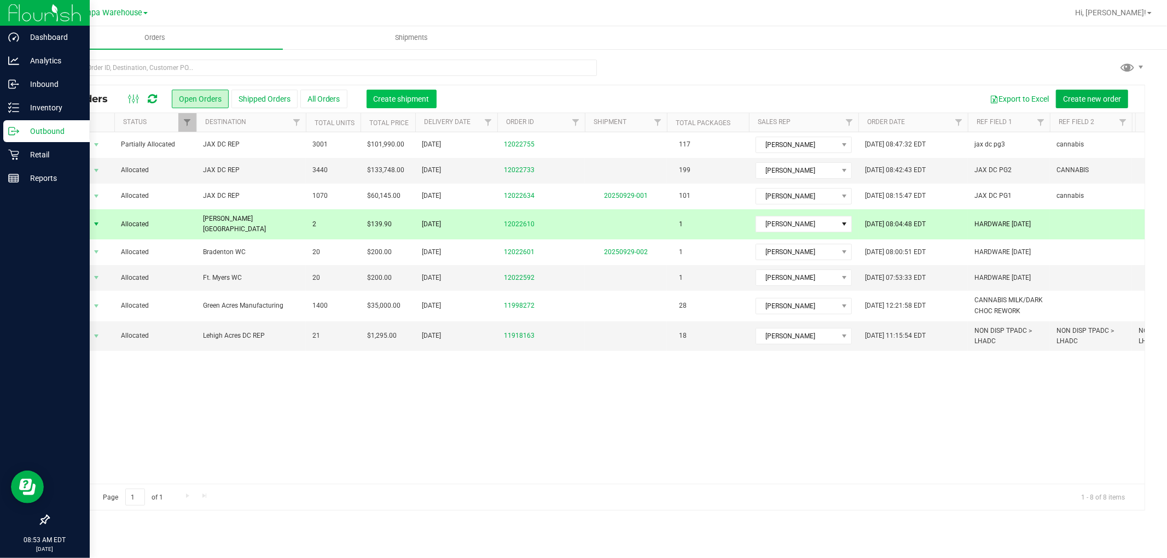
click at [407, 96] on span "Create shipment" at bounding box center [402, 99] width 56 height 9
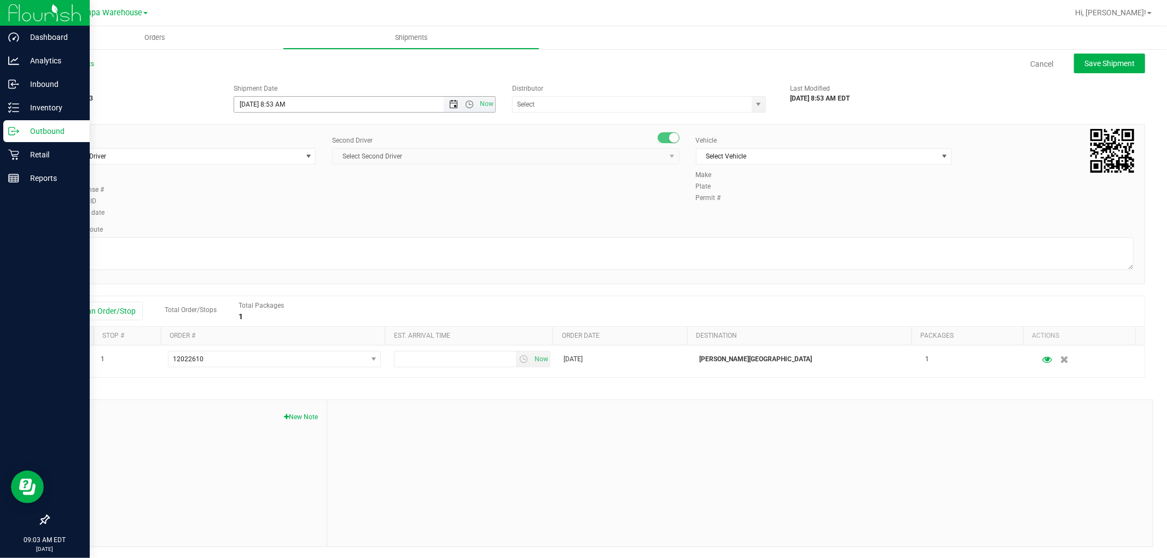
click at [453, 106] on span "Open the date view" at bounding box center [453, 104] width 9 height 9
click at [276, 233] on link "30" at bounding box center [274, 232] width 16 height 17
click at [467, 107] on span "Open the time view" at bounding box center [469, 104] width 9 height 9
click at [285, 186] on li "6:30 AM" at bounding box center [360, 184] width 257 height 14
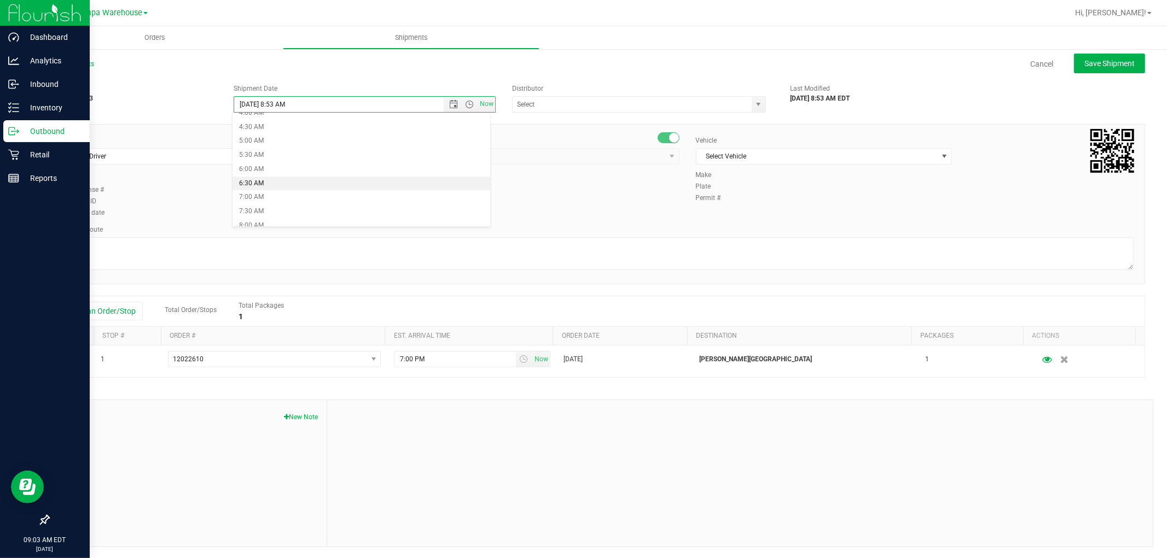
type input "9/30/2025 6:30 AM"
click at [547, 102] on input "text" at bounding box center [628, 104] width 232 height 15
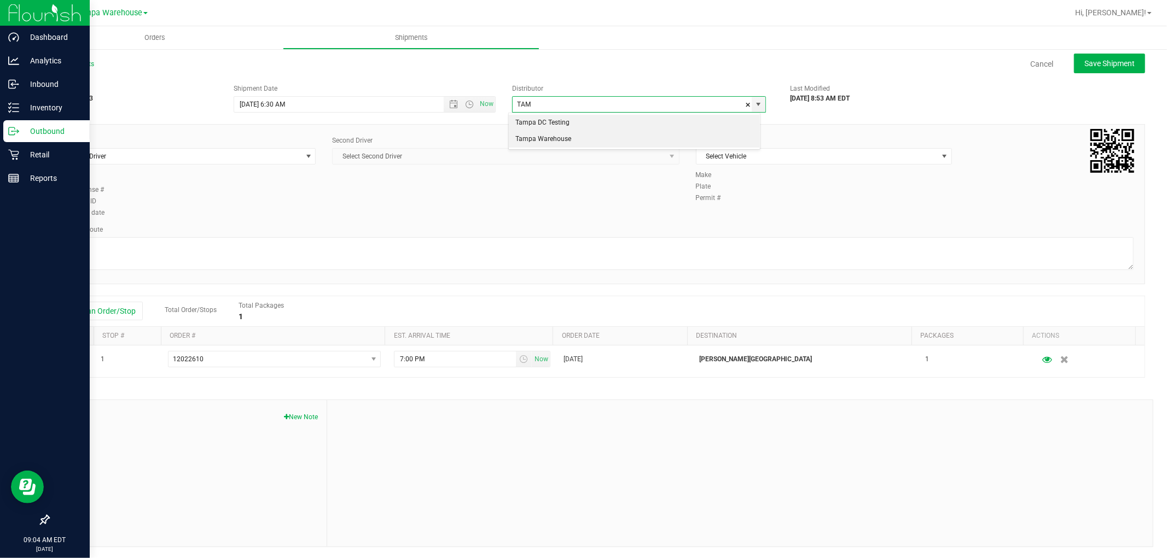
click at [562, 135] on li "Tampa Warehouse" at bounding box center [634, 139] width 250 height 16
type input "Tampa Warehouse"
click at [235, 156] on span "Select Driver" at bounding box center [180, 156] width 241 height 15
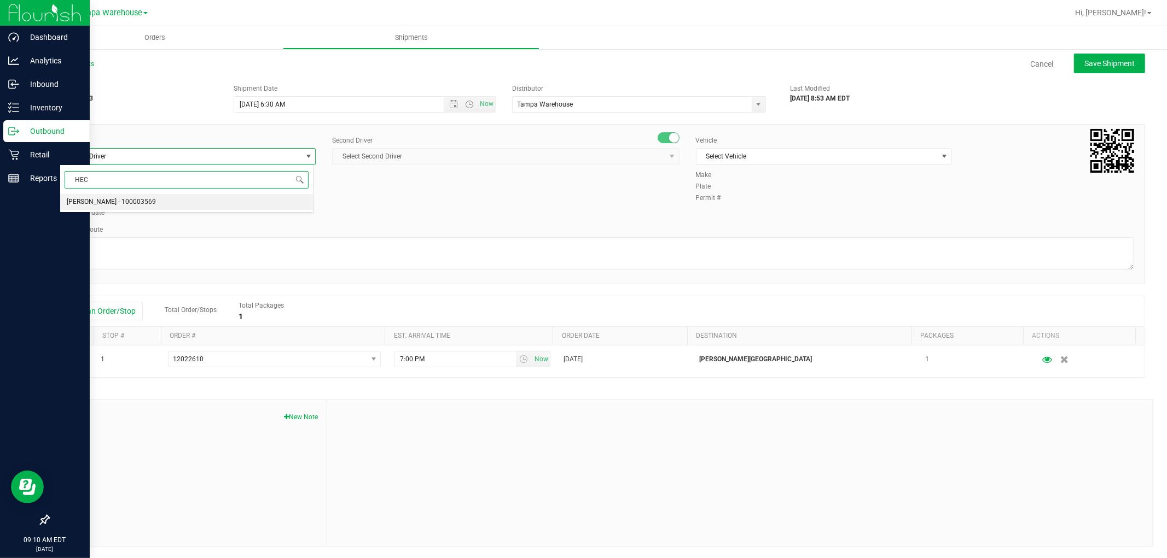
click at [172, 194] on li "Hector Ayala - 100003569" at bounding box center [186, 202] width 253 height 16
type input "HEC"
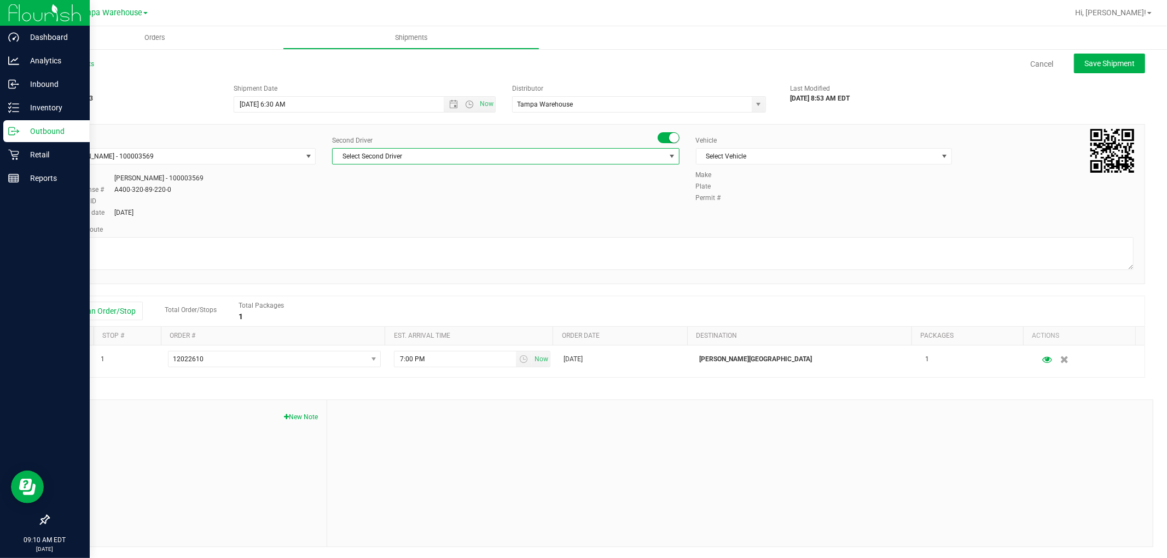
click at [450, 160] on span "Select Second Driver" at bounding box center [499, 156] width 332 height 15
type input "DUS"
click at [414, 197] on span "Dustin Zonneville - 100007761" at bounding box center [381, 202] width 89 height 14
click at [854, 162] on span "Select Vehicle" at bounding box center [816, 156] width 241 height 15
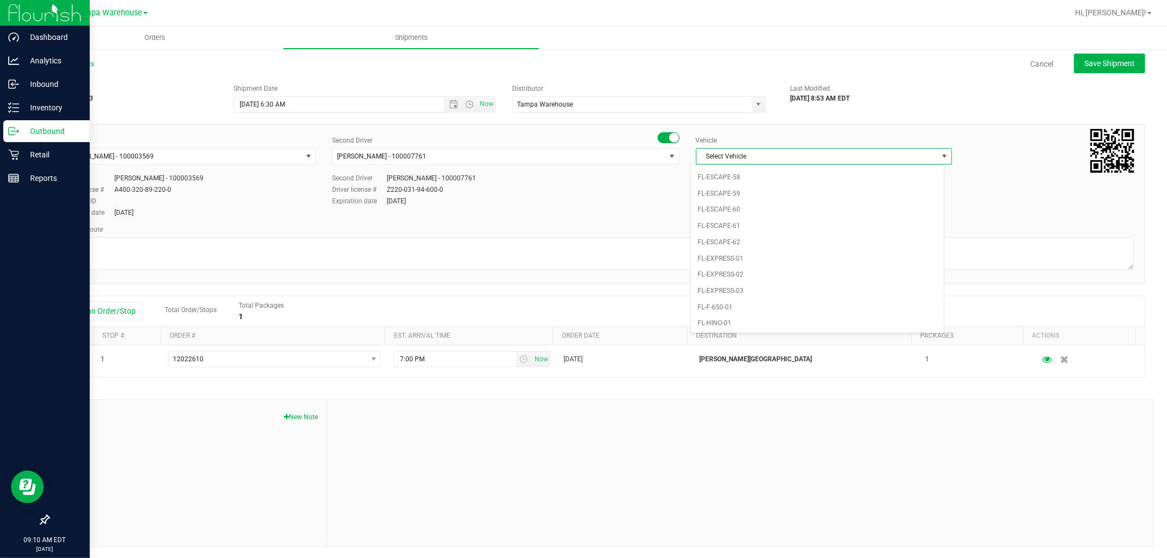
scroll to position [145, 0]
click at [757, 259] on li "FL-EXPRESS-01" at bounding box center [817, 257] width 253 height 16
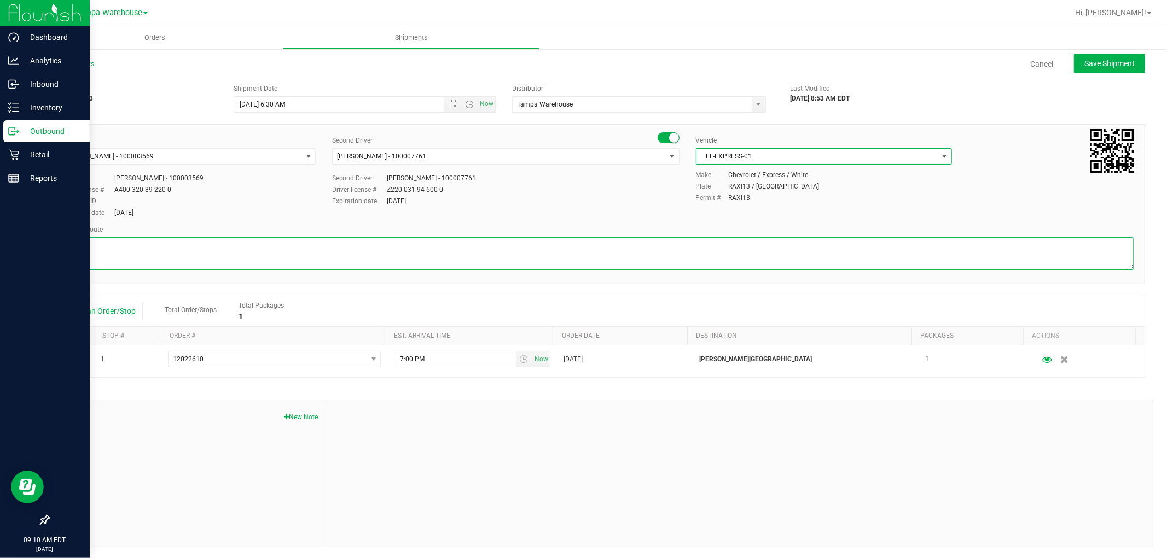
click at [384, 250] on textarea at bounding box center [597, 253] width 1074 height 33
paste textarea "HARDWARE 09.29.25"
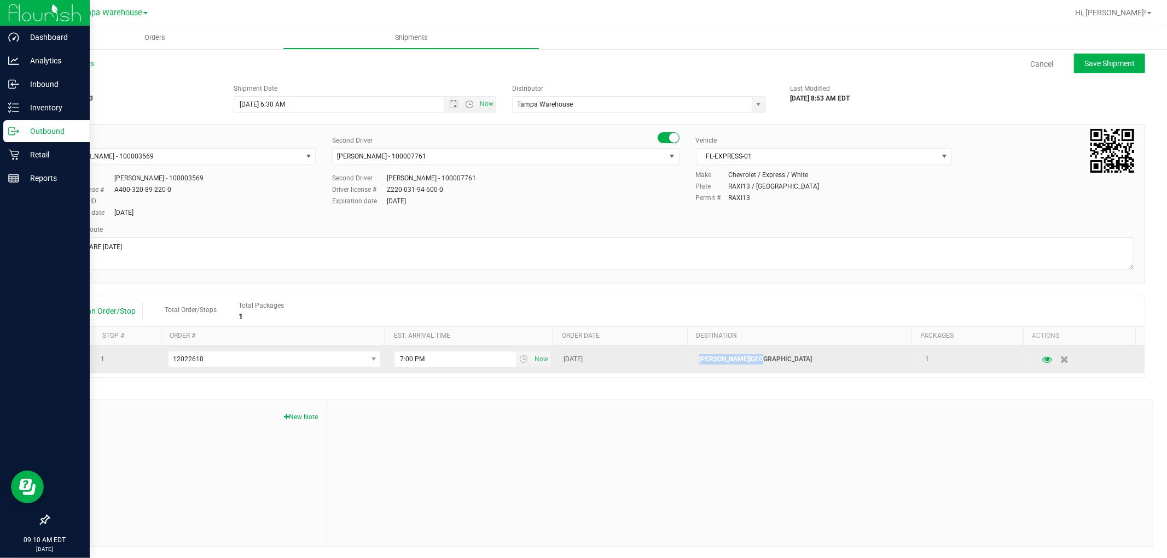
drag, startPoint x: 687, startPoint y: 361, endPoint x: 759, endPoint y: 363, distance: 72.2
click at [759, 363] on td "[PERSON_NAME][GEOGRAPHIC_DATA]" at bounding box center [805, 360] width 226 height 28
copy p "[PERSON_NAME][GEOGRAPHIC_DATA]"
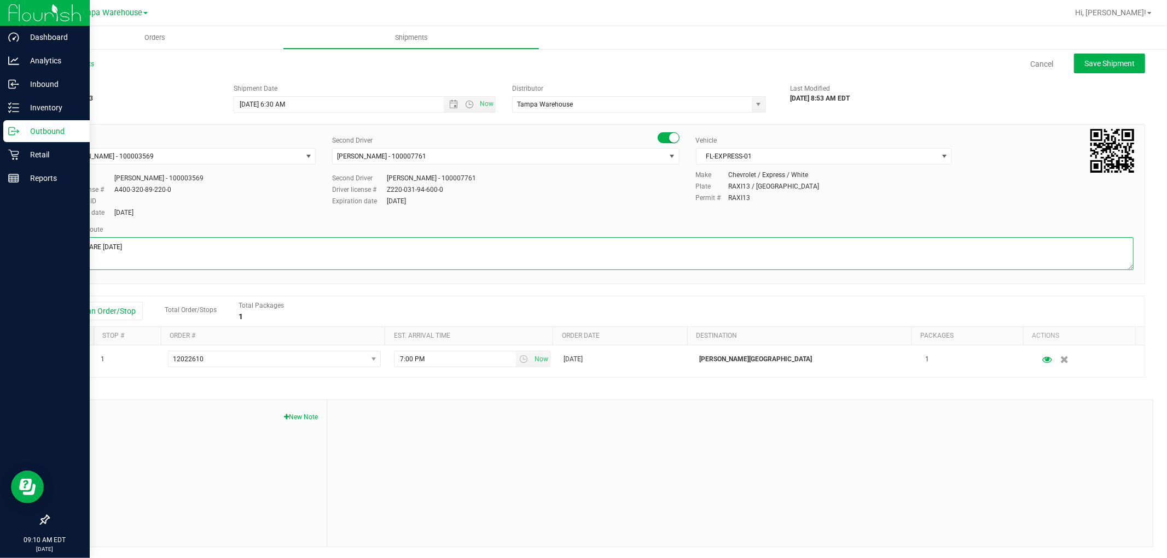
click at [75, 244] on textarea at bounding box center [597, 253] width 1074 height 33
paste textarea "[PERSON_NAME][GEOGRAPHIC_DATA]"
drag, startPoint x: 115, startPoint y: 256, endPoint x: 57, endPoint y: 254, distance: 58.0
click at [57, 254] on div "Driver Hector Ayala - 100003569 Select Driver Hector Ayala - 100003569 Driver H…" at bounding box center [596, 204] width 1097 height 160
click at [218, 254] on textarea at bounding box center [597, 253] width 1074 height 33
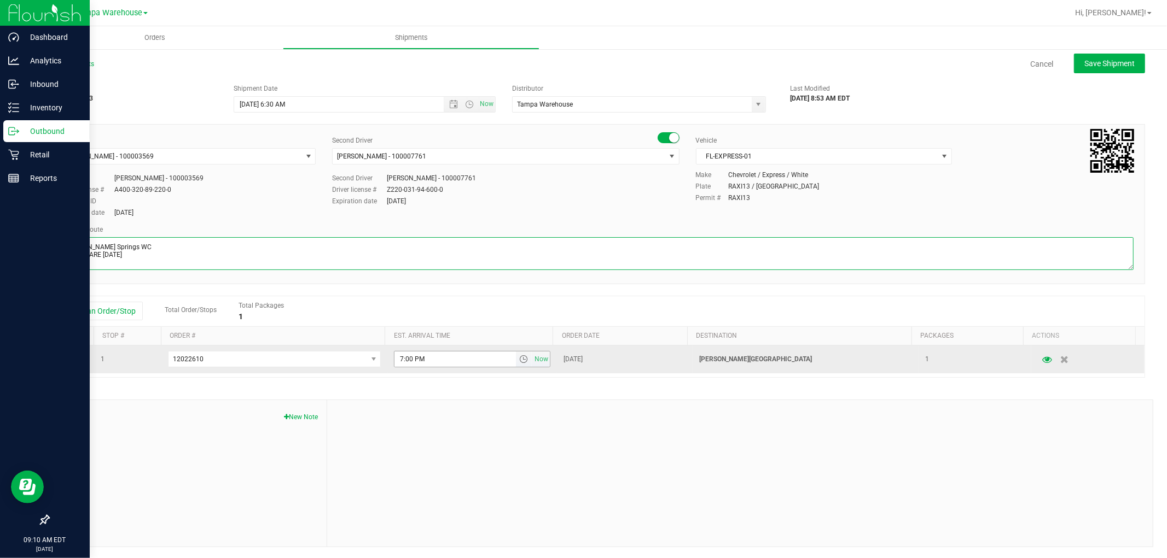
click at [519, 364] on span "select" at bounding box center [523, 359] width 9 height 9
type textarea "Bonita Springs WC HARDWARE 09.29.25"
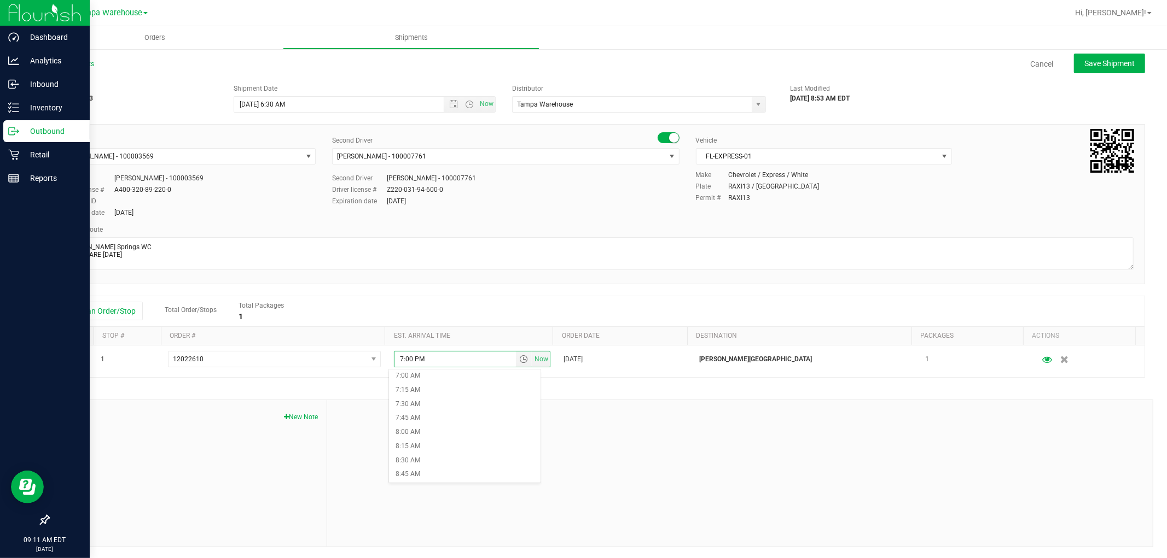
scroll to position [425, 0]
click at [443, 457] on li "9:00 AM" at bounding box center [464, 460] width 151 height 14
click at [1113, 59] on span "Save Shipment" at bounding box center [1109, 63] width 50 height 9
type input "9/30/2025 10:30 AM"
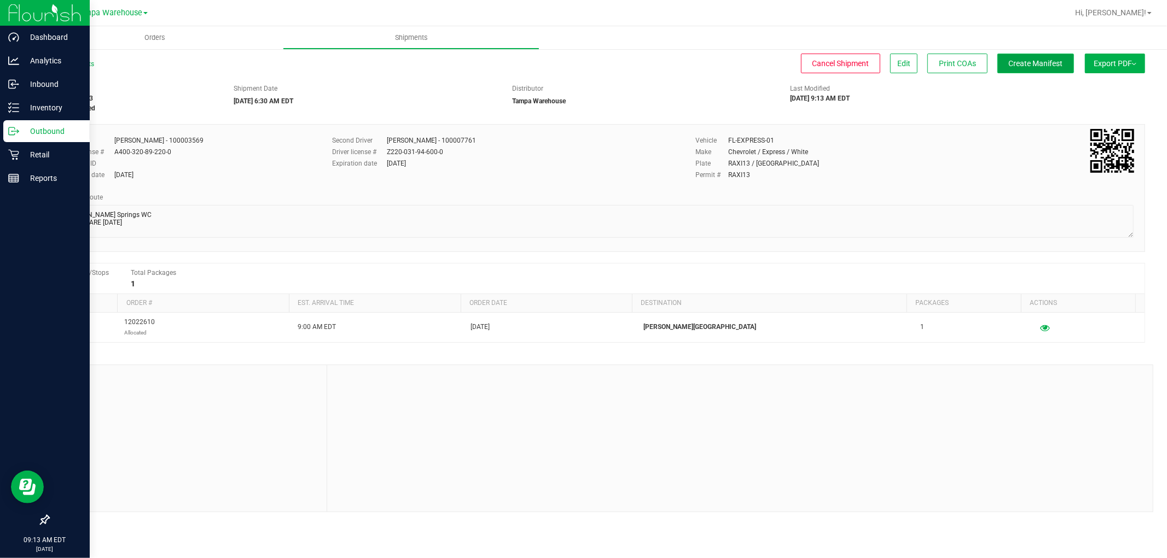
click at [1043, 64] on span "Create Manifest" at bounding box center [1035, 63] width 54 height 9
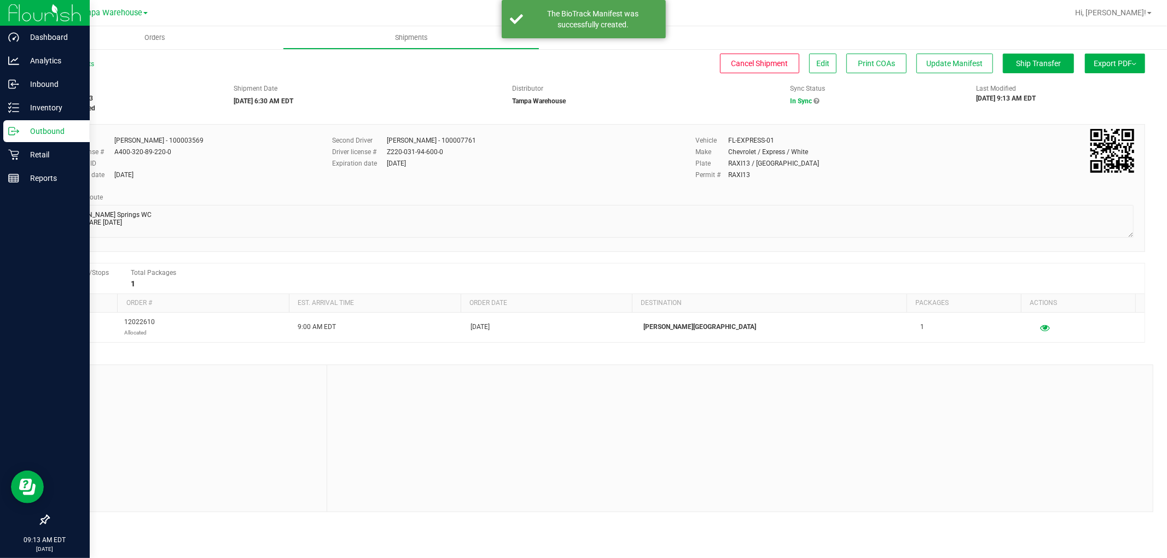
click at [1133, 65] on span "Export PDF" at bounding box center [1114, 63] width 43 height 9
click at [1105, 99] on li "Manifest by Lot" at bounding box center [1111, 104] width 110 height 16
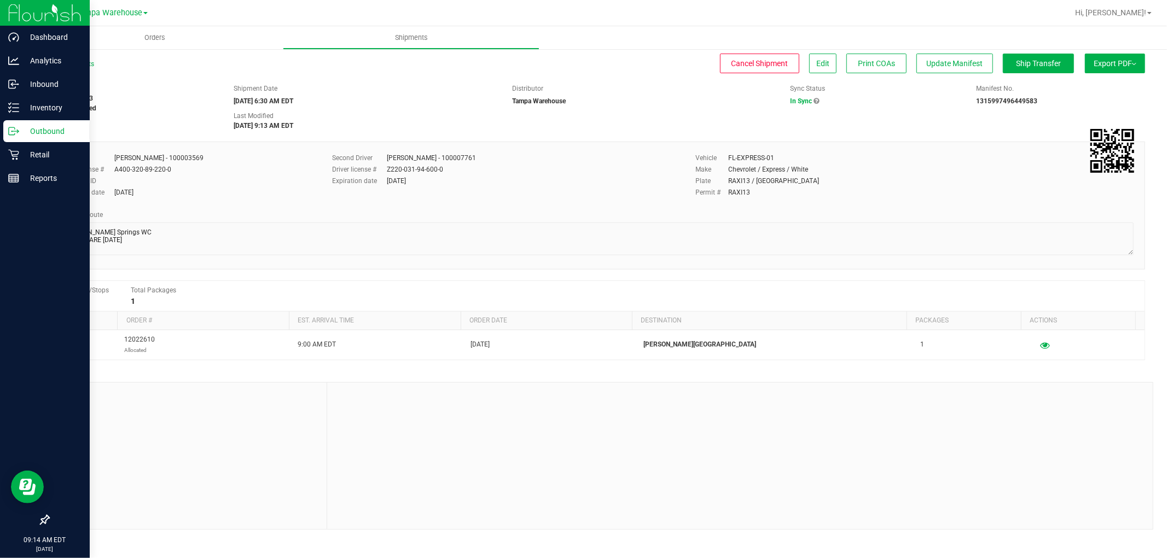
click at [41, 134] on p "Outbound" at bounding box center [52, 131] width 66 height 13
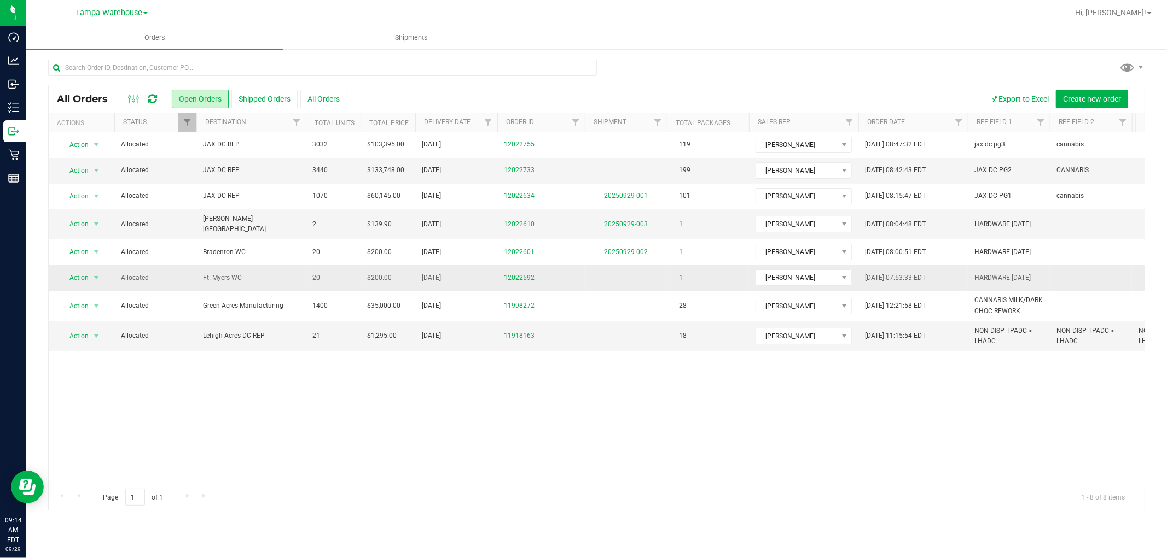
click at [290, 276] on span "Ft. Myers WC" at bounding box center [251, 278] width 96 height 10
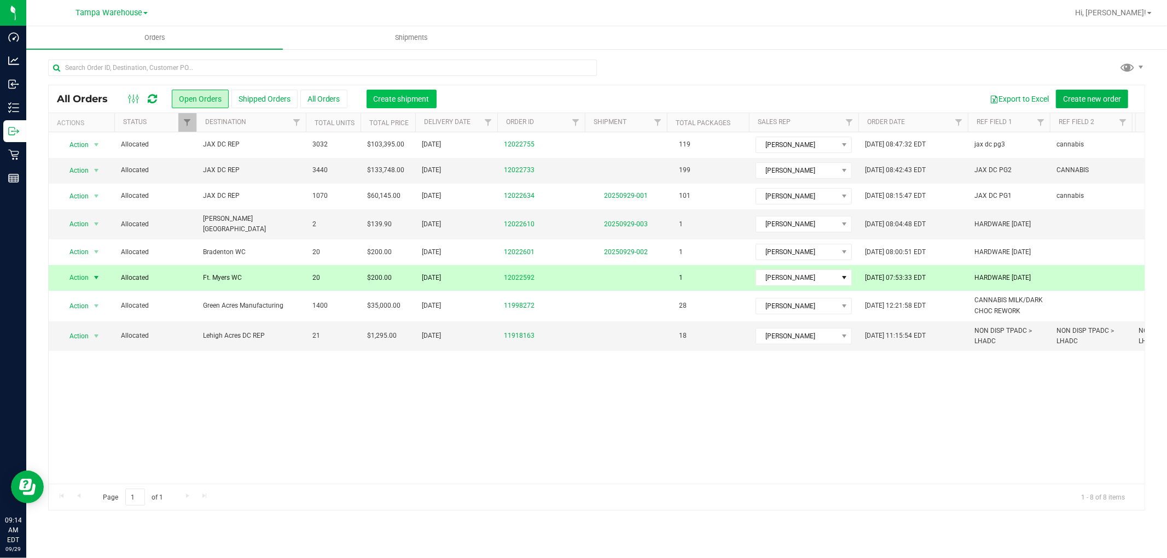
click at [418, 98] on span "Create shipment" at bounding box center [402, 99] width 56 height 9
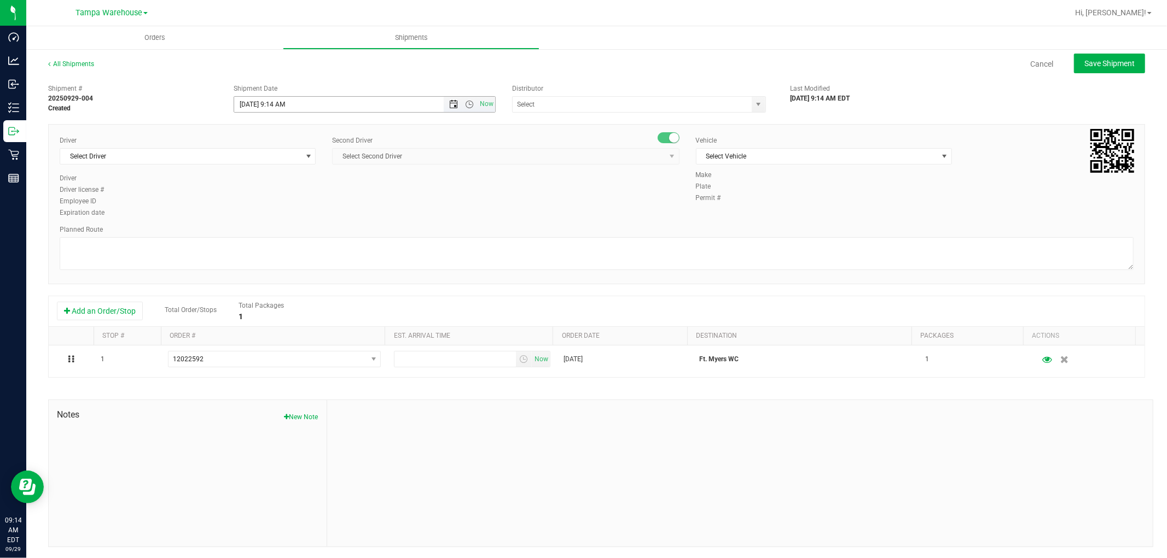
click at [451, 102] on span "Open the date view" at bounding box center [453, 104] width 9 height 9
click at [275, 231] on link "30" at bounding box center [274, 232] width 16 height 17
click at [465, 106] on span "Open the time view" at bounding box center [469, 104] width 9 height 9
click at [272, 185] on li "6:30 AM" at bounding box center [360, 184] width 257 height 14
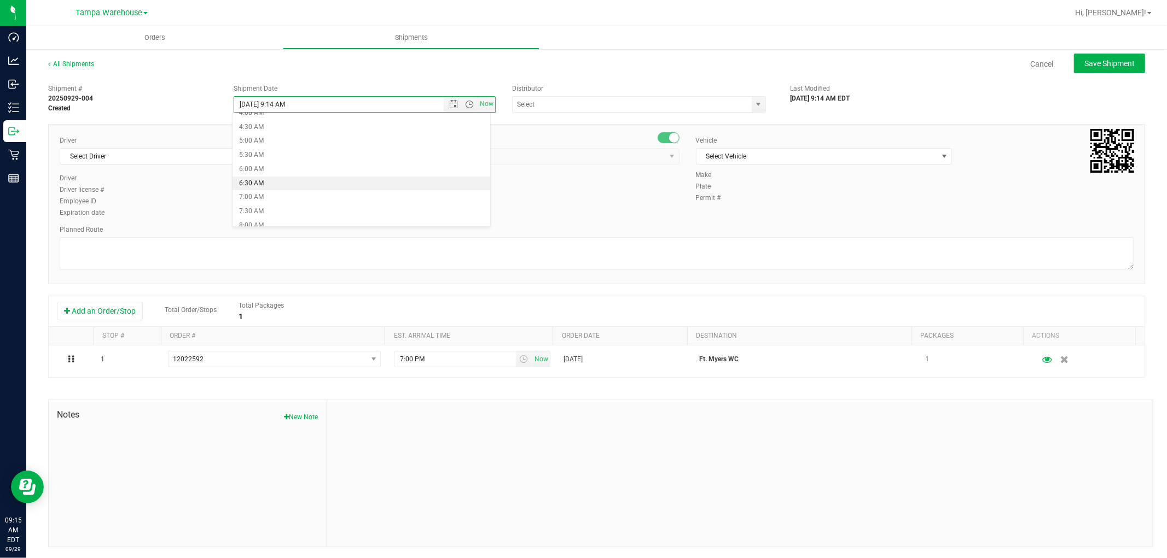
type input "9/30/2025 6:30 AM"
click at [571, 107] on input "text" at bounding box center [628, 104] width 232 height 15
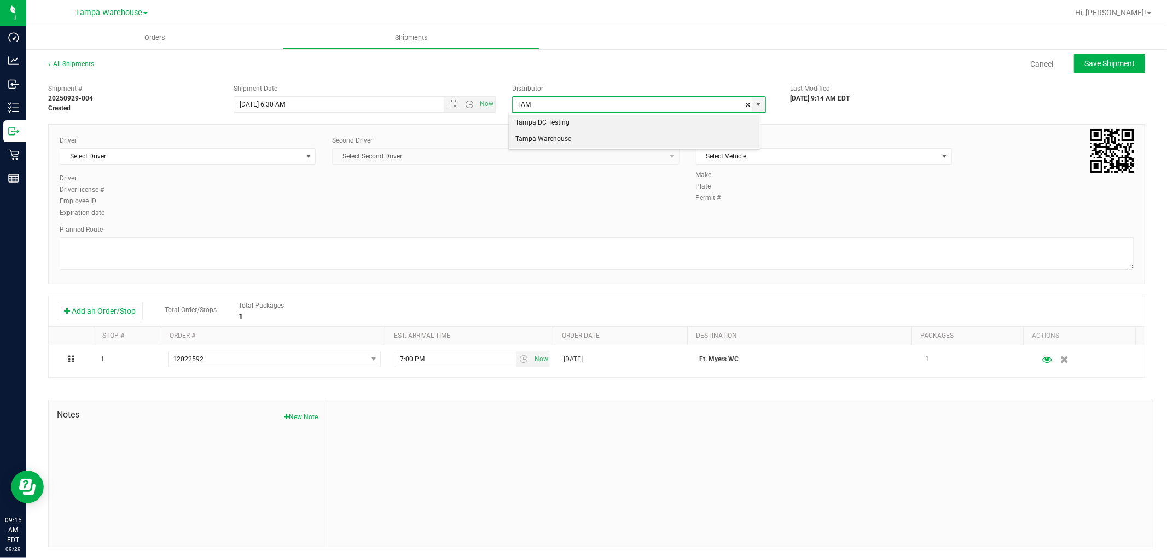
click at [574, 142] on li "Tampa Warehouse" at bounding box center [634, 139] width 250 height 16
click at [588, 126] on li "Tampa Warehouse" at bounding box center [634, 123] width 250 height 16
type input "Tampa Warehouse"
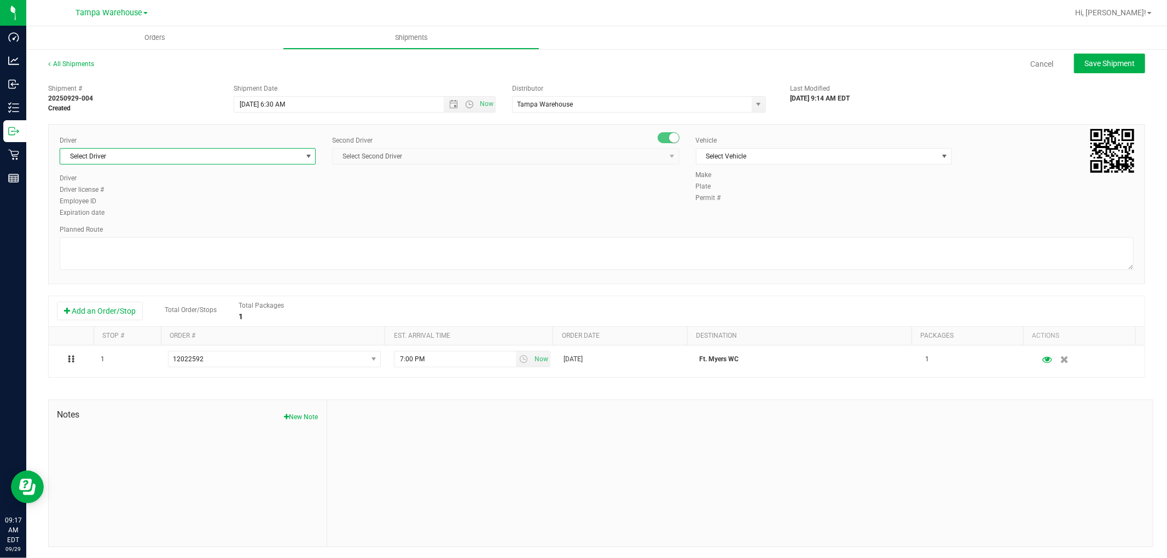
click at [182, 156] on span "Select Driver" at bounding box center [180, 156] width 241 height 15
click at [155, 198] on li "Dustin Zonneville - 100007761" at bounding box center [186, 202] width 253 height 16
type input "DUS"
click at [440, 160] on span "Select Second Driver" at bounding box center [499, 156] width 332 height 15
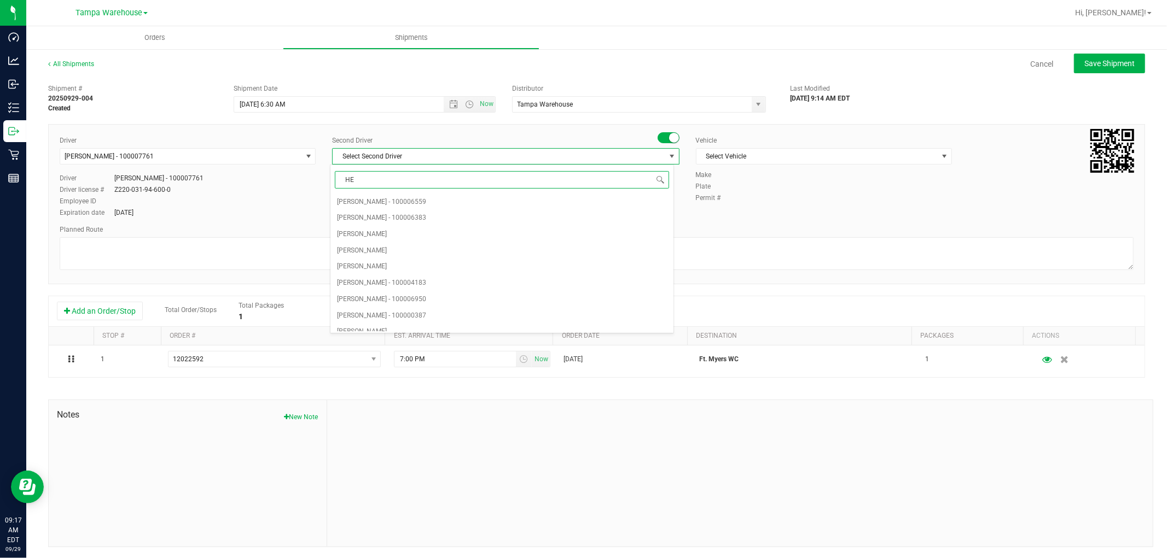
type input "HEC"
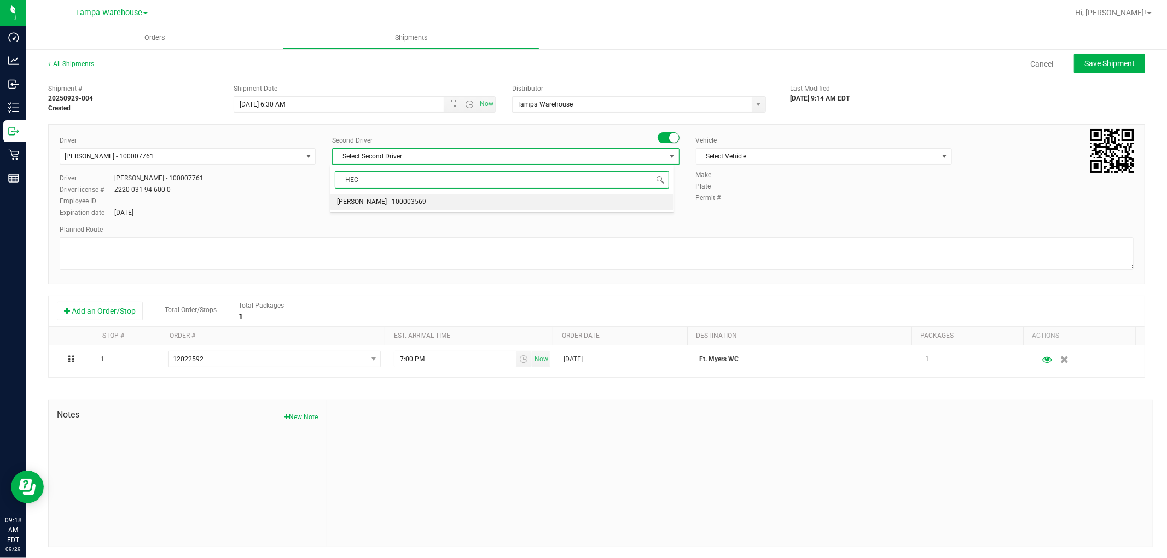
click at [415, 195] on li "Hector Ayala - 100003569" at bounding box center [501, 202] width 343 height 16
click at [822, 153] on span "Select Vehicle" at bounding box center [816, 156] width 241 height 15
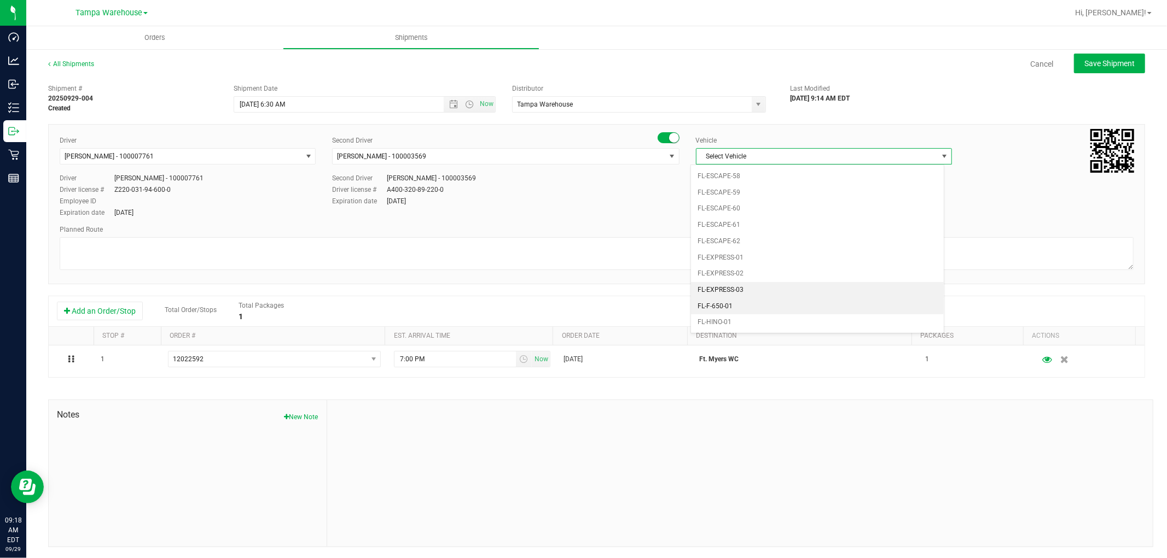
scroll to position [145, 0]
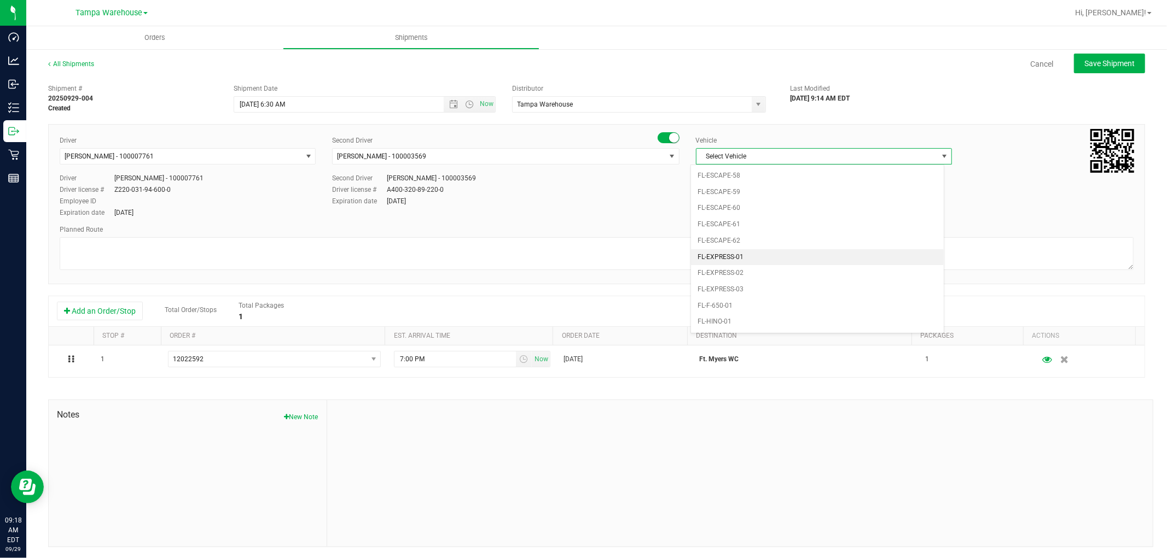
click at [742, 260] on li "FL-EXPRESS-01" at bounding box center [817, 257] width 253 height 16
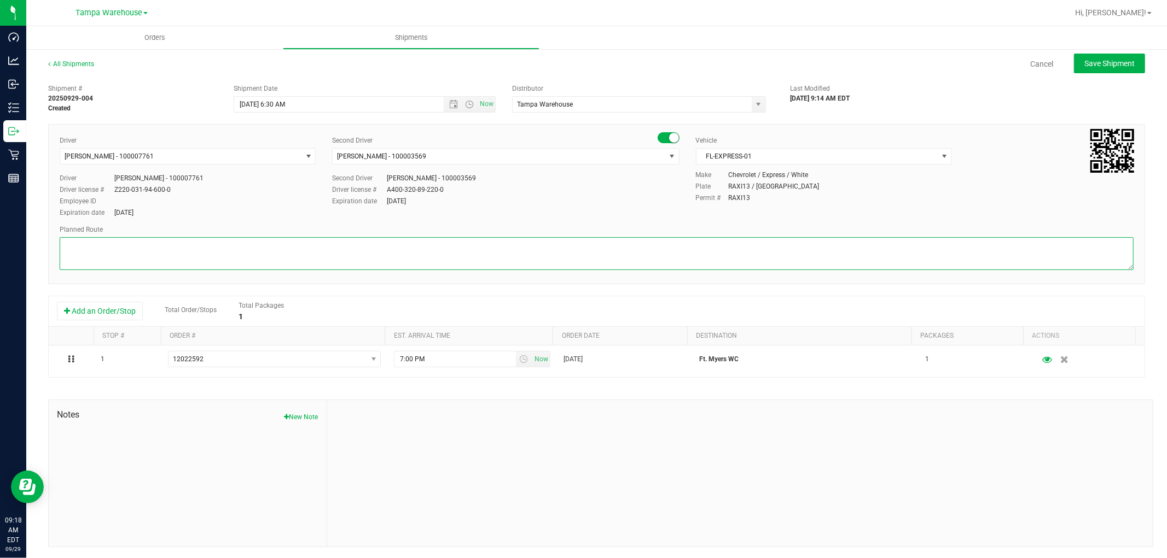
click at [420, 255] on textarea at bounding box center [597, 253] width 1074 height 33
paste textarea "HARDWARE 09.29.25"
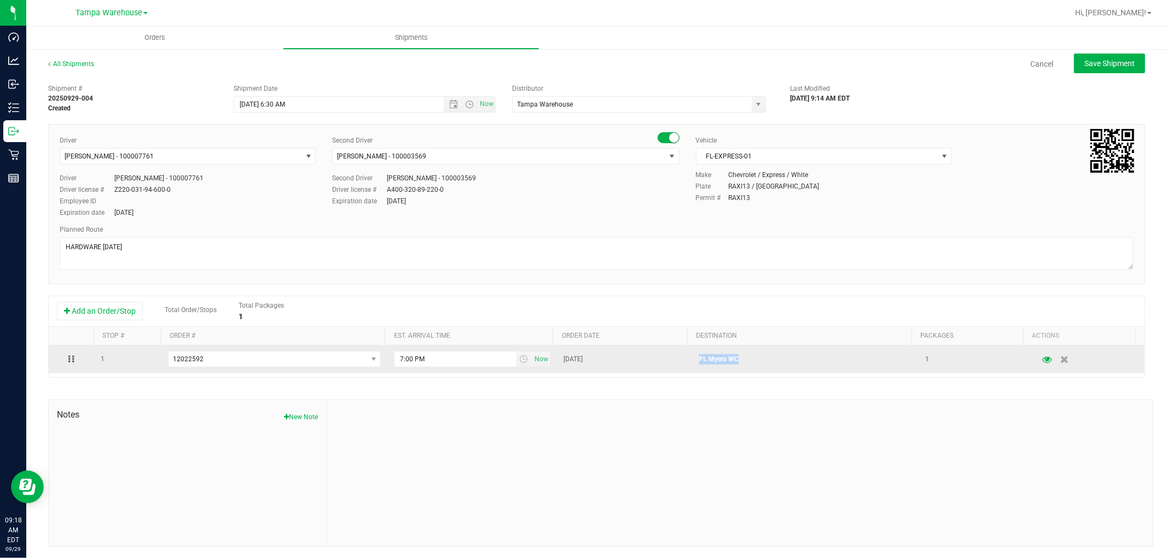
drag, startPoint x: 688, startPoint y: 359, endPoint x: 730, endPoint y: 362, distance: 41.7
click at [730, 362] on p "Ft. Myers WC" at bounding box center [805, 359] width 213 height 10
copy p "Ft. Myers WC"
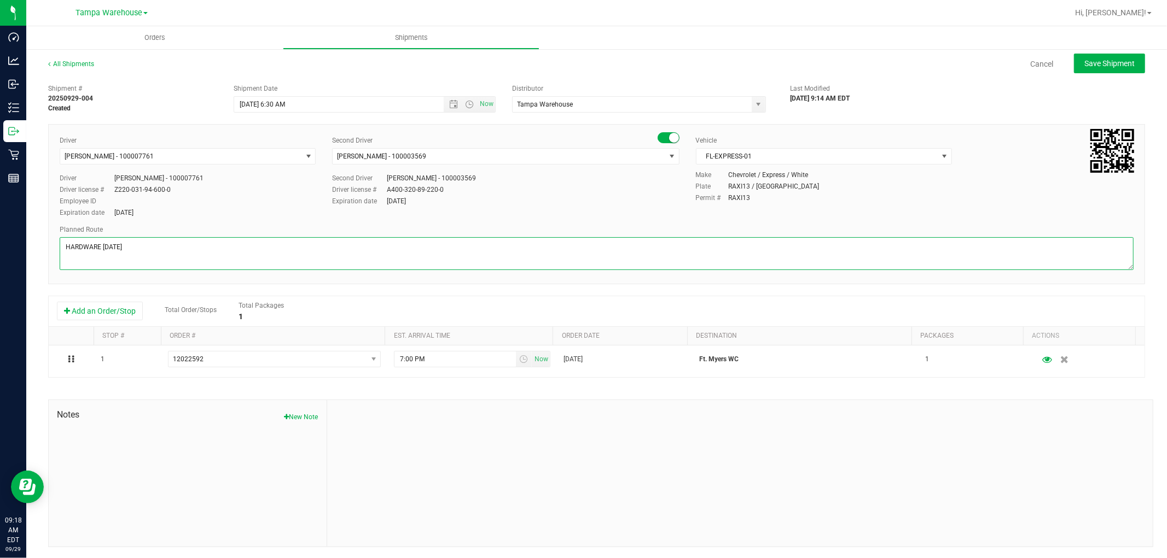
click at [86, 242] on textarea at bounding box center [597, 253] width 1074 height 33
paste textarea "Ft. Myers WC"
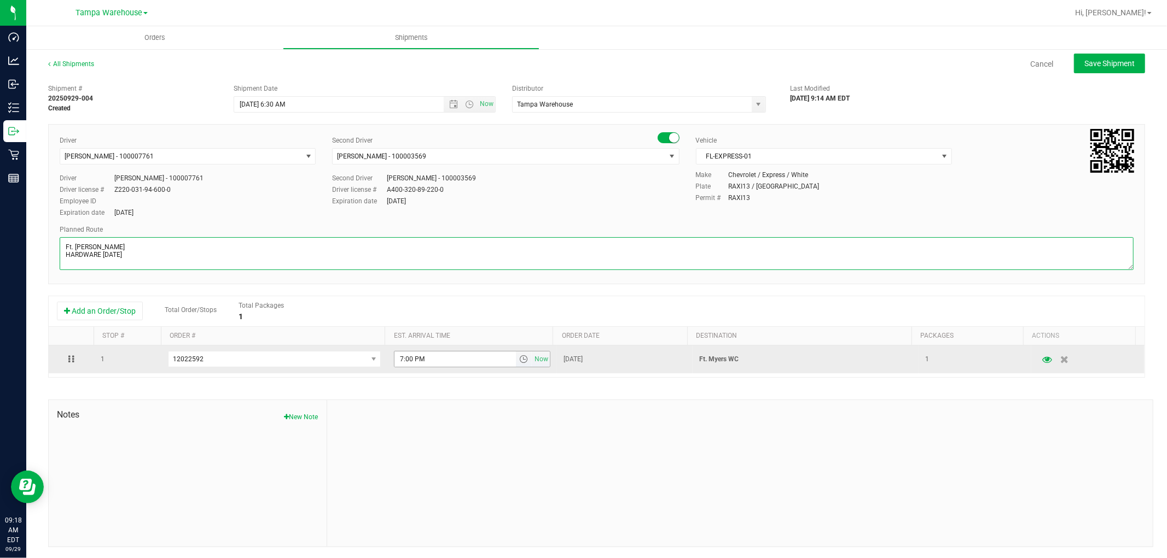
click at [519, 364] on span "select" at bounding box center [523, 359] width 9 height 9
type textarea "Ft. Myers WC HARDWARE 09.29.25"
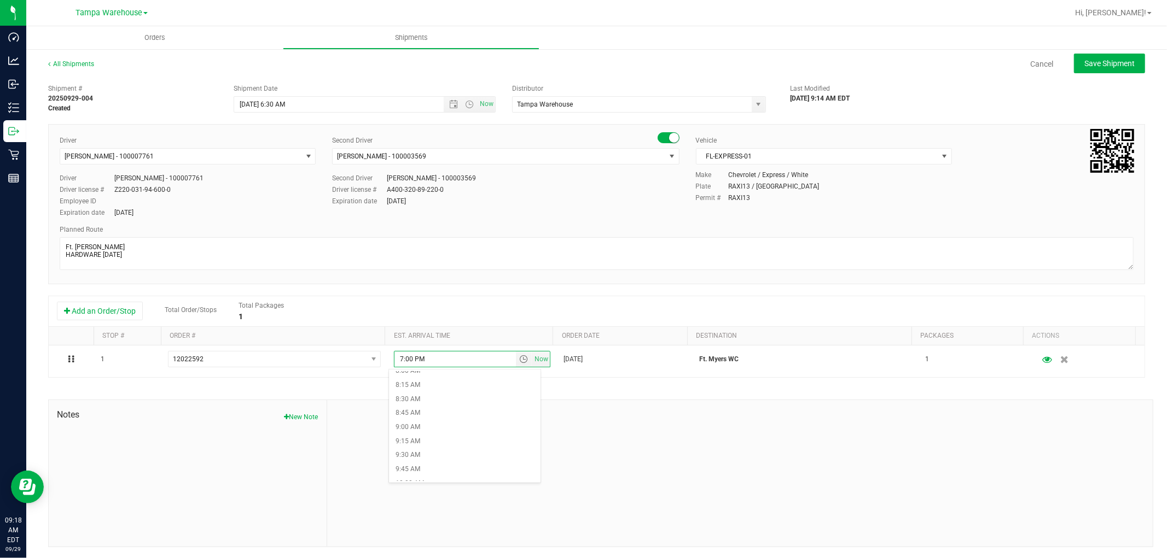
scroll to position [486, 0]
click at [443, 457] on li "10:00 AM" at bounding box center [464, 455] width 151 height 14
click at [1098, 54] on button "Save Shipment" at bounding box center [1109, 64] width 71 height 20
type input "9/30/2025 10:30 AM"
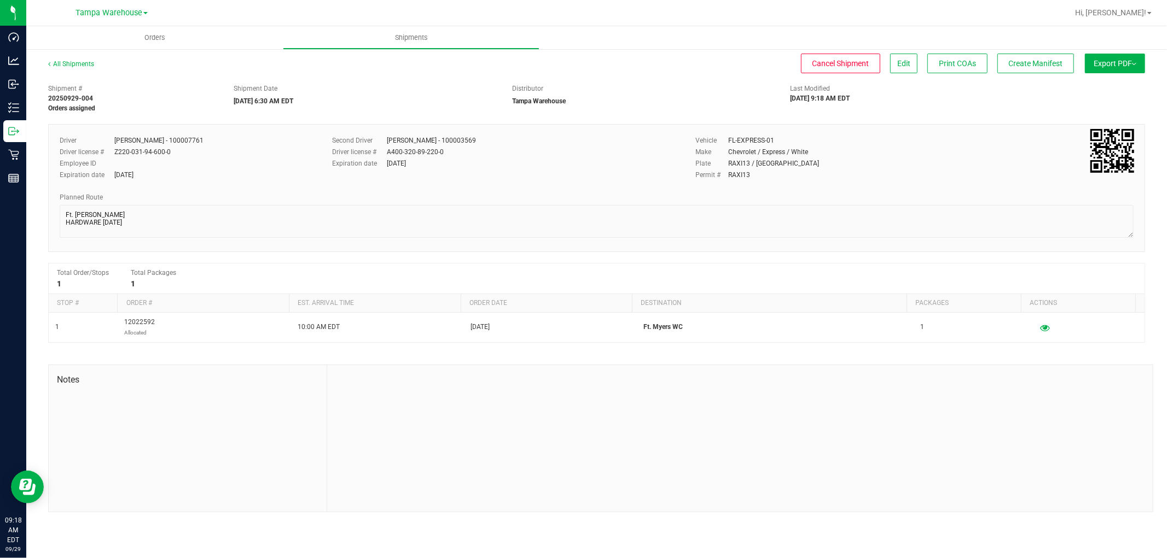
click at [1119, 60] on span "Export PDF" at bounding box center [1114, 63] width 43 height 9
click at [930, 116] on div "Shipment # 20250929-004 Orders assigned Shipment Date 09/30/2025 6:30 AM EDT Di…" at bounding box center [596, 296] width 1097 height 434
click at [1036, 60] on span "Create Manifest" at bounding box center [1035, 63] width 54 height 9
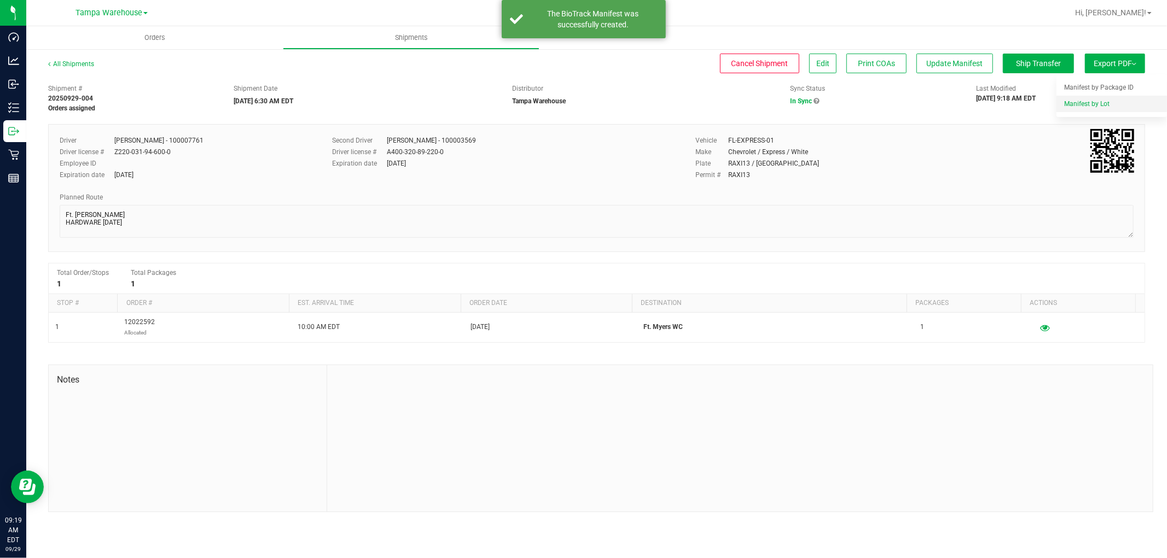
click at [1086, 106] on span "Manifest by Lot" at bounding box center [1086, 104] width 45 height 8
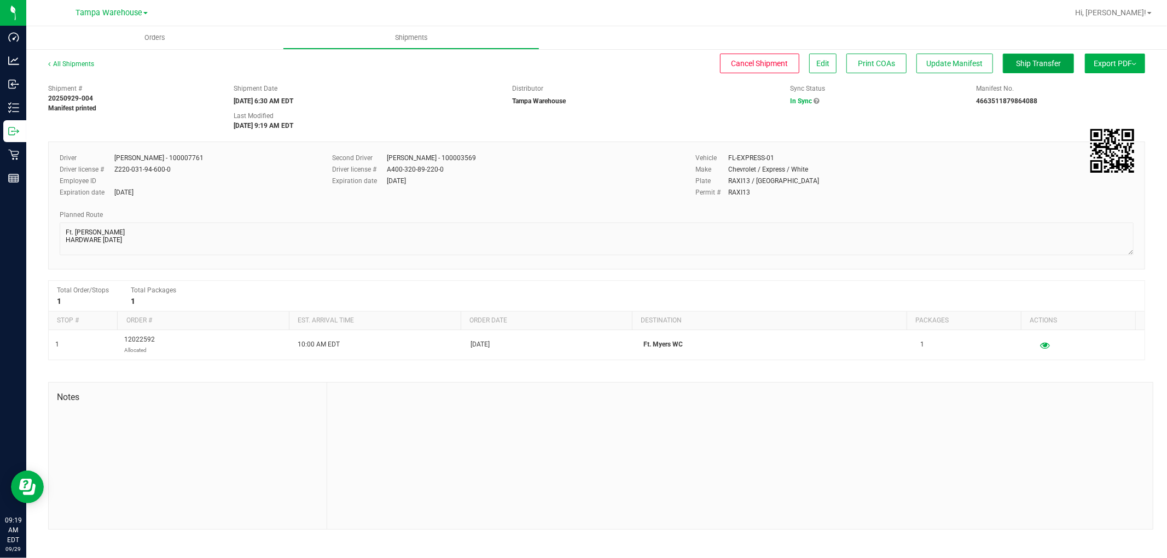
click at [1053, 60] on span "Ship Transfer" at bounding box center [1038, 63] width 45 height 9
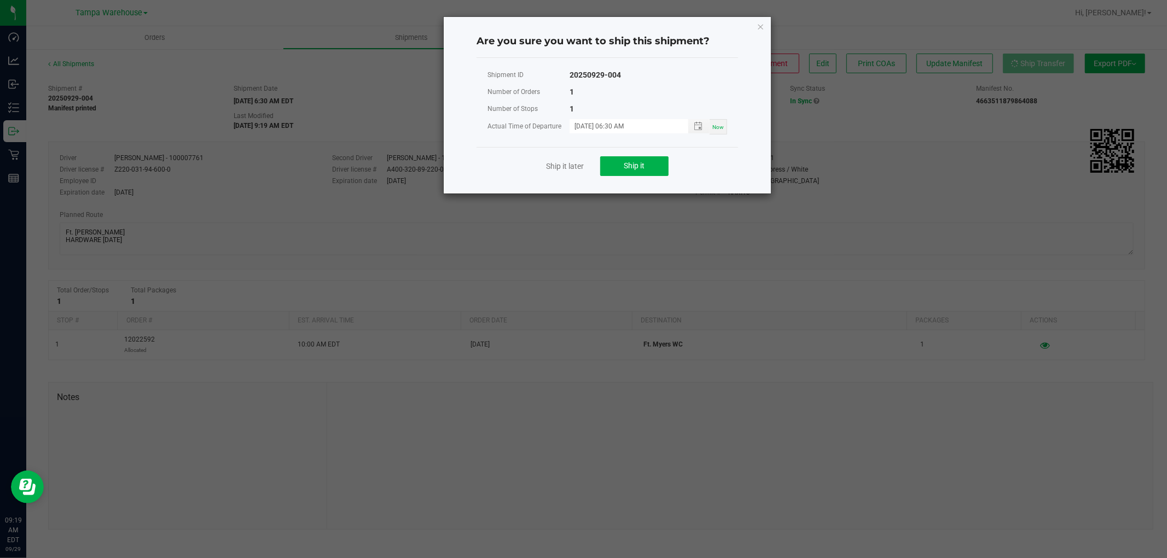
click at [947, 107] on ngb-modal-window "Are you sure you want to ship this shipment? Shipment ID 20250929-004 Number of…" at bounding box center [587, 279] width 1175 height 558
click at [758, 26] on icon "Close" at bounding box center [760, 26] width 8 height 13
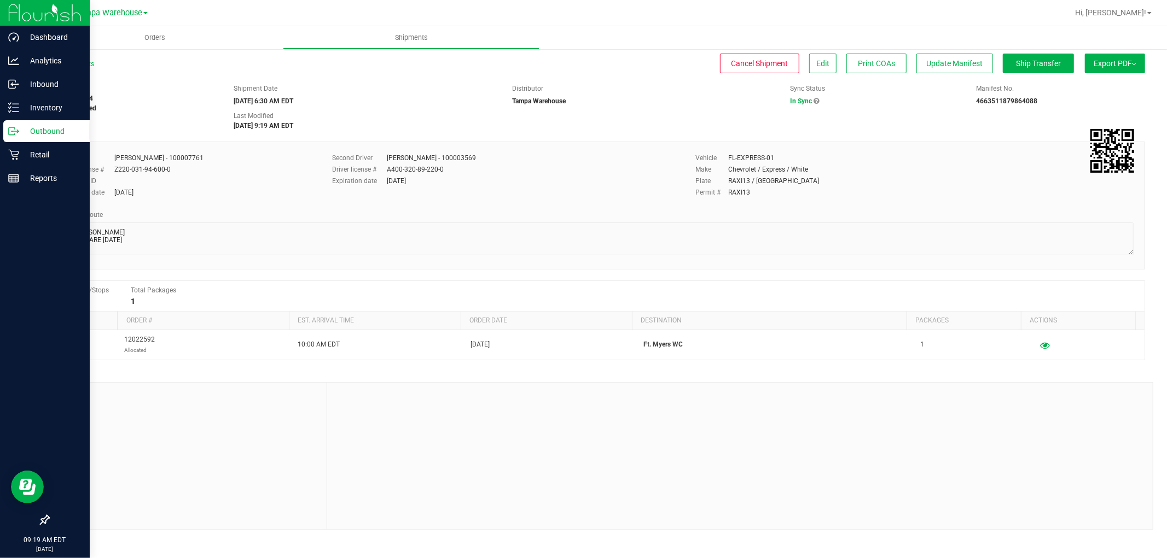
click at [37, 132] on p "Outbound" at bounding box center [52, 131] width 66 height 13
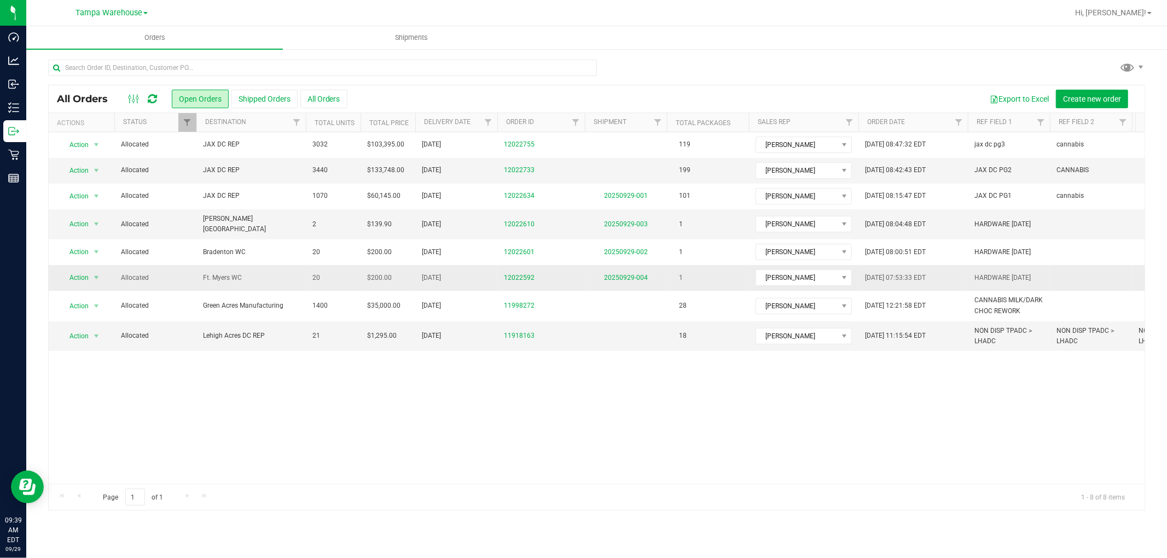
click at [625, 266] on td "20250929-004" at bounding box center [626, 278] width 82 height 26
click at [625, 276] on link "20250929-004" at bounding box center [626, 278] width 44 height 8
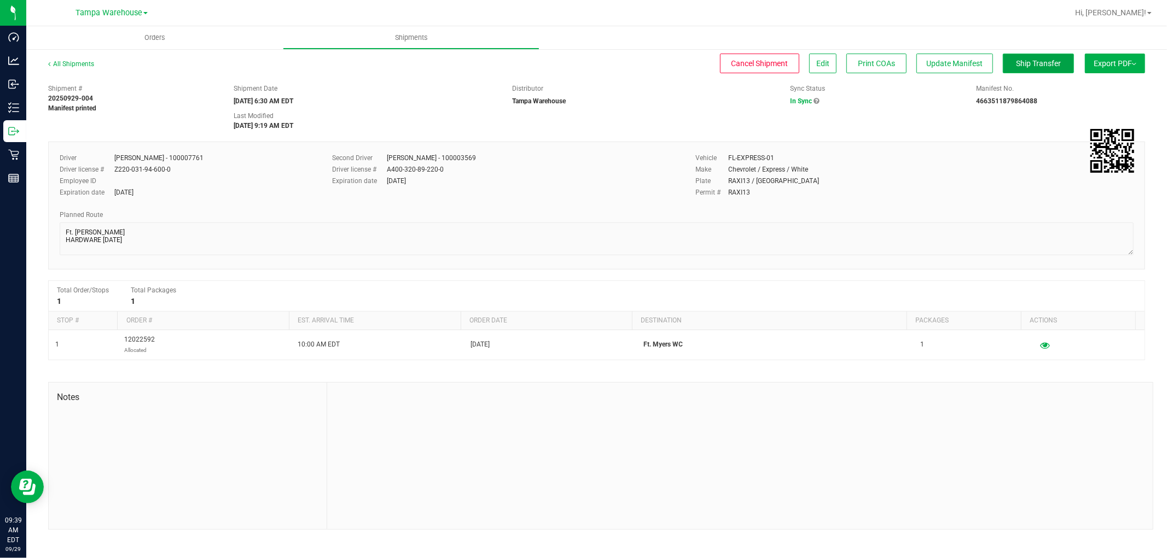
click at [1055, 65] on span "Ship Transfer" at bounding box center [1038, 63] width 45 height 9
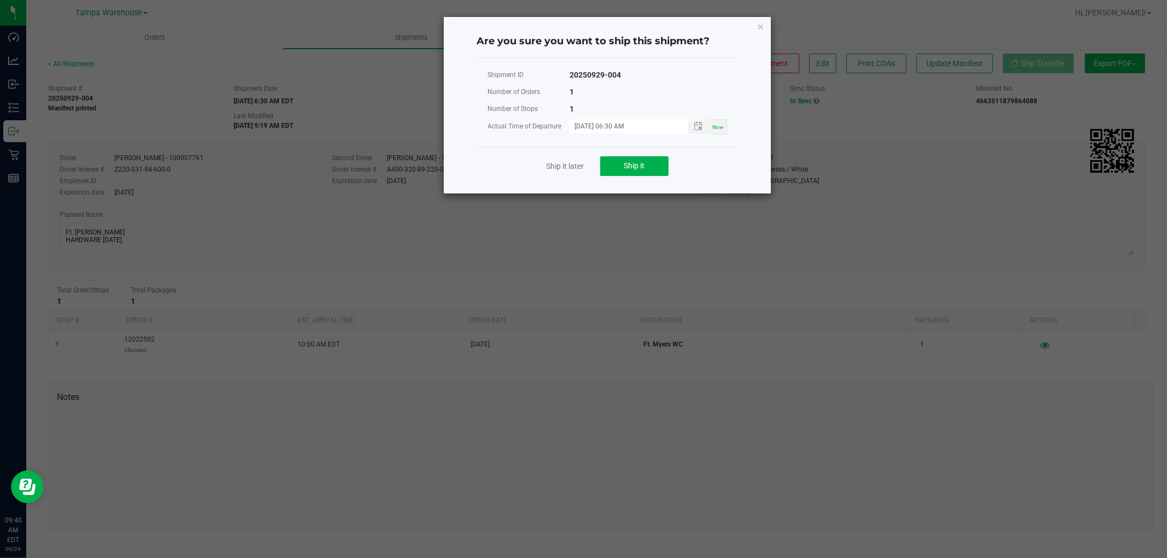
click at [669, 165] on div "Ship it later Ship it" at bounding box center [606, 166] width 261 height 38
click at [649, 167] on button "Ship it" at bounding box center [634, 166] width 68 height 20
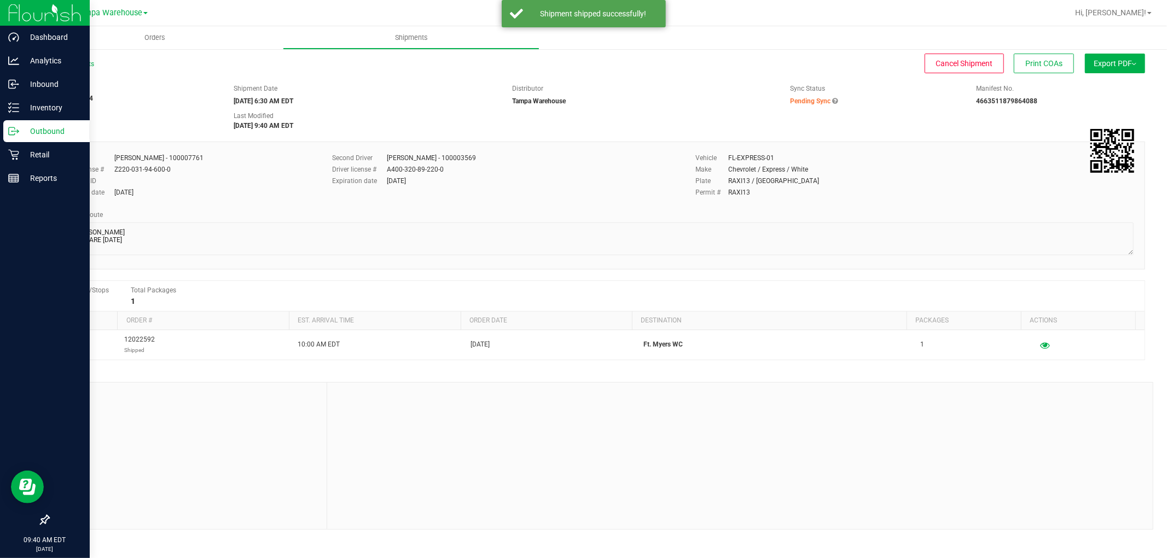
click at [33, 129] on p "Outbound" at bounding box center [52, 131] width 66 height 13
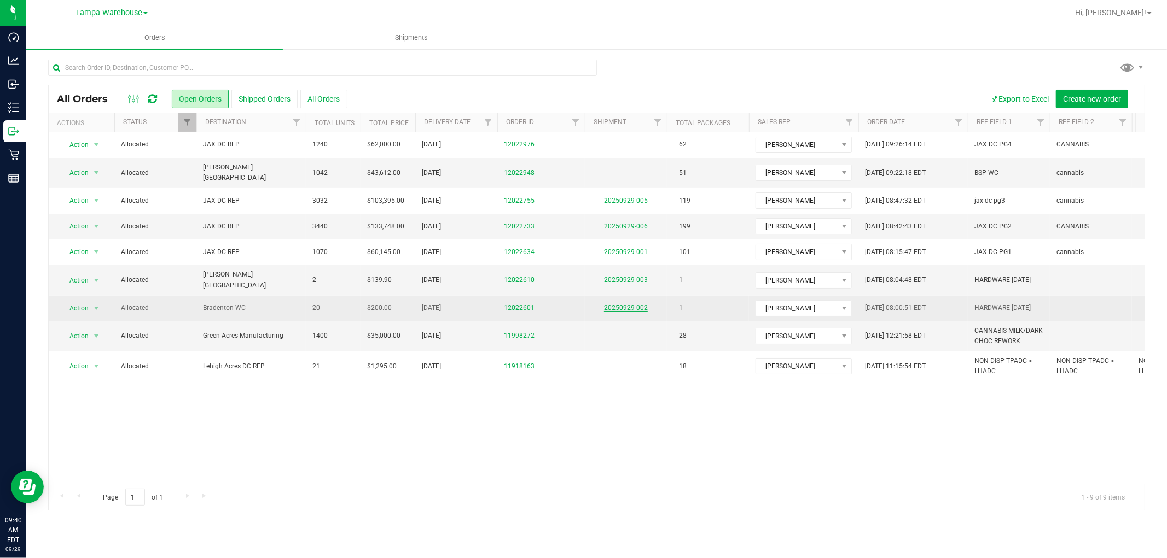
click at [641, 304] on link "20250929-002" at bounding box center [626, 308] width 44 height 8
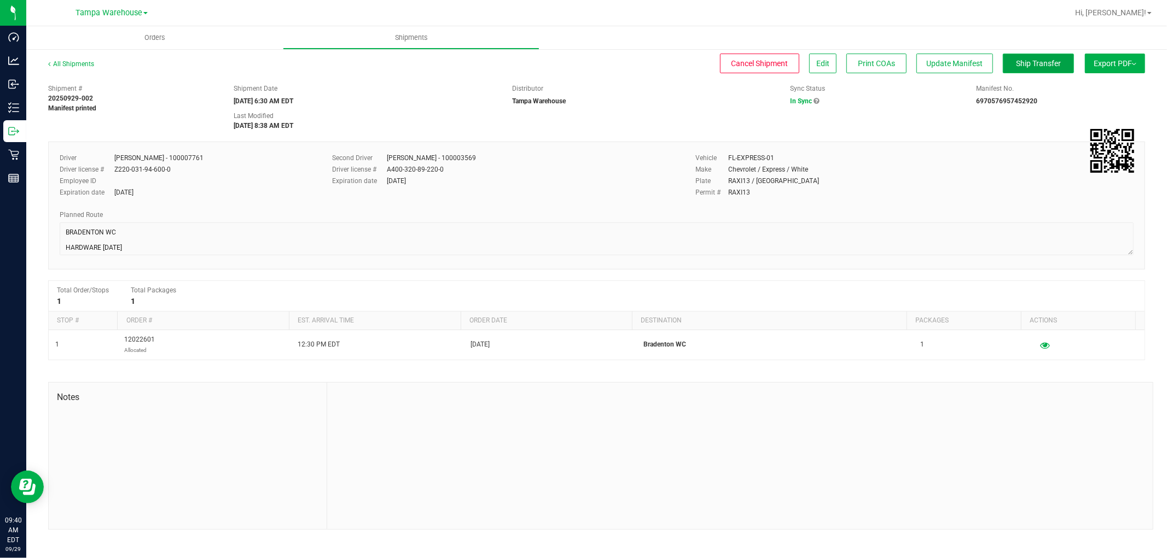
click at [1048, 62] on span "Ship Transfer" at bounding box center [1038, 63] width 45 height 9
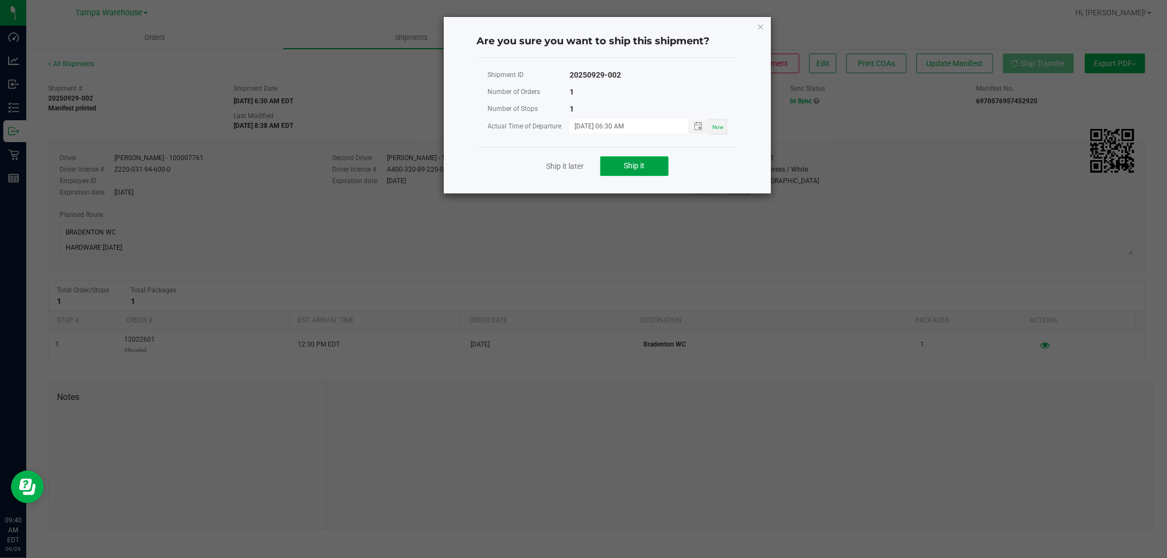
click at [643, 163] on span "Ship it" at bounding box center [634, 165] width 21 height 9
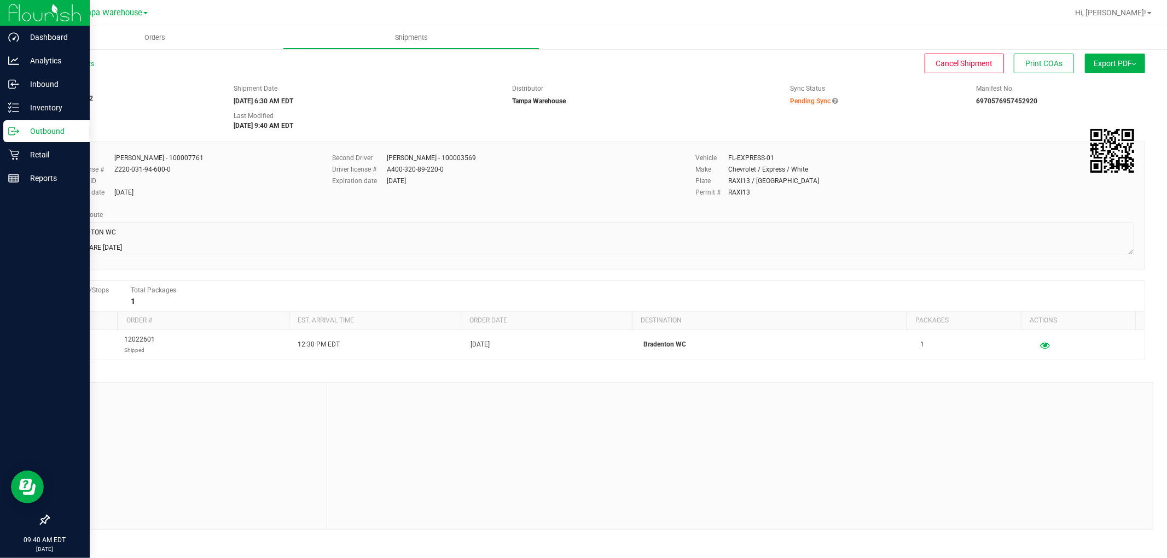
click at [39, 127] on p "Outbound" at bounding box center [52, 131] width 66 height 13
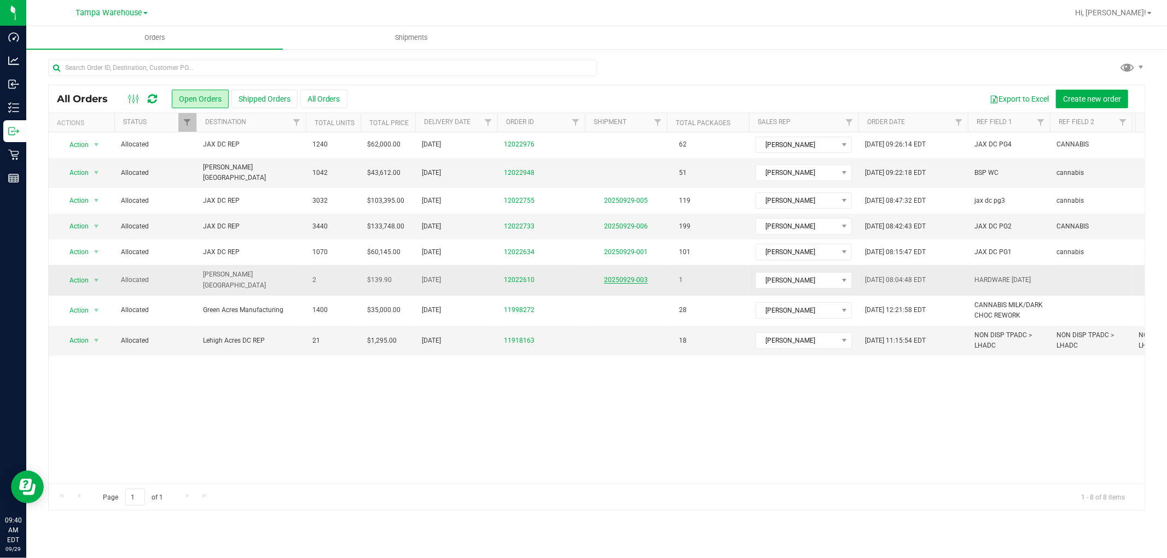
click at [633, 276] on link "20250929-003" at bounding box center [626, 280] width 44 height 8
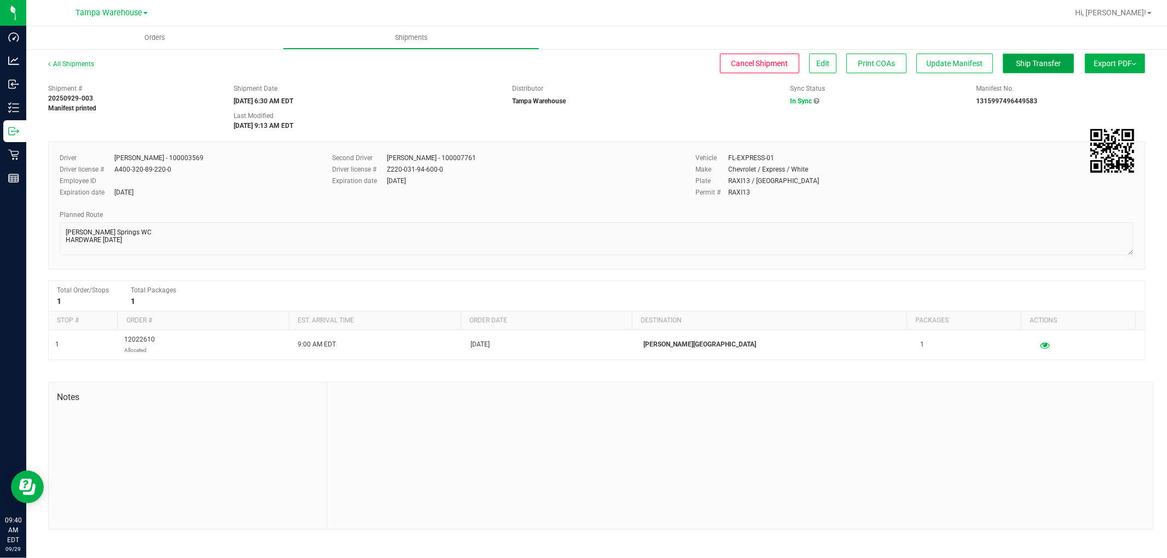
click at [1050, 64] on span "Ship Transfer" at bounding box center [1038, 63] width 45 height 9
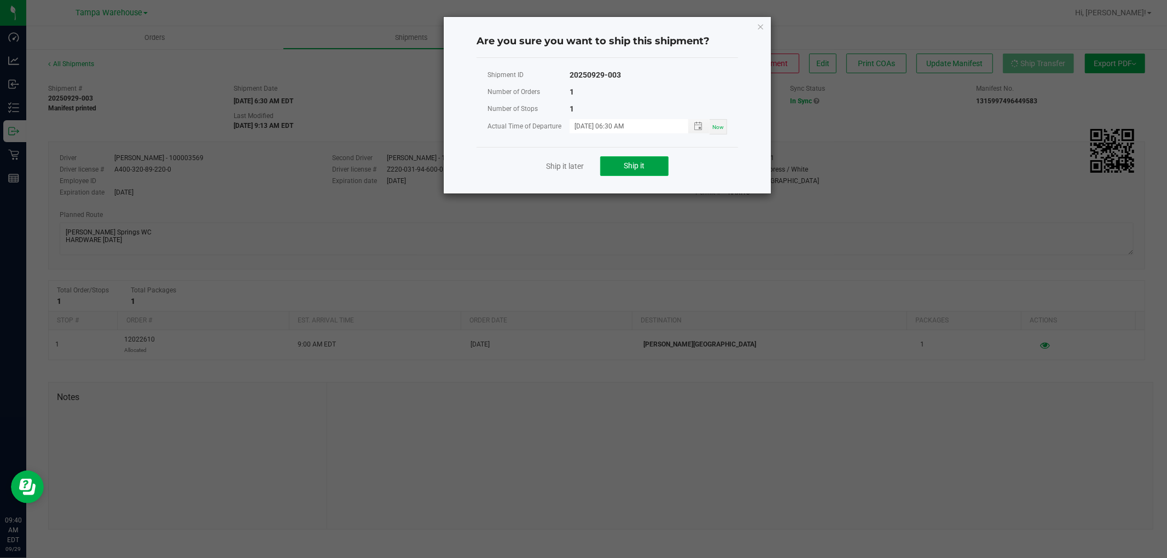
click at [649, 166] on button "Ship it" at bounding box center [634, 166] width 68 height 20
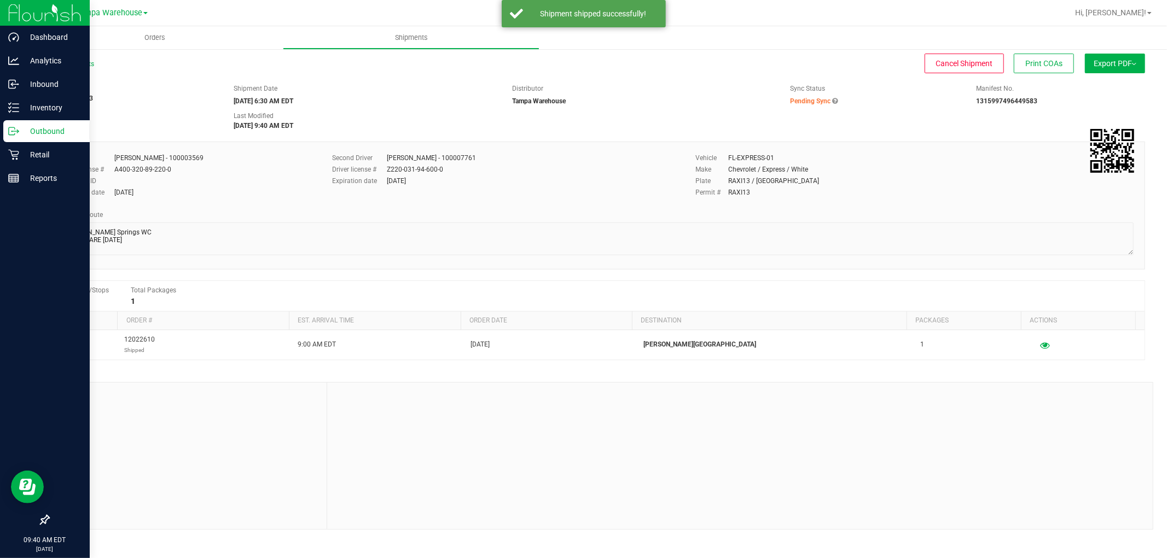
click at [40, 131] on p "Outbound" at bounding box center [52, 131] width 66 height 13
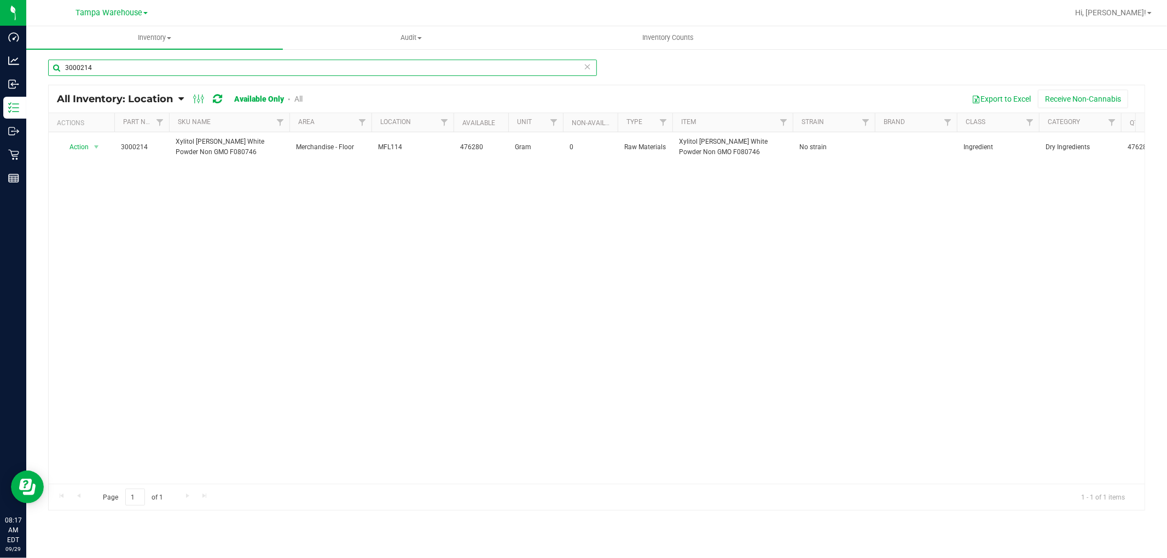
click at [118, 65] on input "3000214" at bounding box center [322, 68] width 549 height 16
type input "3"
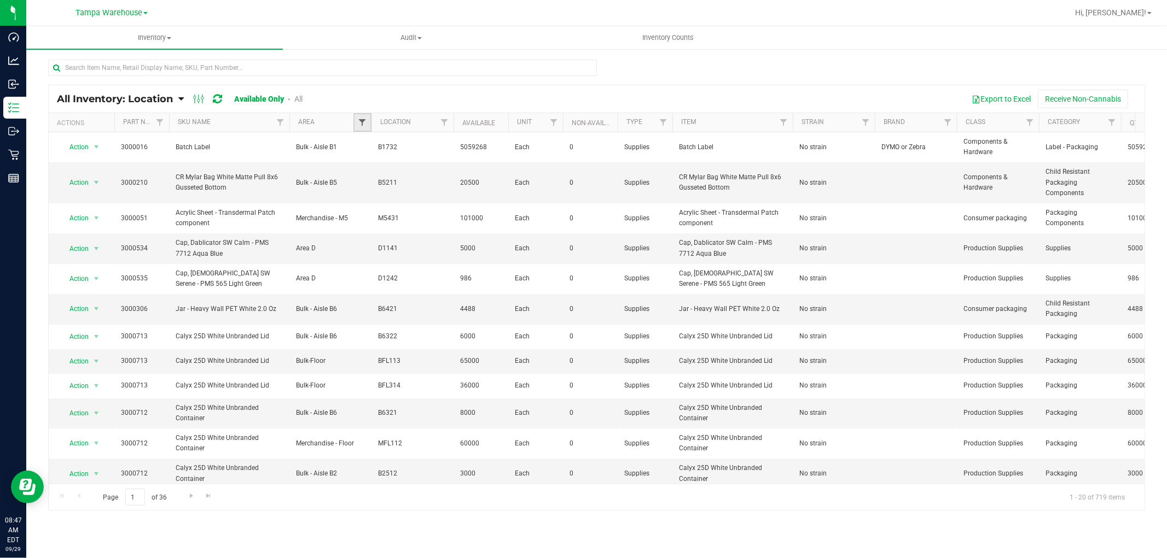
click at [359, 124] on span "Filter" at bounding box center [362, 122] width 9 height 9
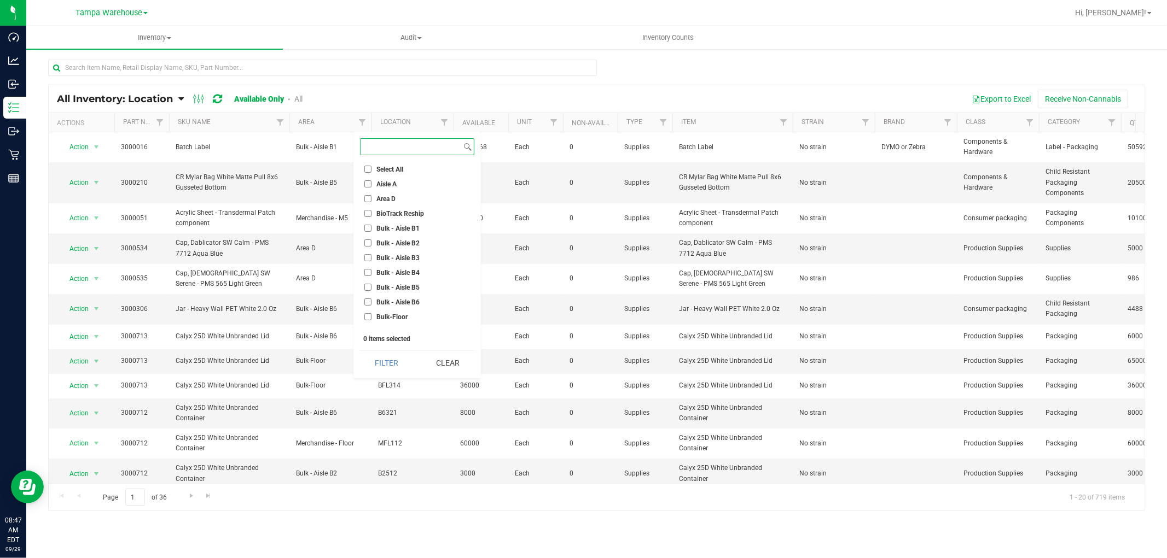
scroll to position [61, 0]
click at [374, 269] on label "Conditioned - C3 -" at bounding box center [397, 270] width 67 height 7
click at [371, 269] on input "Conditioned - C3 -" at bounding box center [367, 270] width 7 height 7
checkbox input "true"
click at [369, 285] on input "Conditioned - C4 -" at bounding box center [367, 285] width 7 height 7
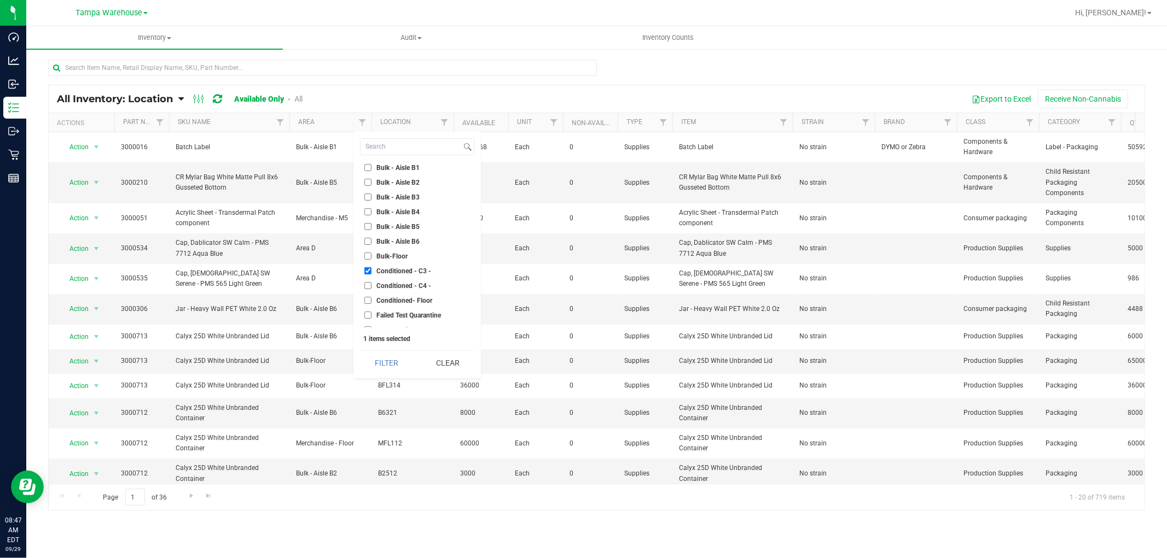
checkbox input "true"
click at [384, 364] on button "Filter" at bounding box center [386, 363] width 53 height 24
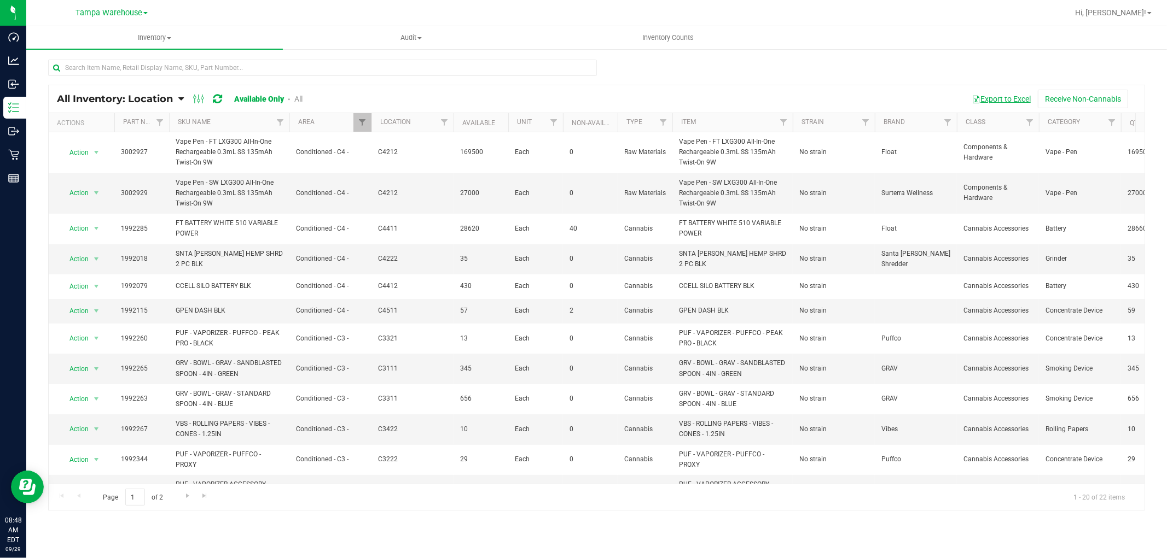
click at [1004, 100] on button "Export to Excel" at bounding box center [1000, 99] width 73 height 19
click at [357, 126] on link "Filter" at bounding box center [362, 122] width 18 height 19
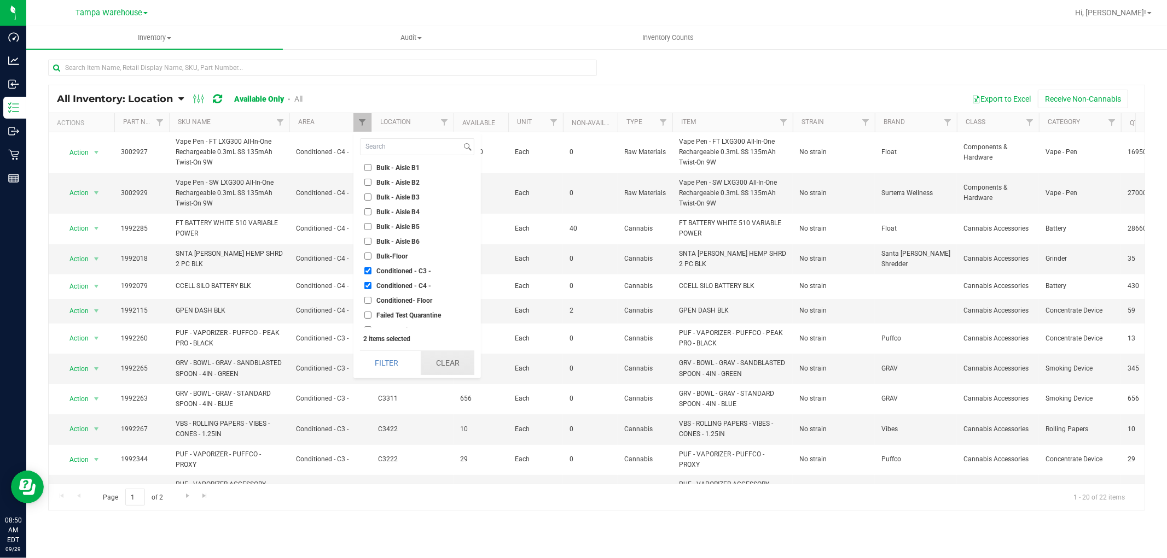
click at [460, 367] on button "Clear" at bounding box center [448, 363] width 54 height 24
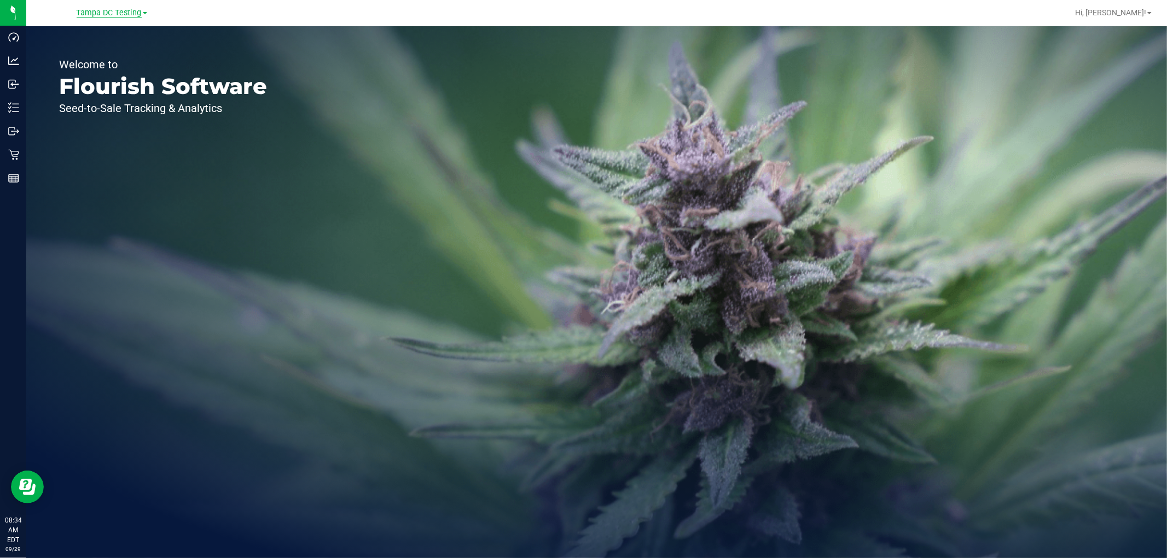
click at [119, 13] on span "Tampa DC Testing" at bounding box center [109, 13] width 65 height 10
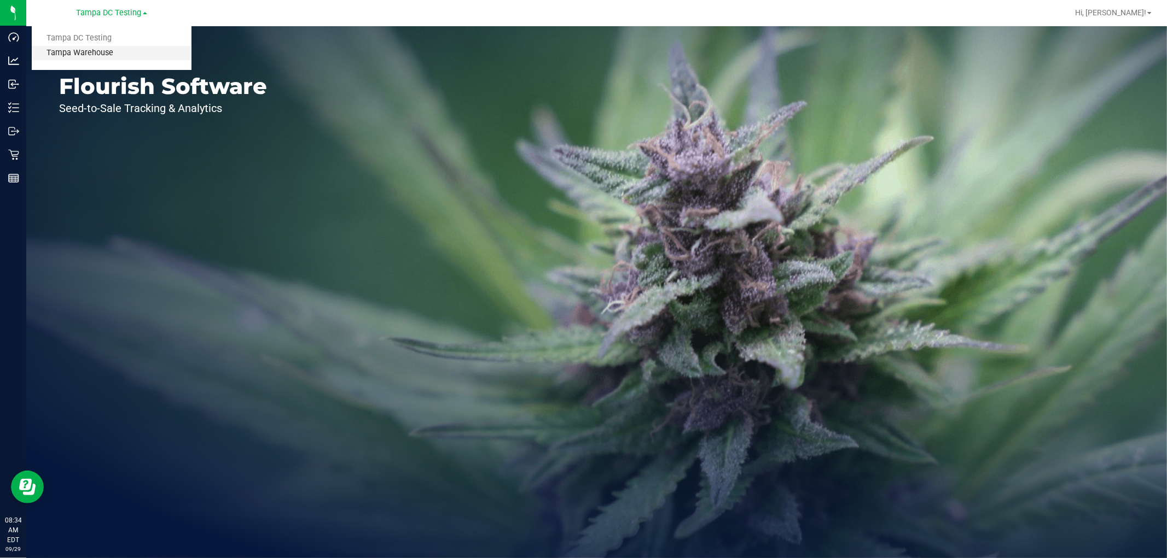
click at [100, 53] on link "Tampa Warehouse" at bounding box center [112, 53] width 160 height 15
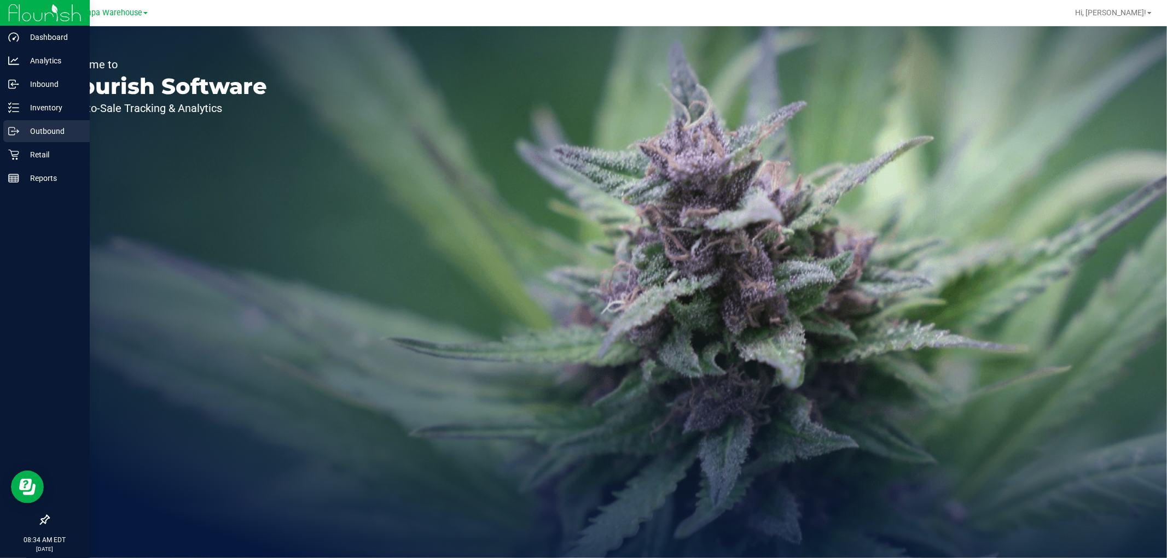
click at [56, 130] on p "Outbound" at bounding box center [52, 131] width 66 height 13
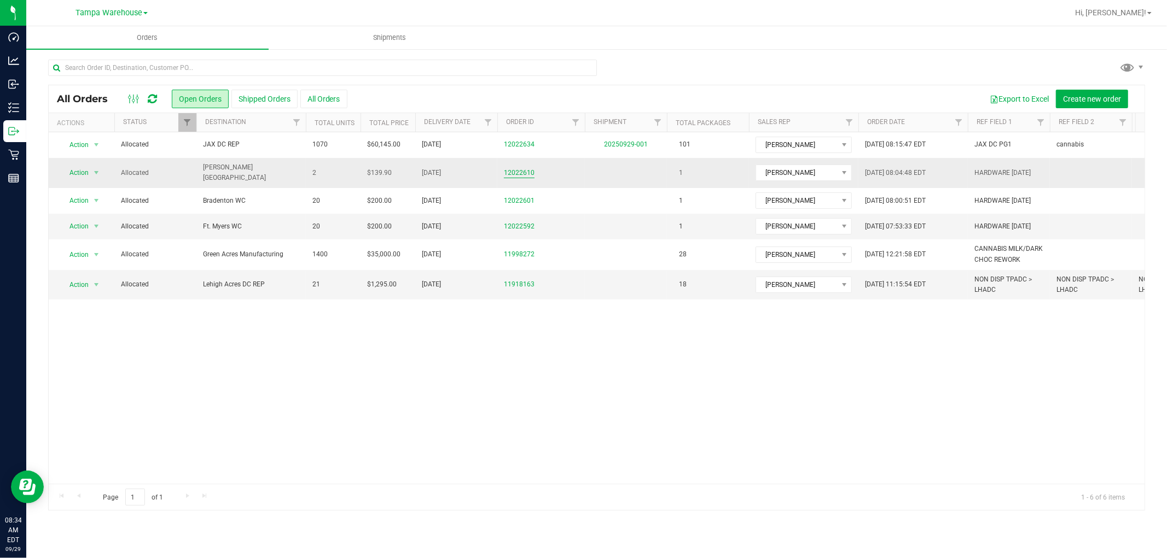
click at [517, 172] on link "12022610" at bounding box center [519, 173] width 31 height 10
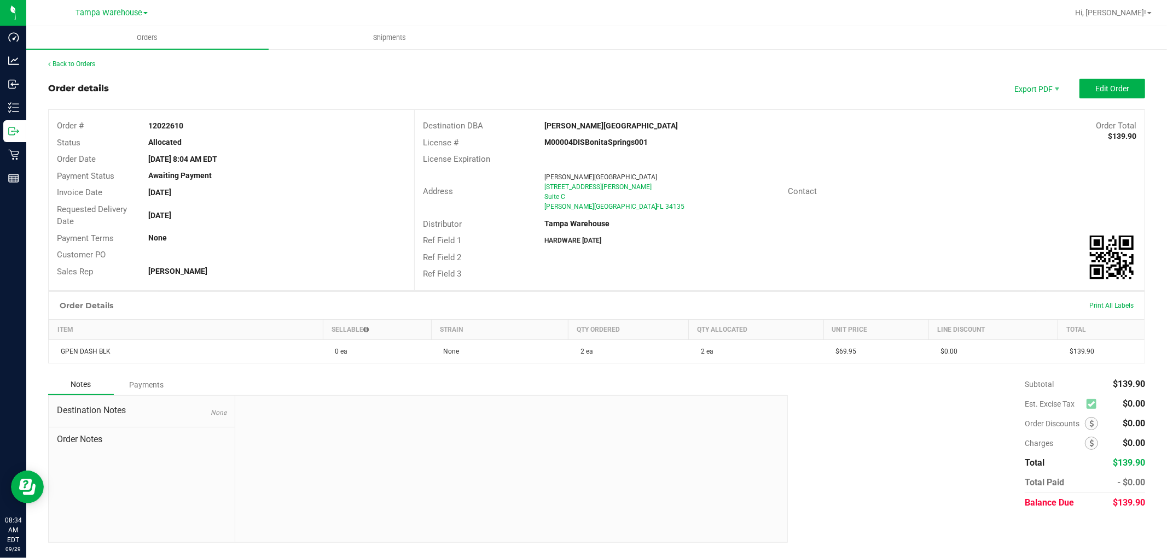
drag, startPoint x: 613, startPoint y: 240, endPoint x: 534, endPoint y: 245, distance: 78.4
click at [534, 245] on div "Ref Field 1 HARDWARE 09.29.25" at bounding box center [780, 240] width 730 height 17
copy div "HARDWARE 09.29.25"
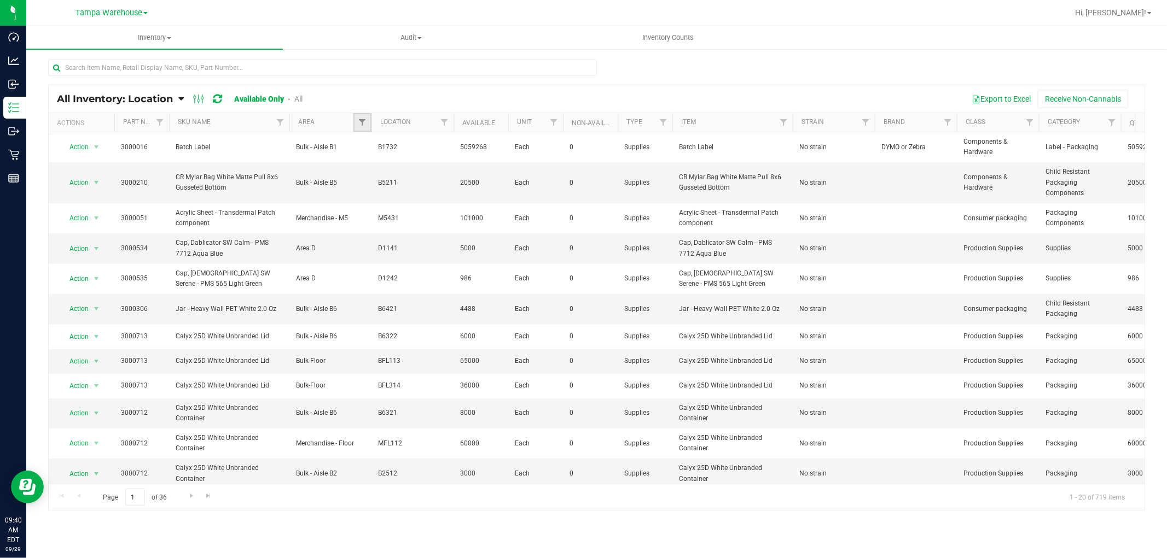
click at [361, 116] on link "Filter" at bounding box center [362, 122] width 18 height 19
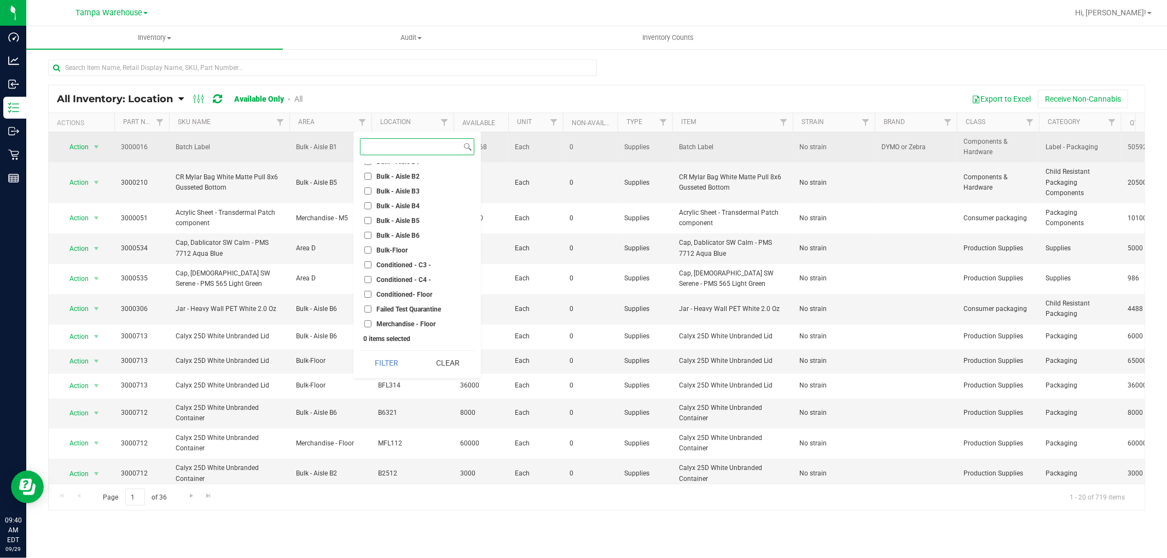
scroll to position [61, 0]
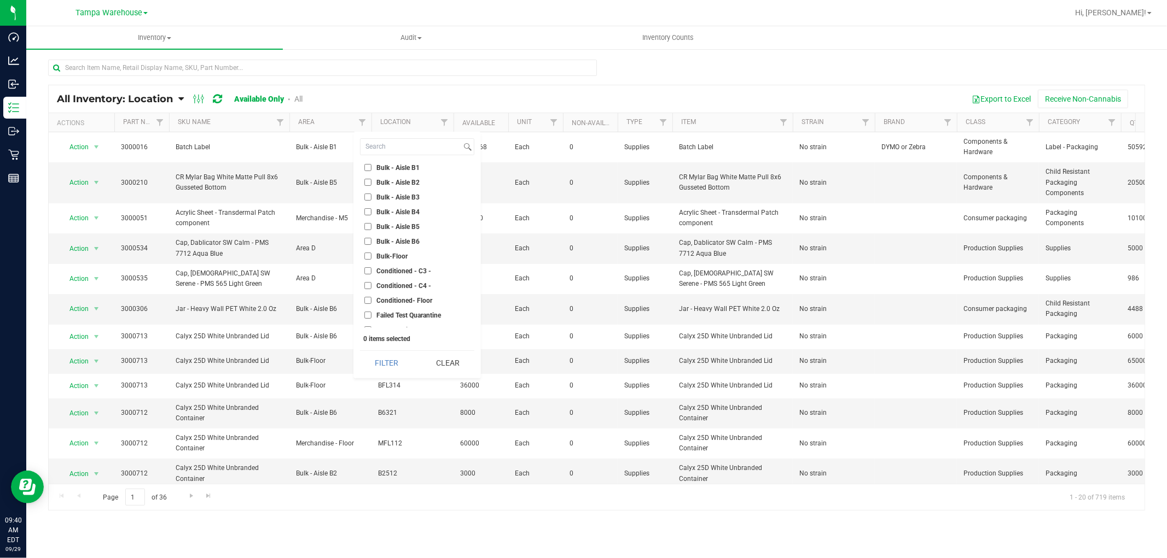
click at [504, 96] on div "Export to Excel Receive Non-Cannabis" at bounding box center [727, 99] width 817 height 19
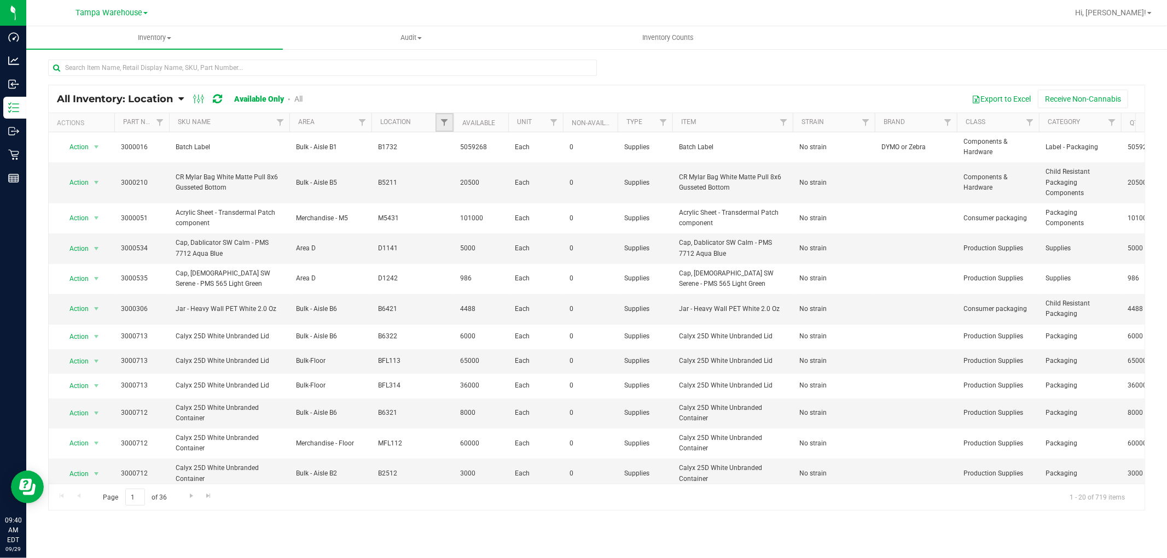
click at [450, 123] on link "Filter" at bounding box center [444, 122] width 18 height 19
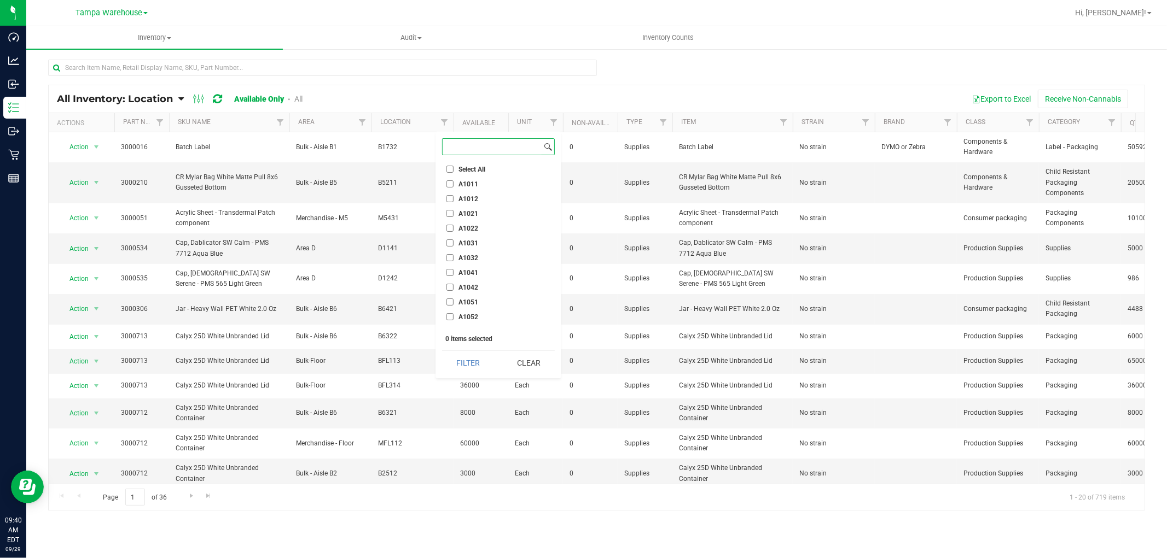
click at [465, 148] on input at bounding box center [491, 147] width 99 height 16
click at [447, 237] on input "A1111" at bounding box center [449, 239] width 7 height 7
checkbox input "true"
click at [474, 360] on button "Filter" at bounding box center [468, 363] width 53 height 24
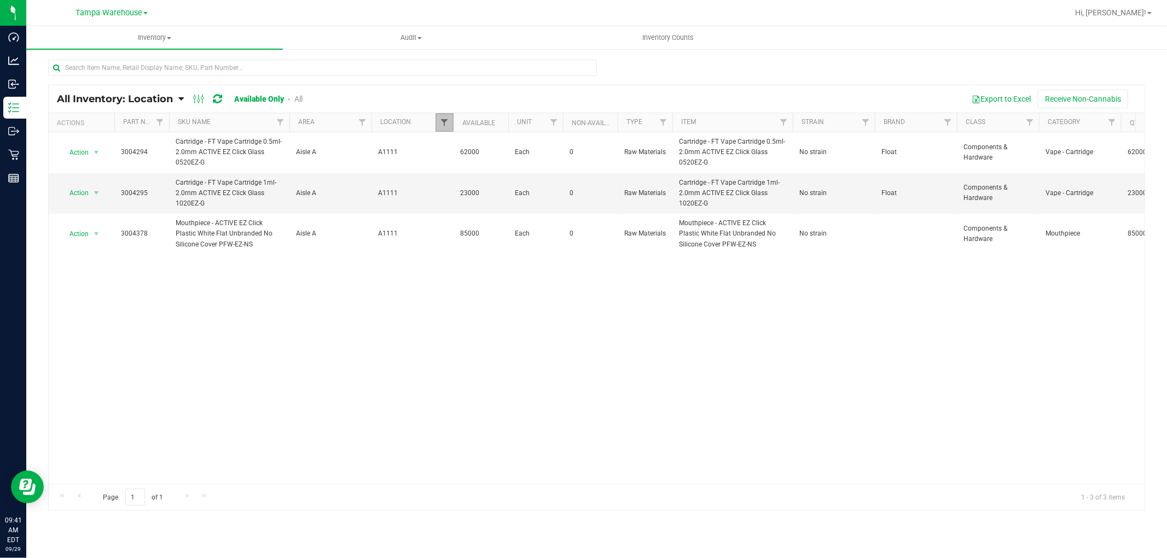
click at [446, 121] on span "Filter" at bounding box center [444, 122] width 9 height 9
click at [450, 235] on li "A1111" at bounding box center [498, 239] width 113 height 11
click at [533, 366] on button "Clear" at bounding box center [528, 363] width 53 height 24
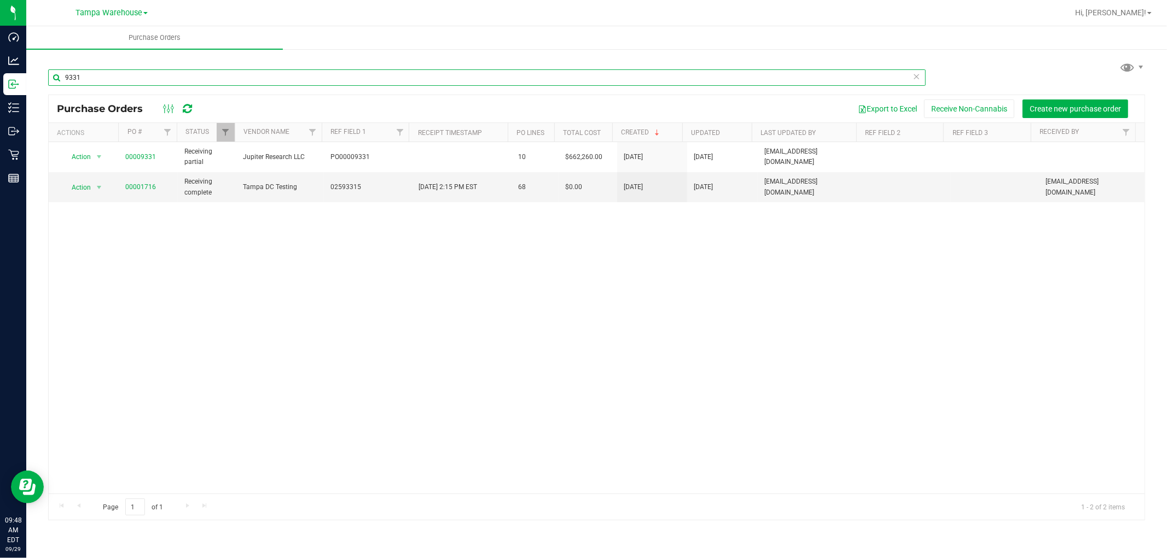
click at [186, 80] on input "9331" at bounding box center [486, 77] width 877 height 16
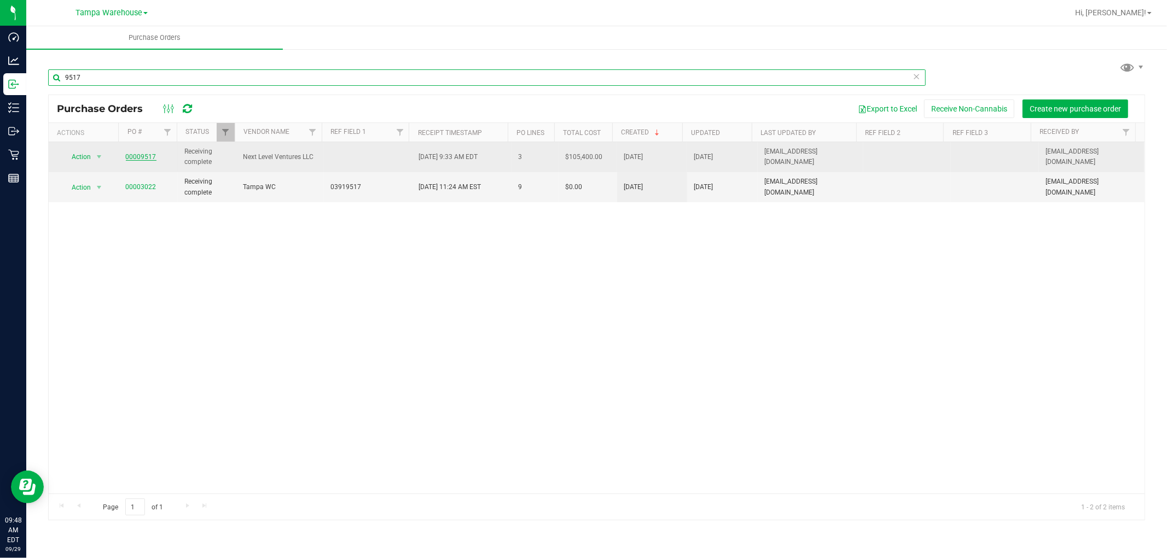
type input "9517"
click at [142, 155] on link "00009517" at bounding box center [141, 157] width 31 height 8
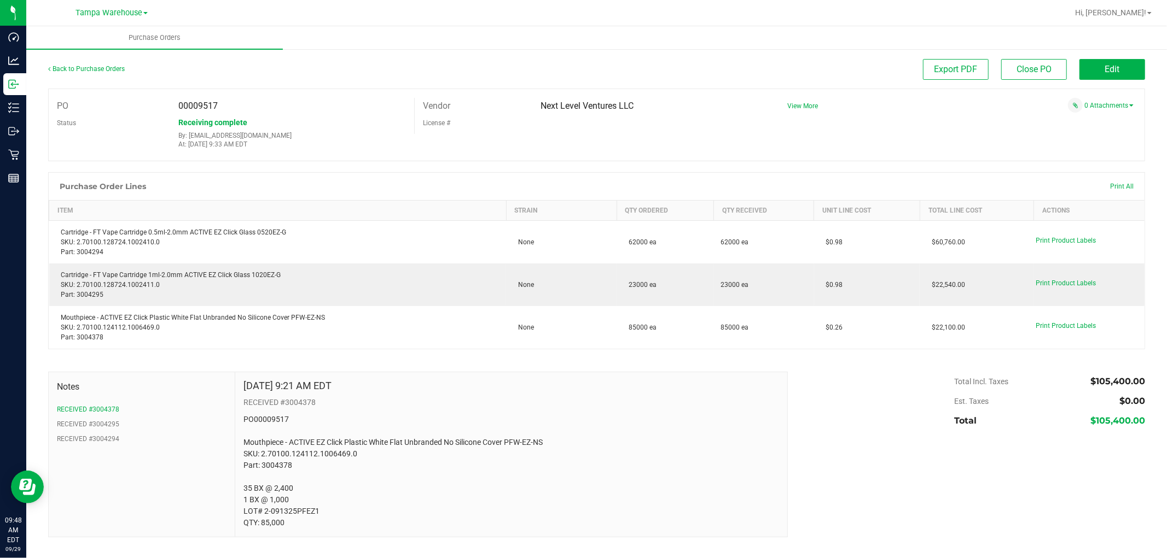
drag, startPoint x: 637, startPoint y: 110, endPoint x: 525, endPoint y: 114, distance: 112.2
click at [525, 114] on div "Vendor Next Level Ventures LLC" at bounding box center [591, 106] width 353 height 16
copy div "Next Level Ventures LLC"
